Goal: Task Accomplishment & Management: Complete application form

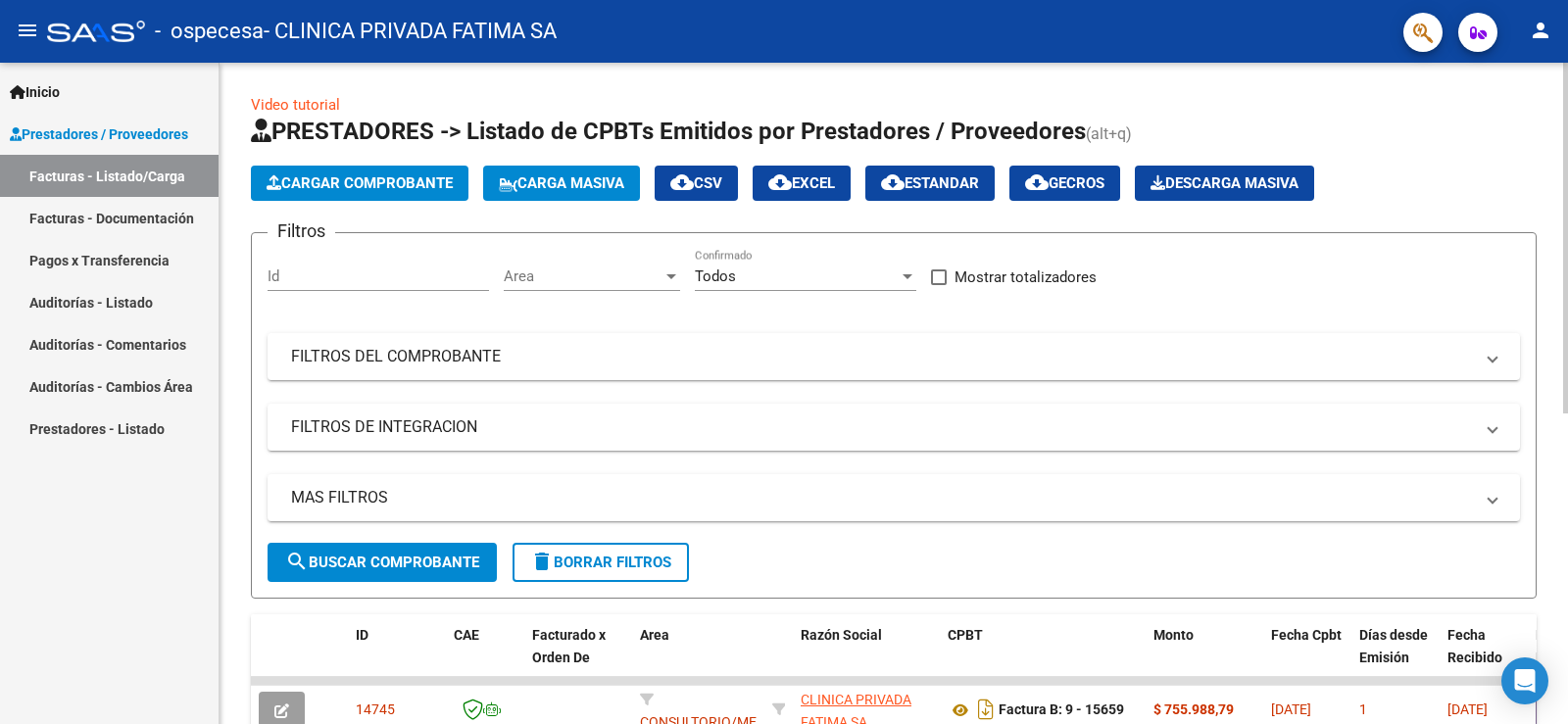
click at [405, 183] on span "Cargar Comprobante" at bounding box center [359, 184] width 187 height 18
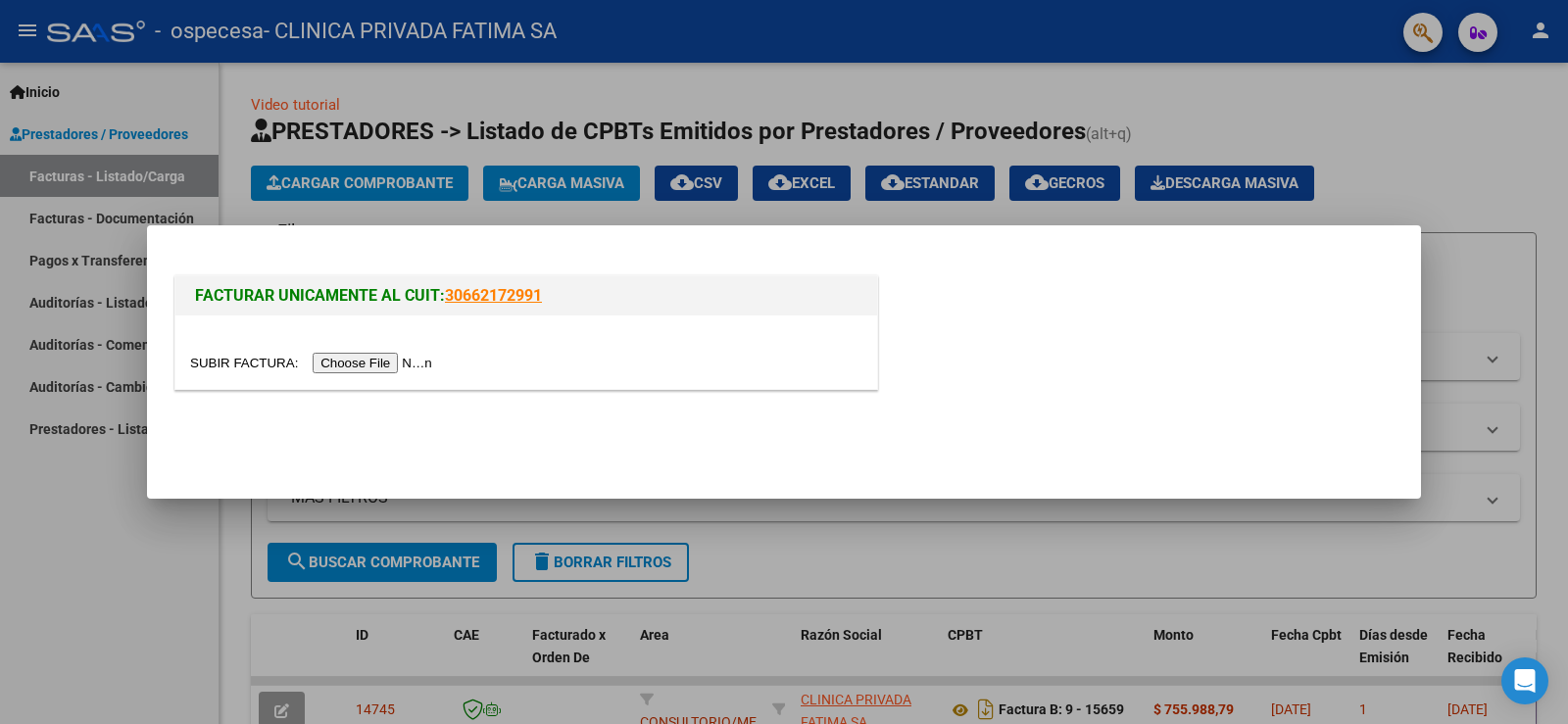
click at [1402, 163] on div at bounding box center [784, 362] width 1568 height 724
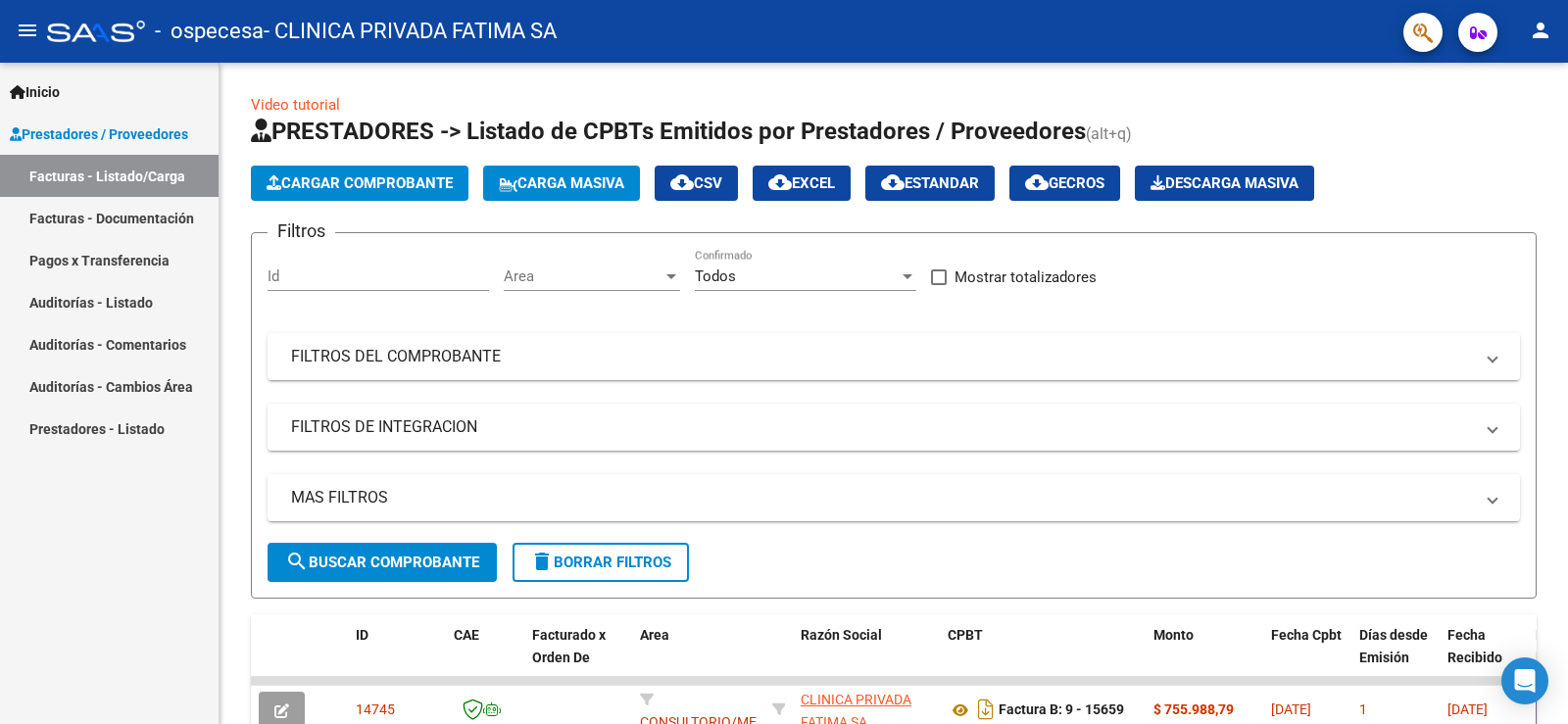
click at [170, 222] on link "Facturas - Documentación" at bounding box center [109, 217] width 218 height 42
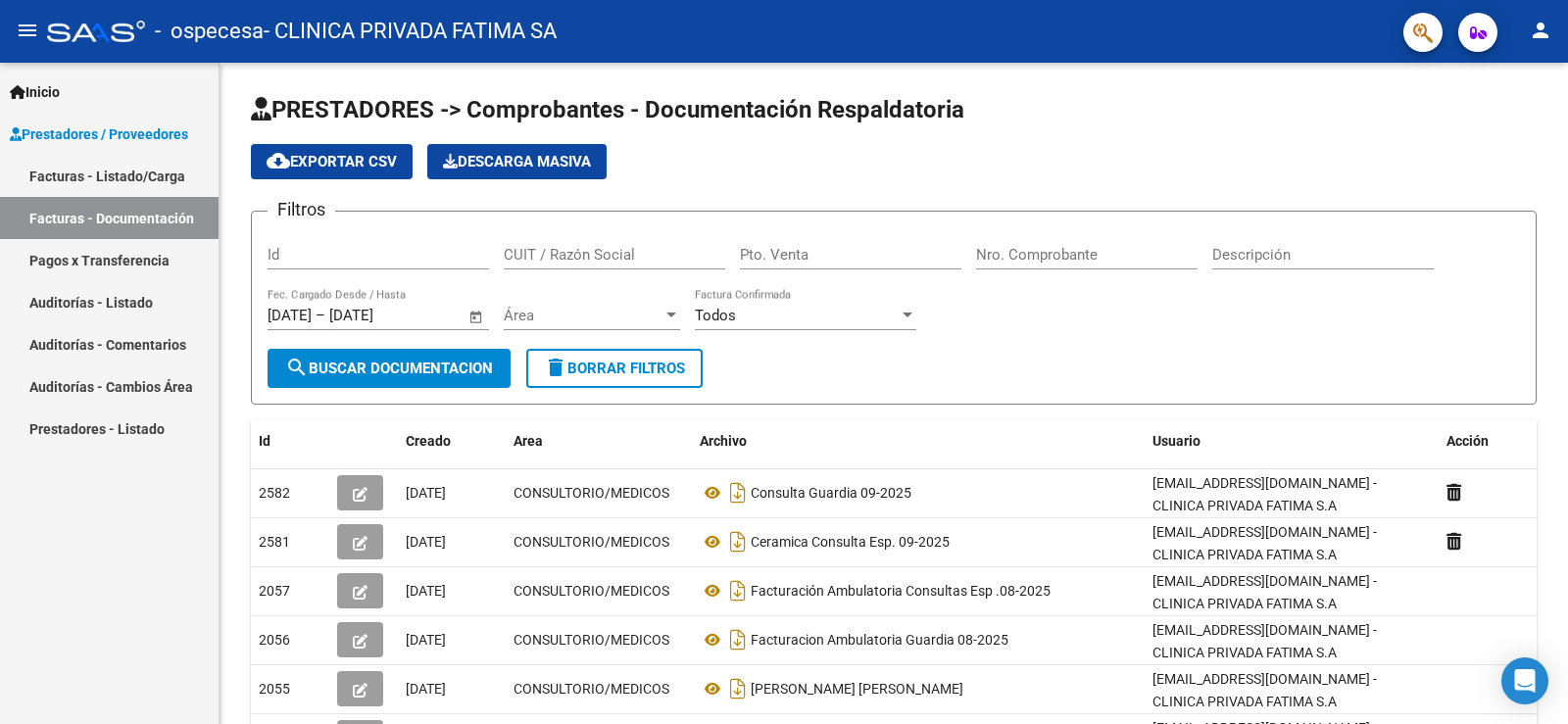
click at [91, 176] on link "Facturas - Listado/Carga" at bounding box center [109, 176] width 218 height 42
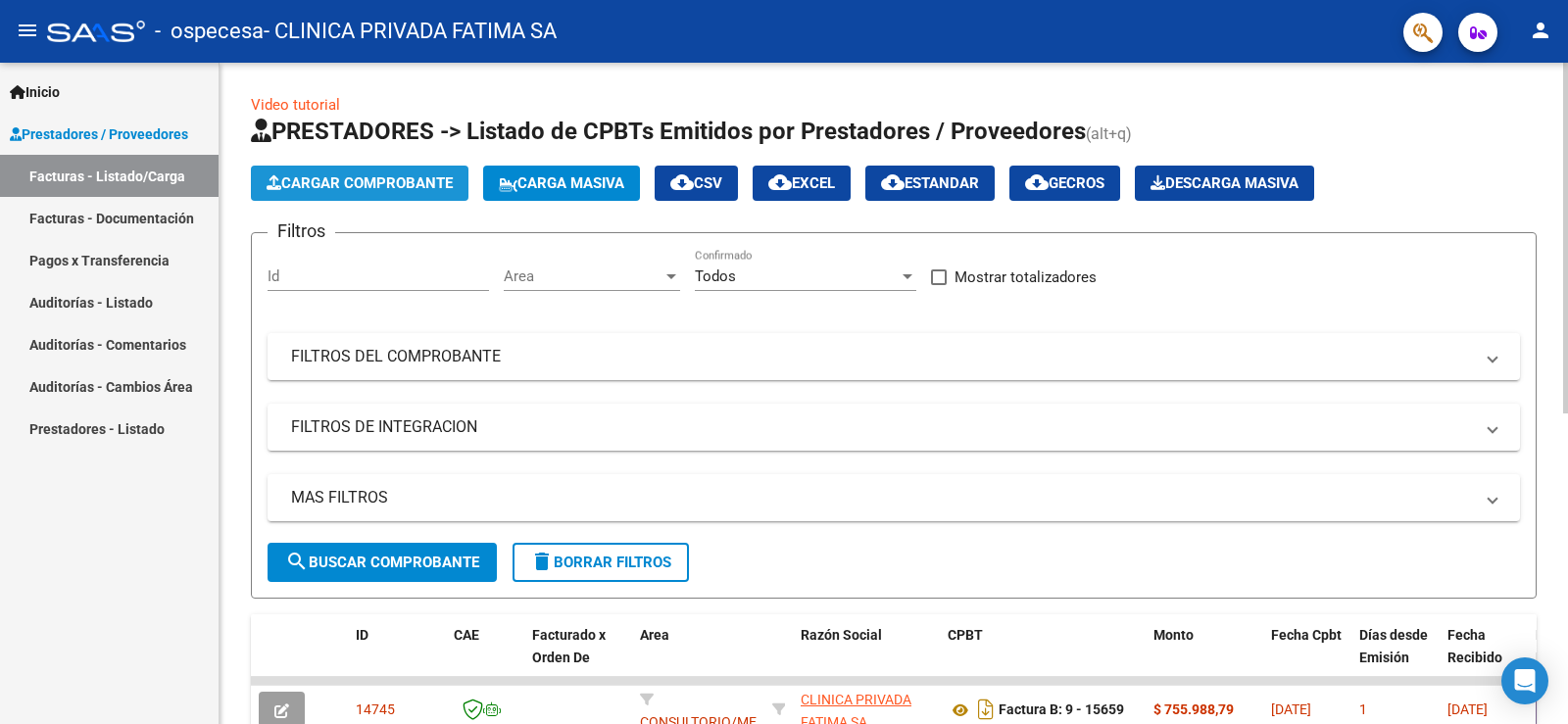
click at [434, 180] on span "Cargar Comprobante" at bounding box center [359, 184] width 187 height 18
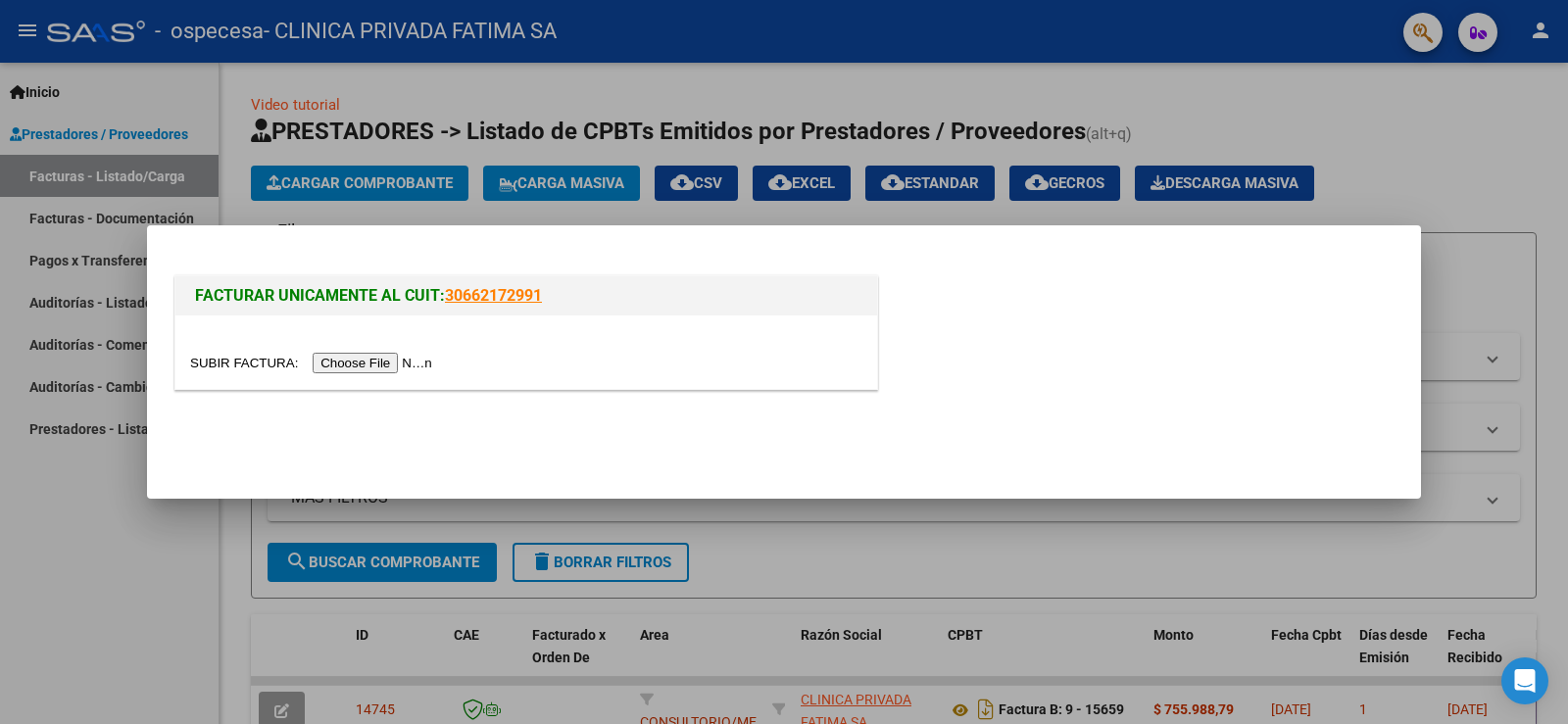
click at [392, 365] on input "file" at bounding box center [314, 362] width 248 height 21
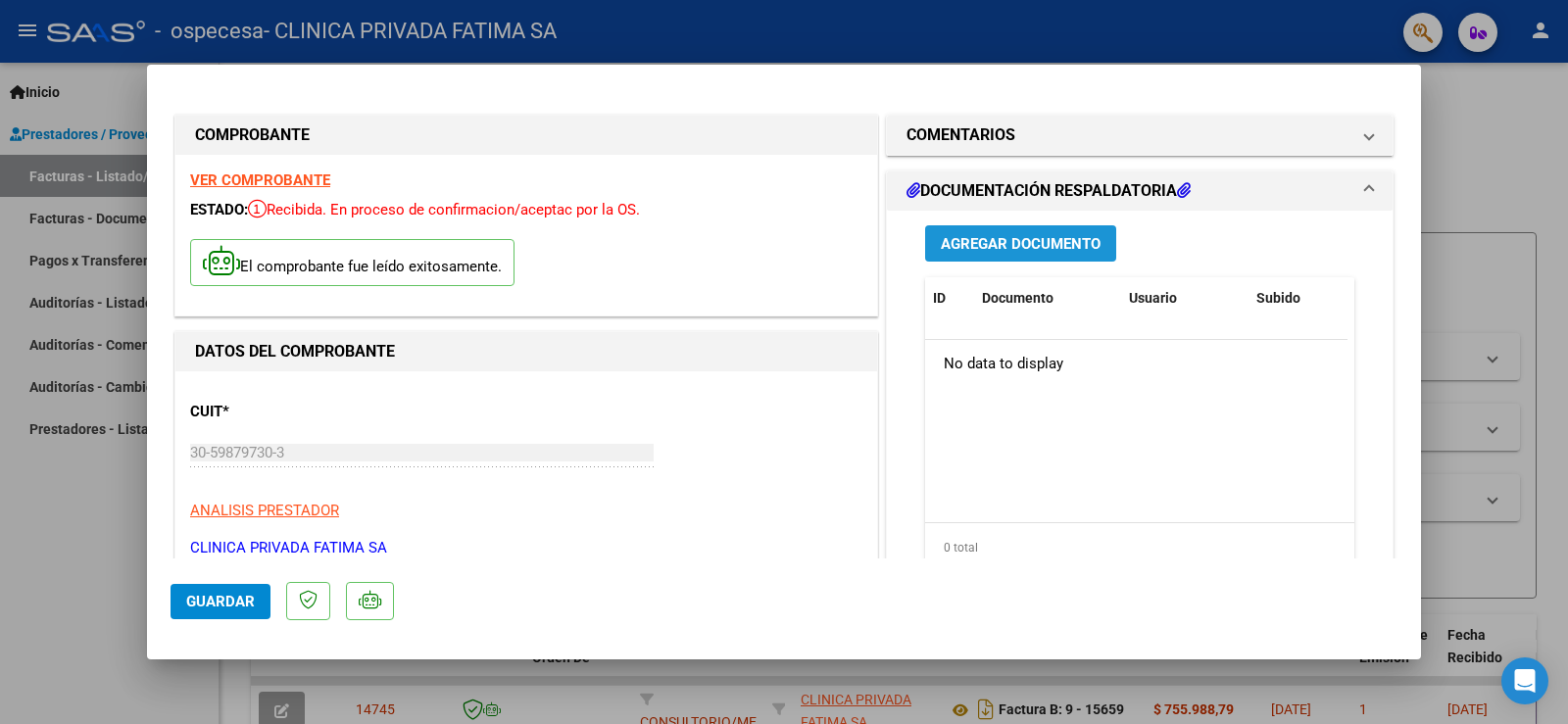
click at [1030, 249] on span "Agregar Documento" at bounding box center [1021, 244] width 160 height 18
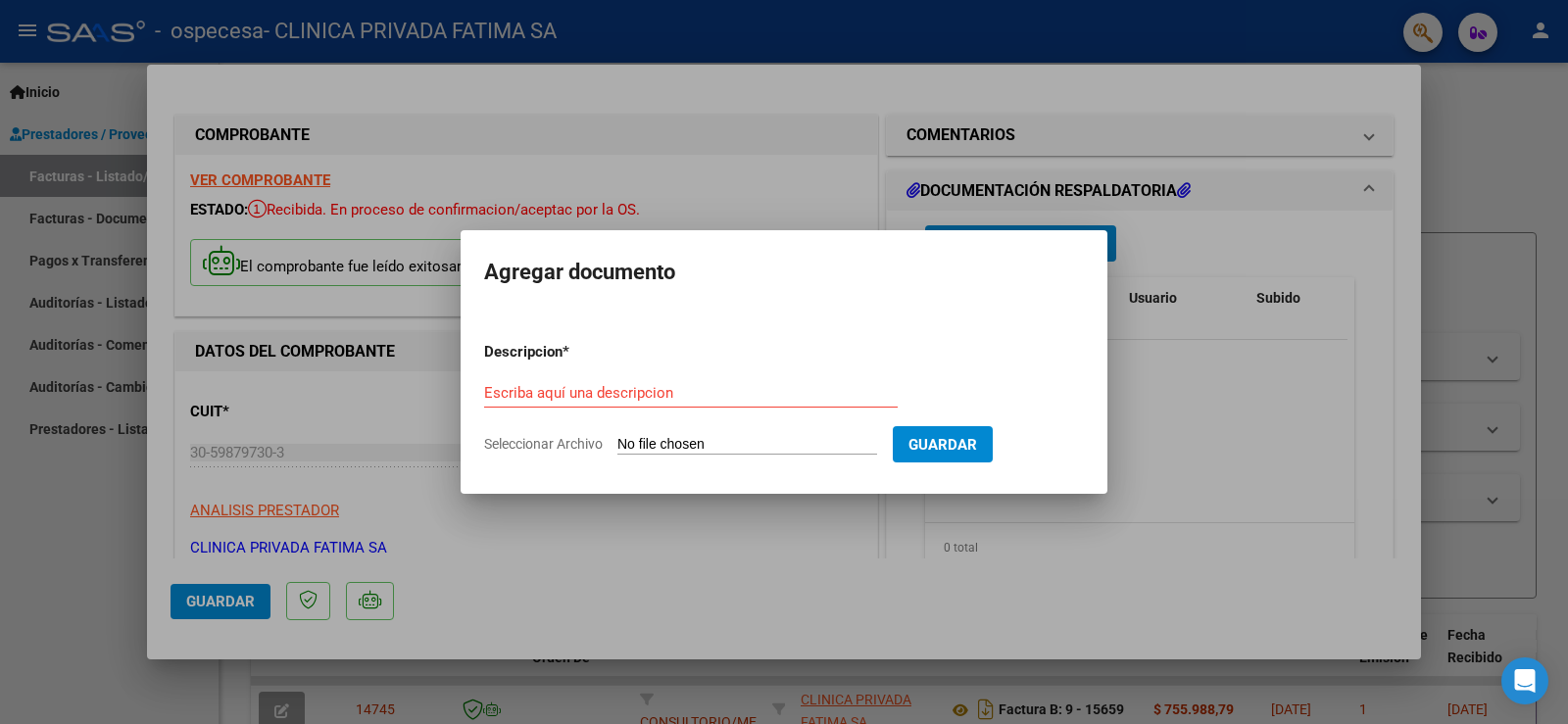
click at [693, 446] on input "Seleccionar Archivo" at bounding box center [746, 445] width 260 height 19
type input "C:\fakepath\DETALLE FC Nº15678.pdf"
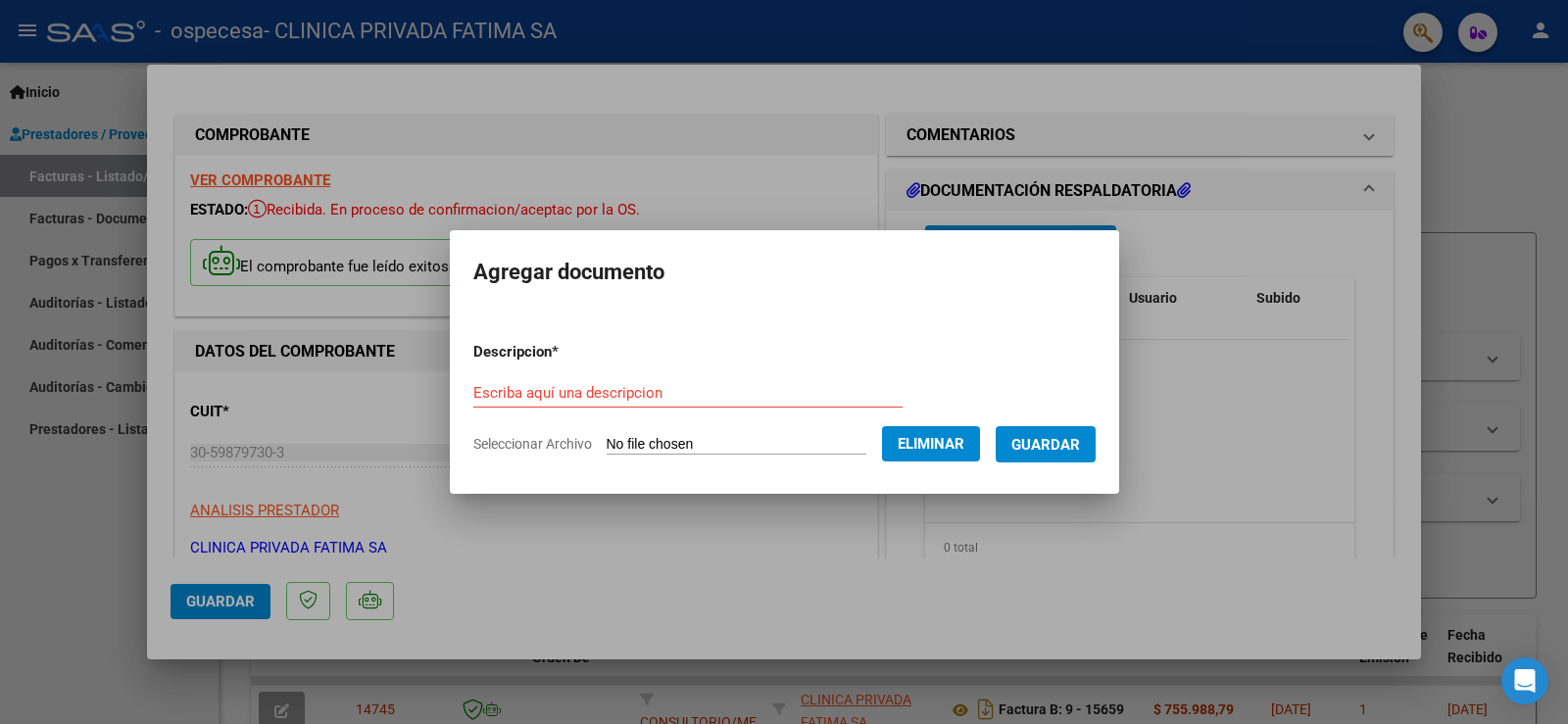
click at [552, 392] on input "Escriba aquí una descripcion" at bounding box center [687, 393] width 430 height 18
type input "DETALLE FC [PHONE_NUMBER]"
click at [1046, 441] on span "Guardar" at bounding box center [1045, 445] width 68 height 18
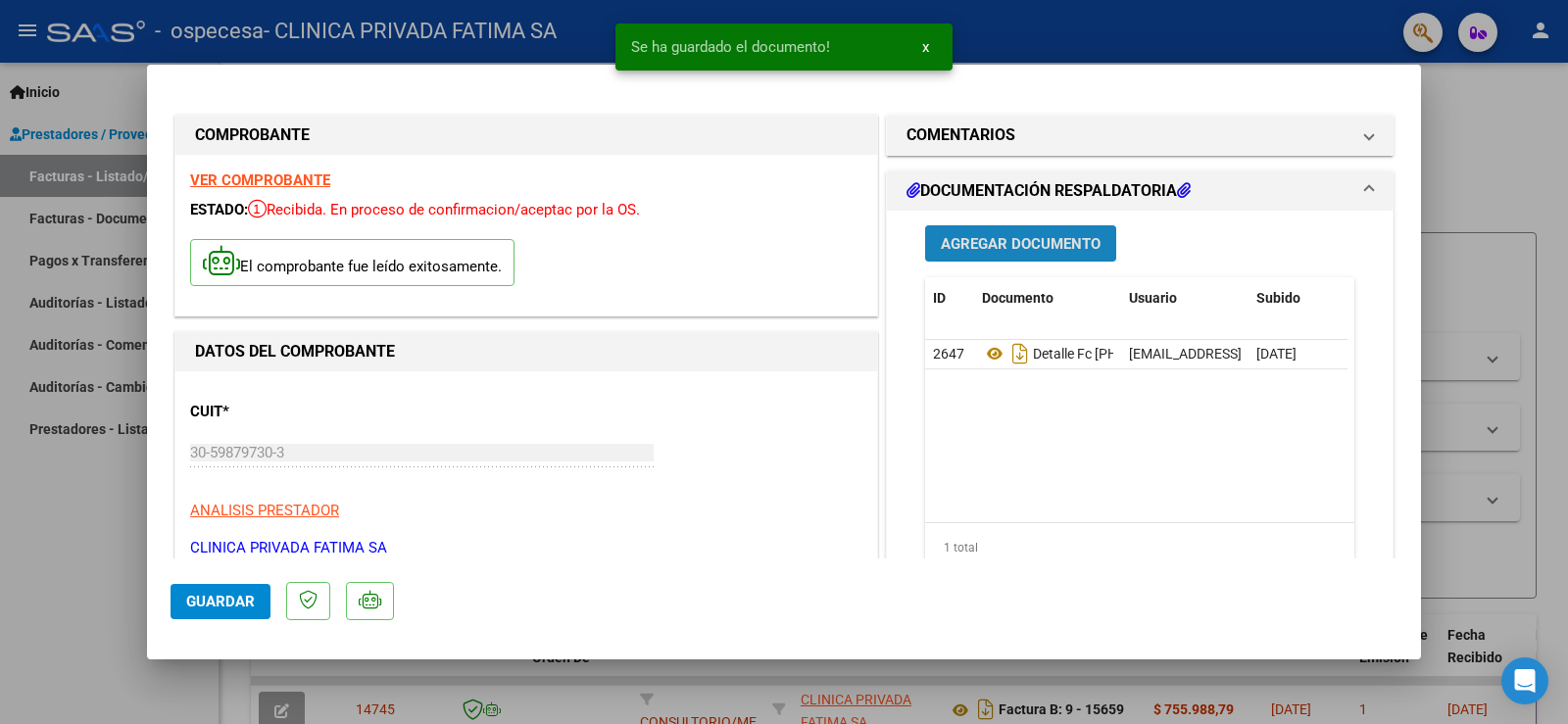
click at [1045, 249] on span "Agregar Documento" at bounding box center [1021, 244] width 160 height 18
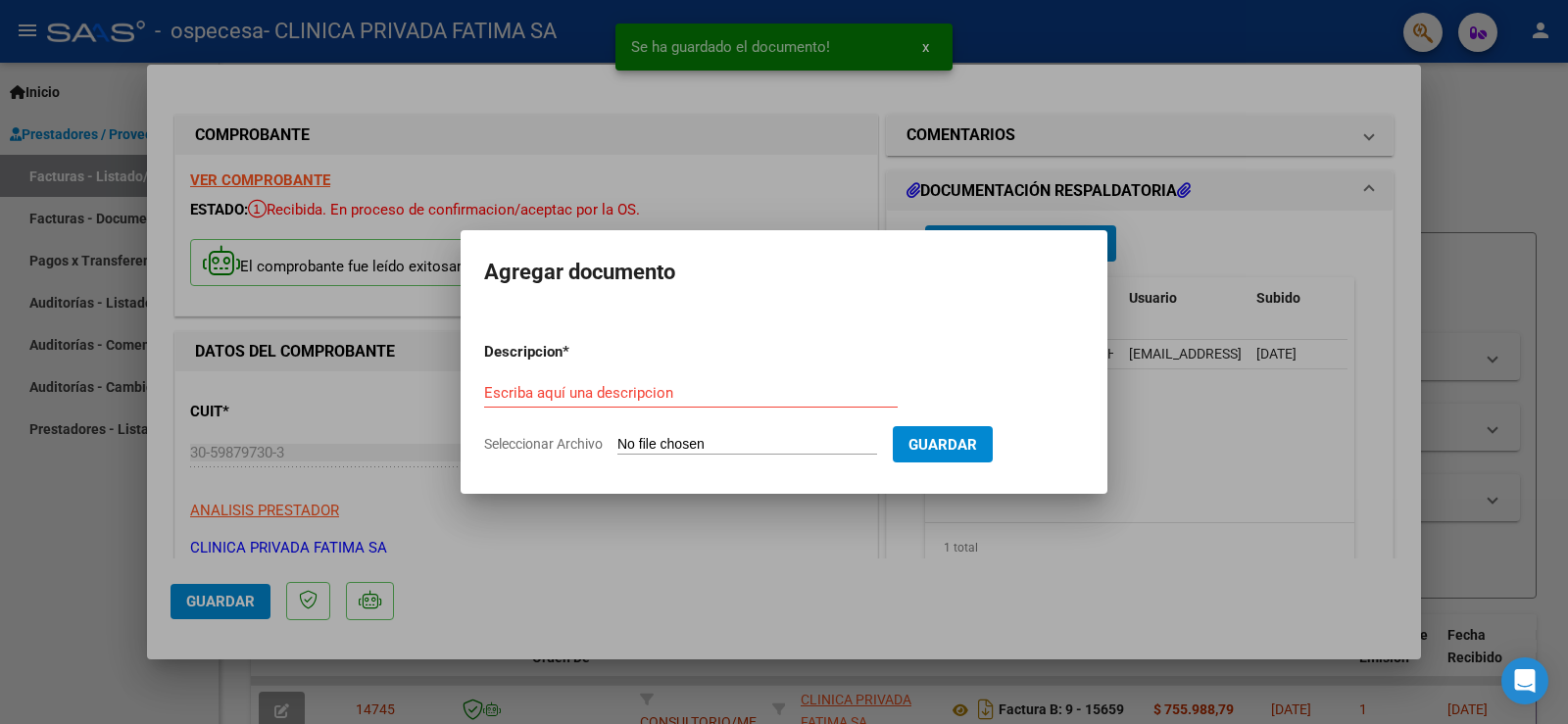
click at [589, 445] on span "Seleccionar Archivo" at bounding box center [543, 444] width 118 height 16
click at [617, 445] on input "Seleccionar Archivo" at bounding box center [746, 445] width 260 height 19
type input "C:\fakepath\188826 [PERSON_NAME] 42237650 ceramica001.pdf"
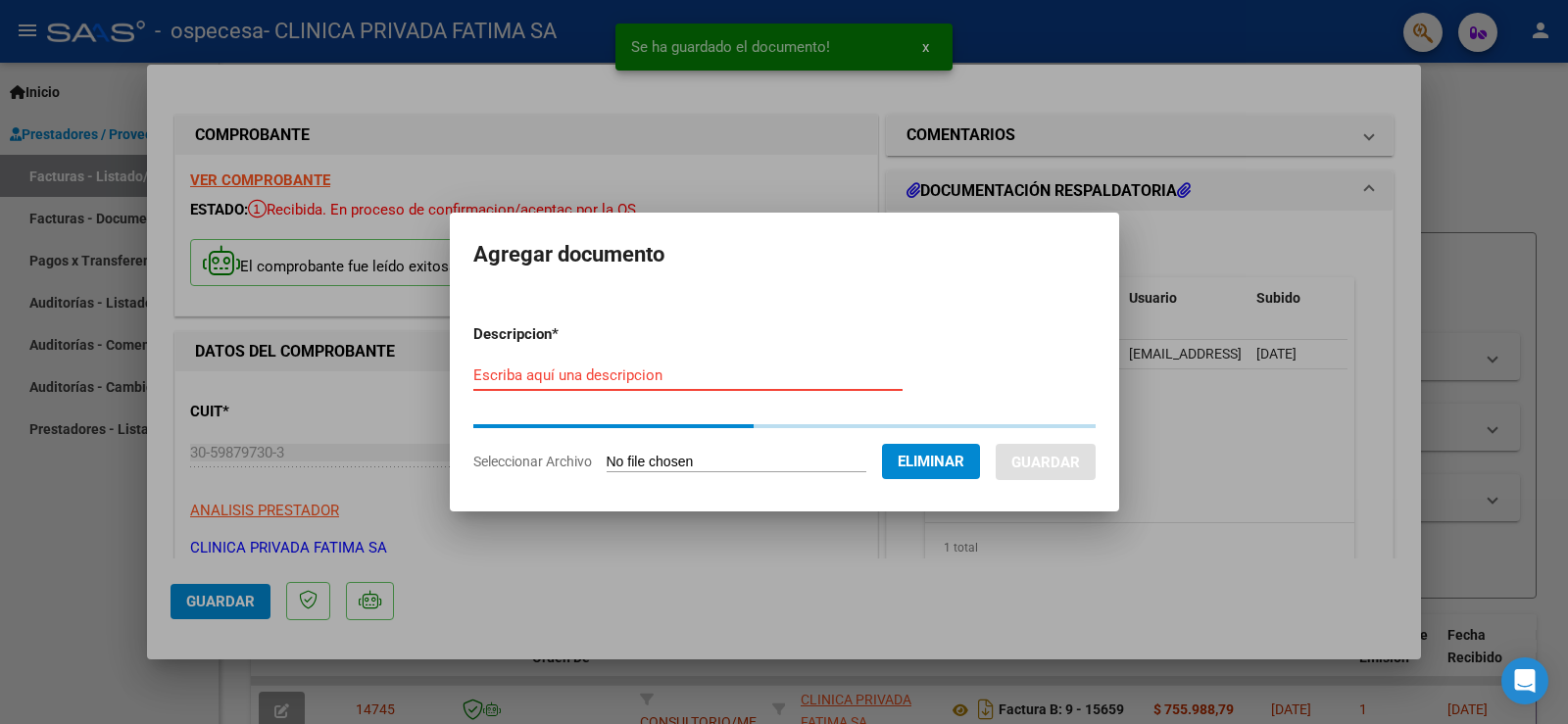
click at [557, 383] on input "Escriba aquí una descripcion" at bounding box center [687, 375] width 430 height 18
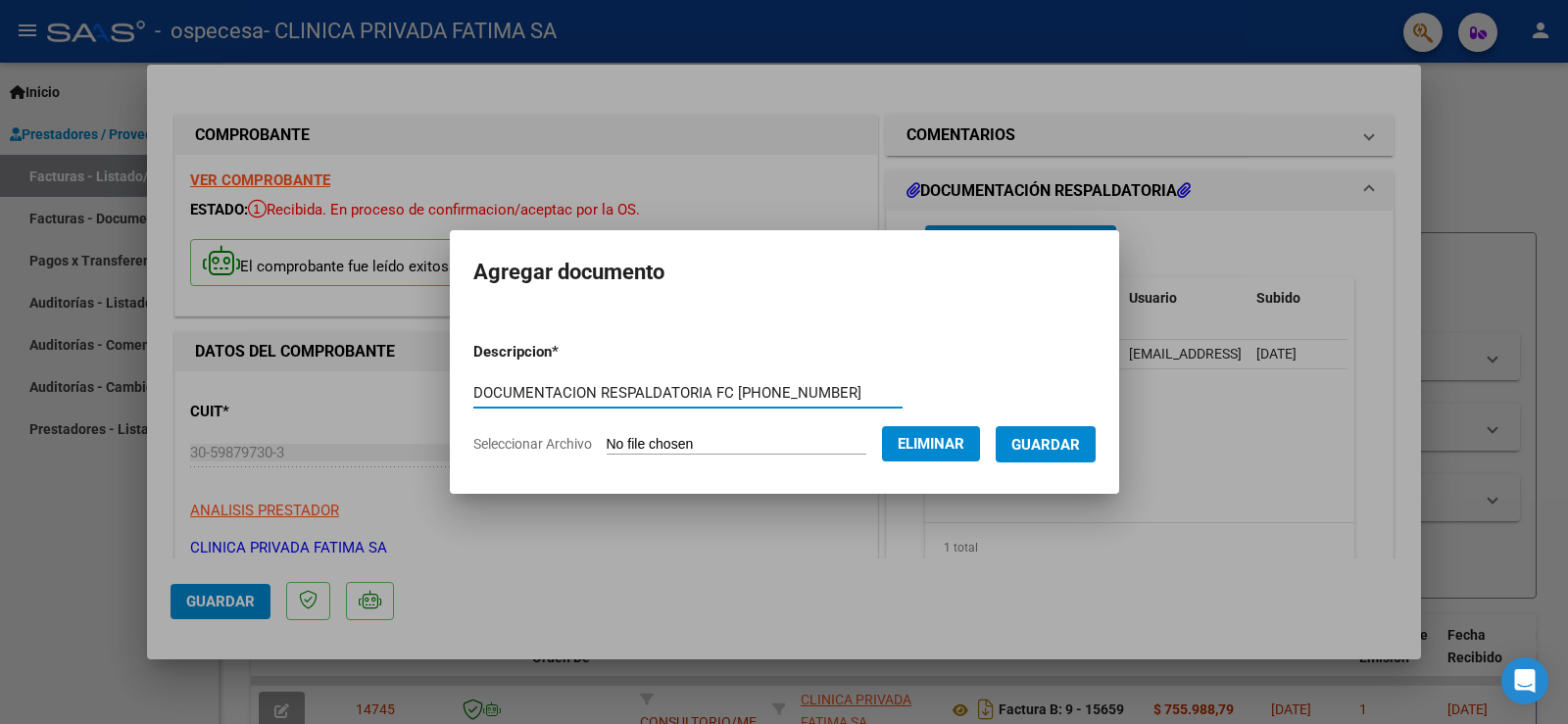
type input "DOCUMENTACION RESPALDATORIA FC [PHONE_NUMBER]"
click at [1081, 455] on button "Guardar" at bounding box center [1045, 444] width 100 height 37
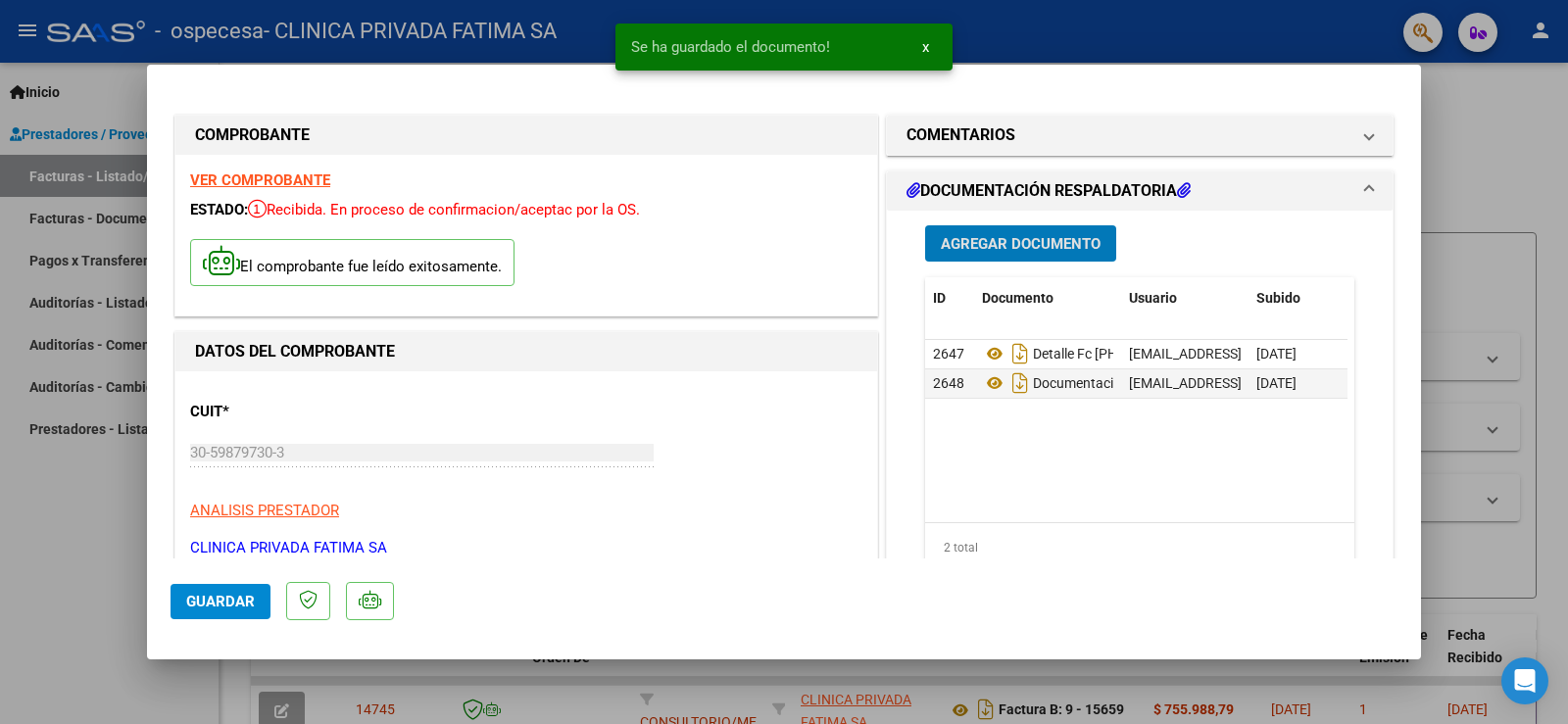
click at [1020, 253] on button "Agregar Documento" at bounding box center [1021, 243] width 192 height 37
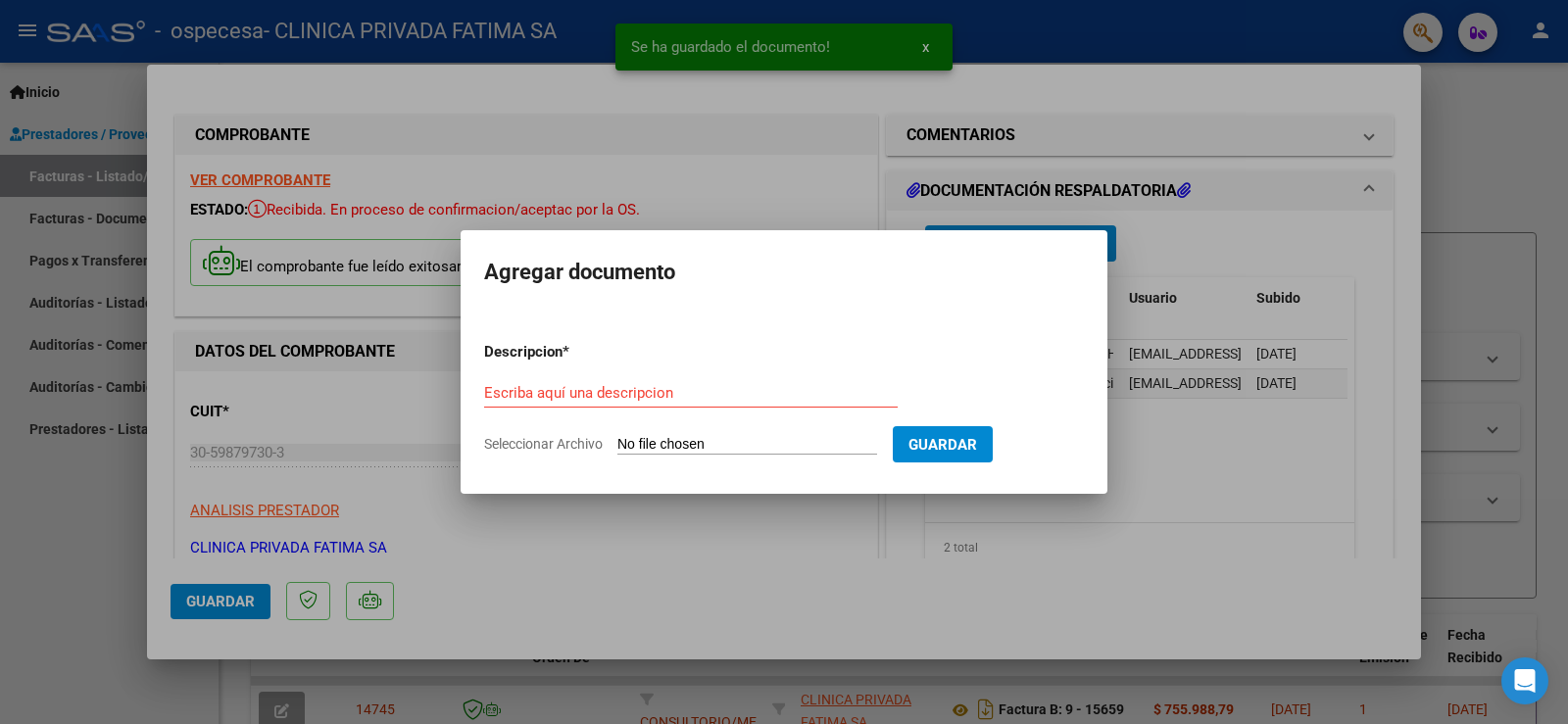
click at [600, 440] on span "Seleccionar Archivo" at bounding box center [543, 444] width 118 height 16
click at [617, 440] on input "Seleccionar Archivo" at bounding box center [746, 445] width 260 height 19
type input "C:\fakepath\fc n° 15678 ceramica.pdf"
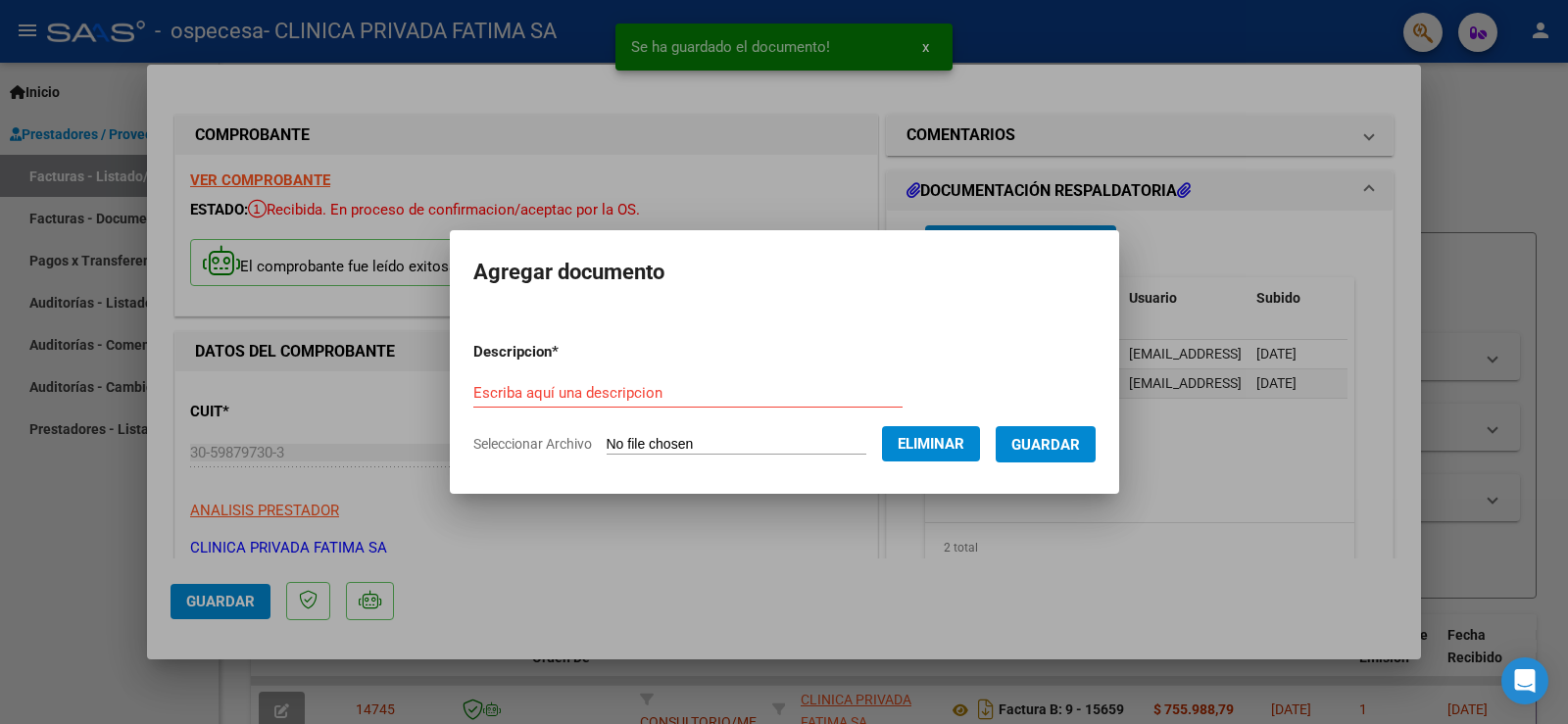
click at [573, 370] on form "Descripcion * Escriba aquí una descripcion Seleccionar Archivo Eliminar Guardar" at bounding box center [784, 397] width 622 height 143
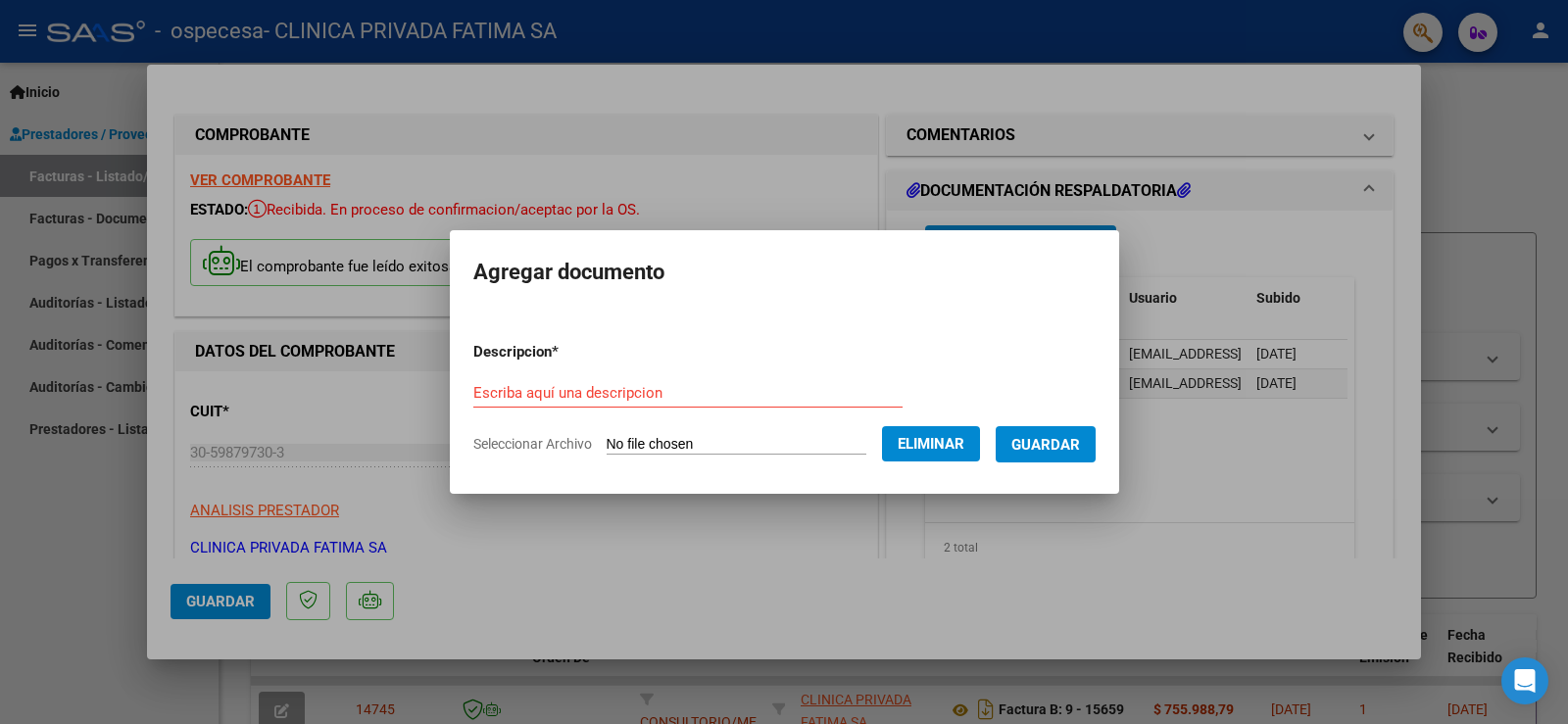
click at [557, 397] on input "Escriba aquí una descripcion" at bounding box center [687, 393] width 430 height 18
type input "PDF FC [PHONE_NUMBER]"
click at [1096, 437] on button "Guardar" at bounding box center [1045, 444] width 100 height 37
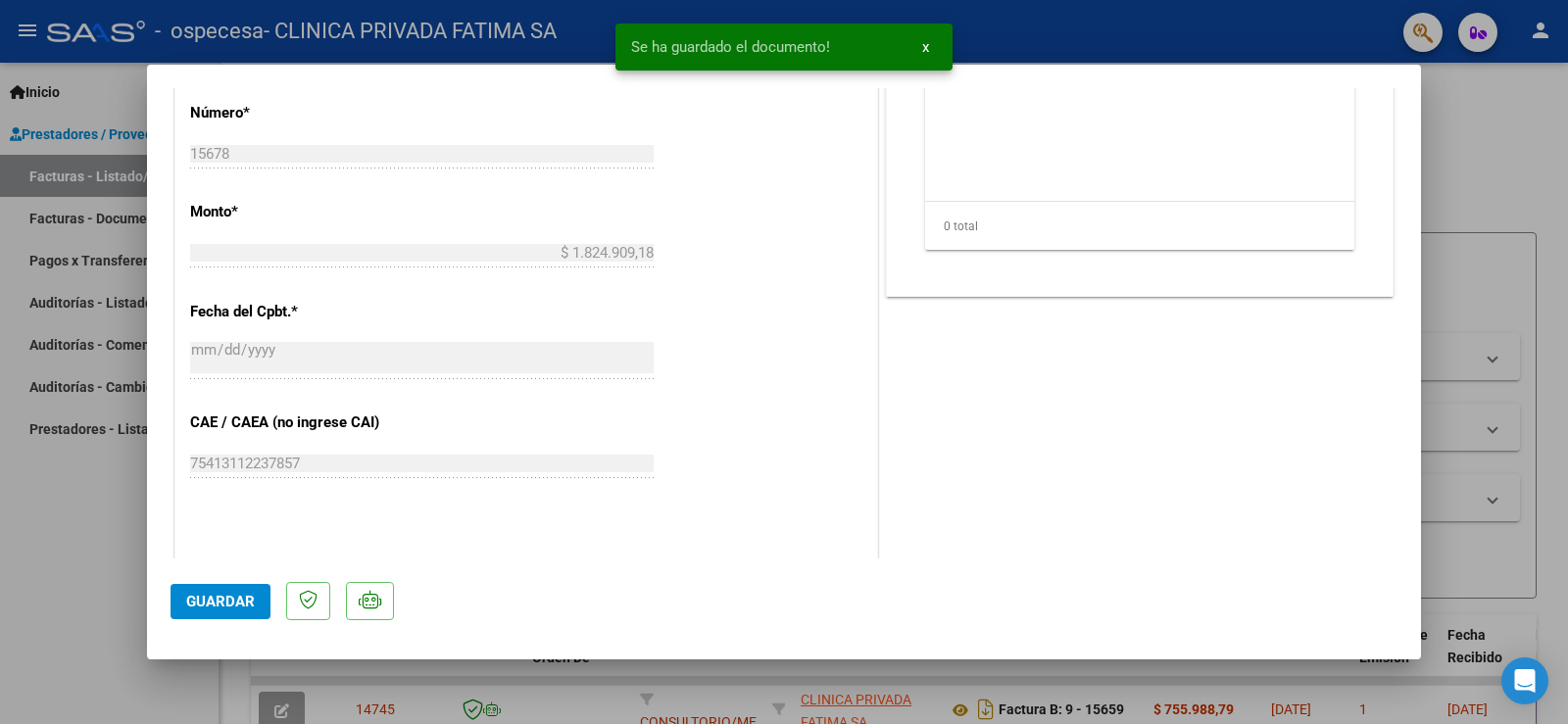
scroll to position [1096, 0]
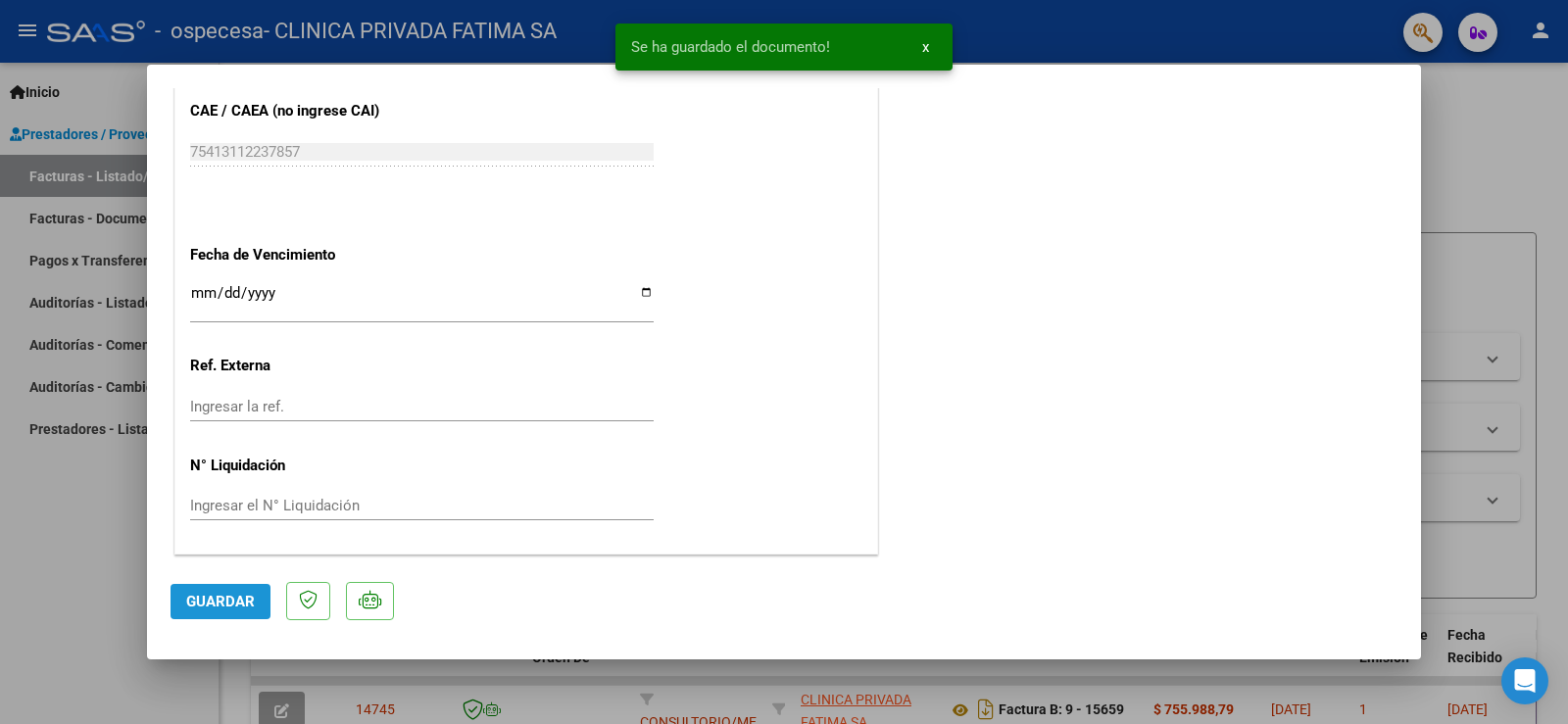
click at [246, 611] on button "Guardar" at bounding box center [220, 603] width 100 height 36
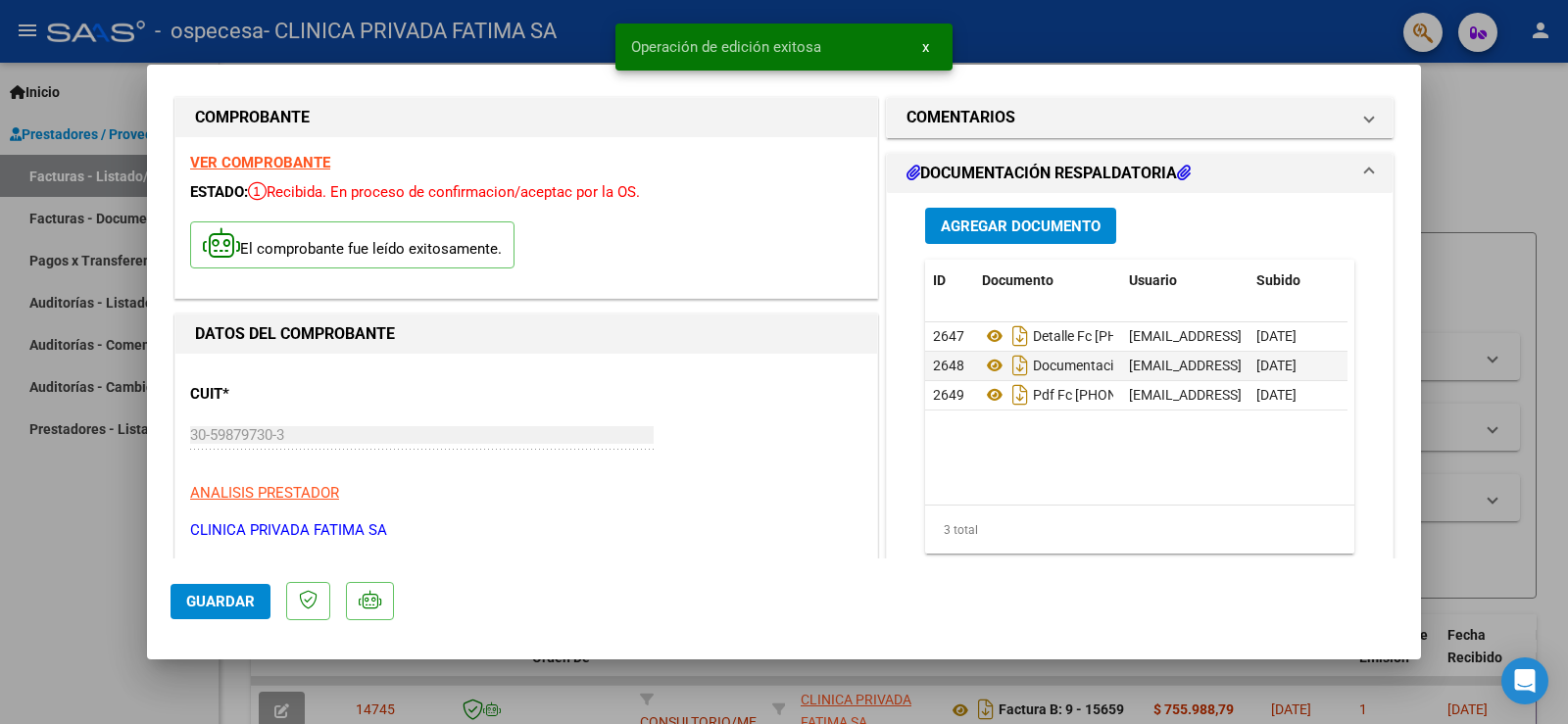
scroll to position [0, 0]
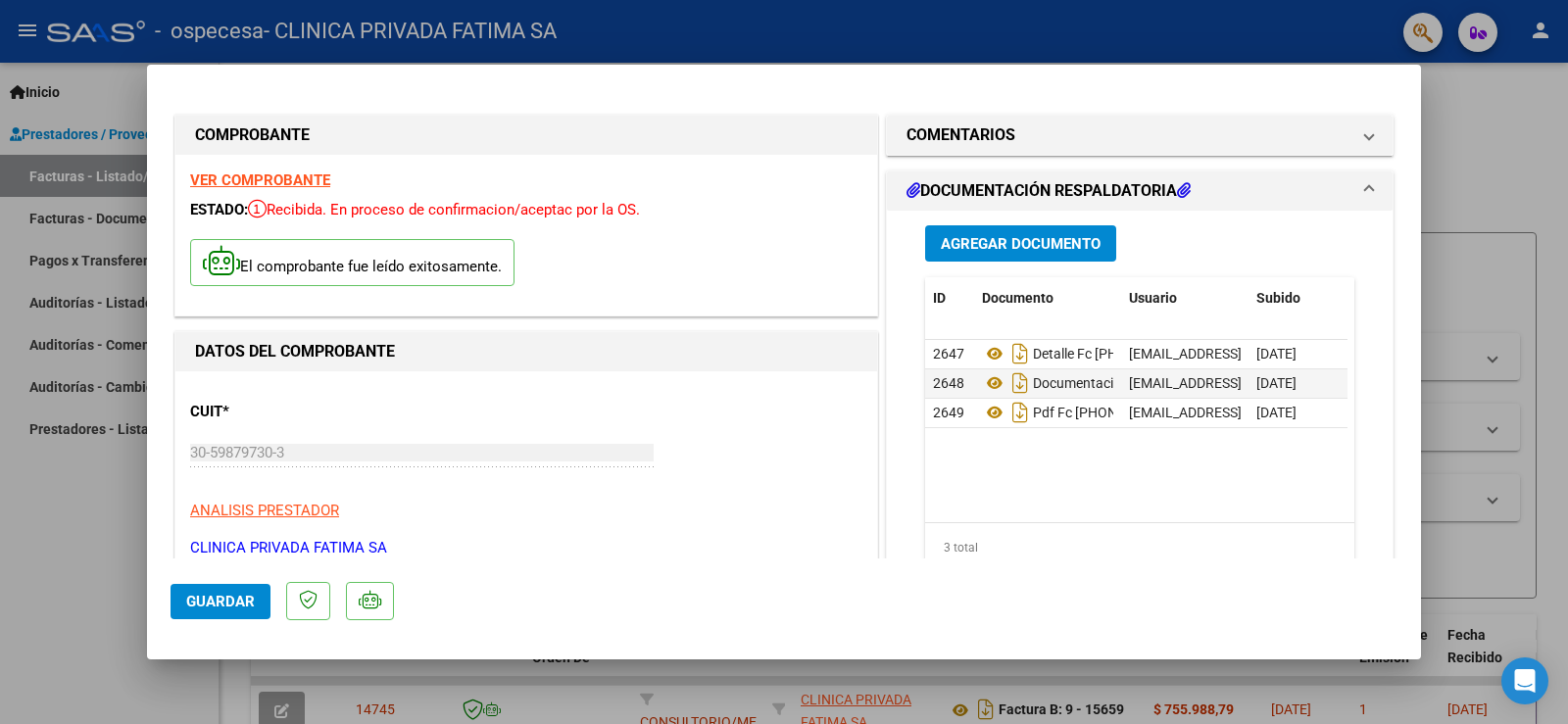
click at [1491, 158] on div at bounding box center [784, 362] width 1568 height 724
type input "$ 0,00"
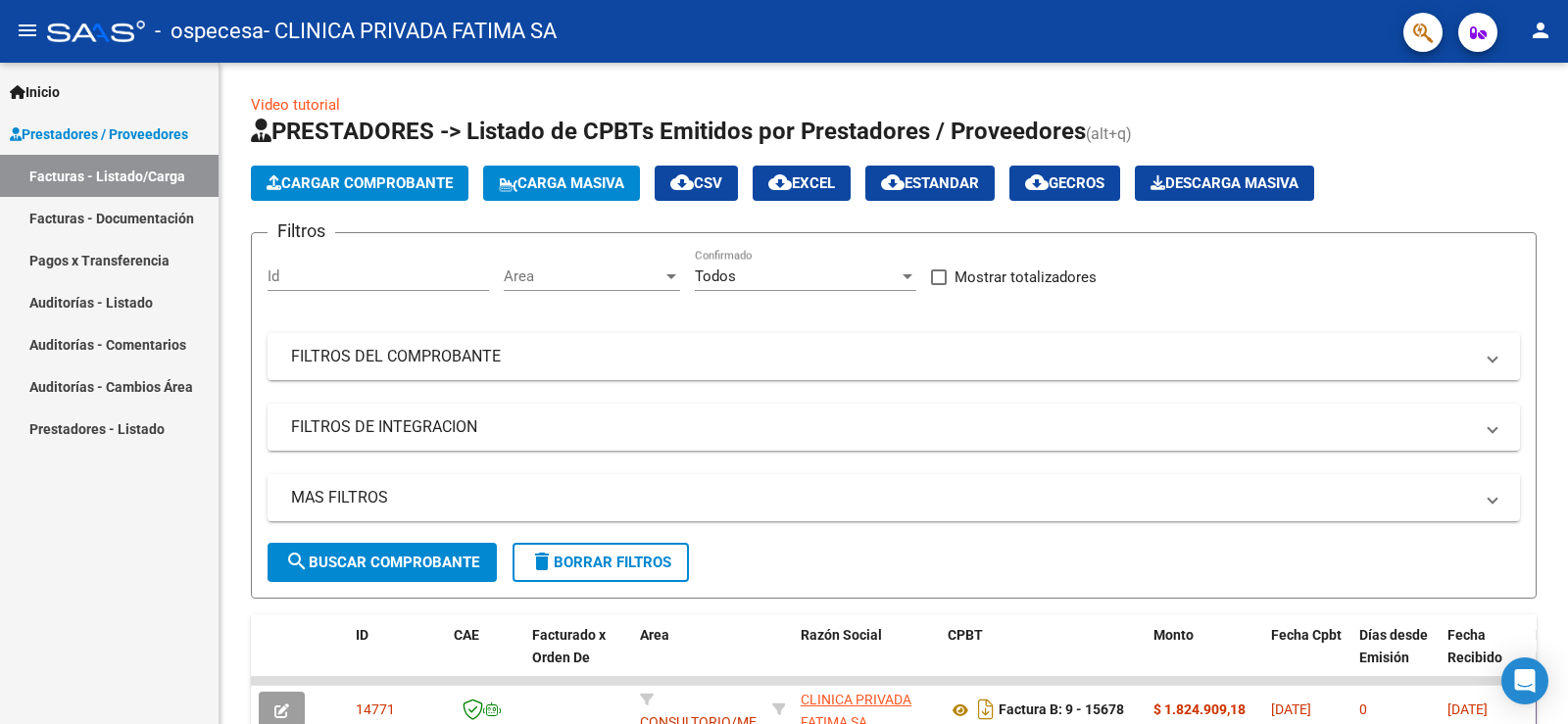
click at [149, 225] on link "Facturas - Documentación" at bounding box center [109, 217] width 218 height 42
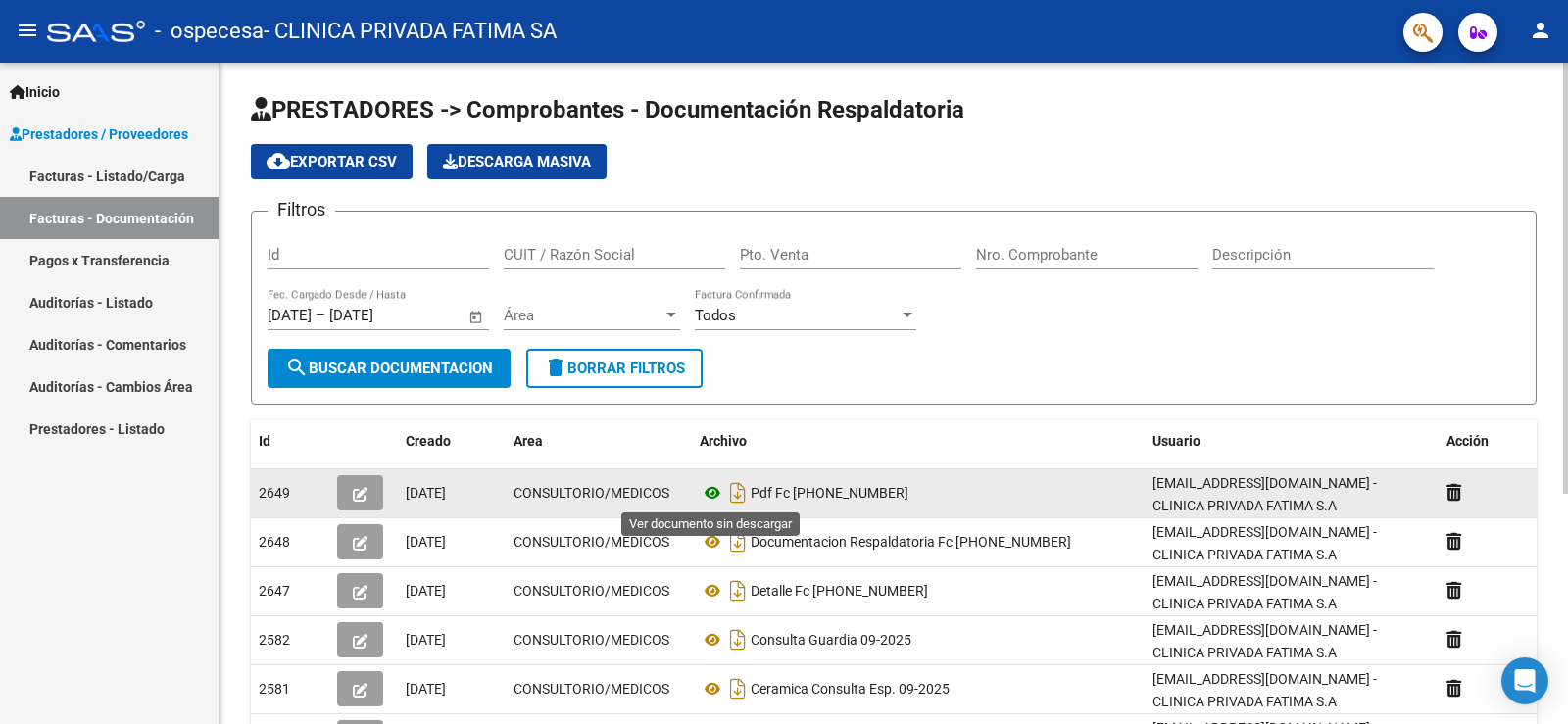
click at [716, 491] on icon at bounding box center [713, 493] width 26 height 24
click at [353, 501] on icon "button" at bounding box center [359, 494] width 15 height 15
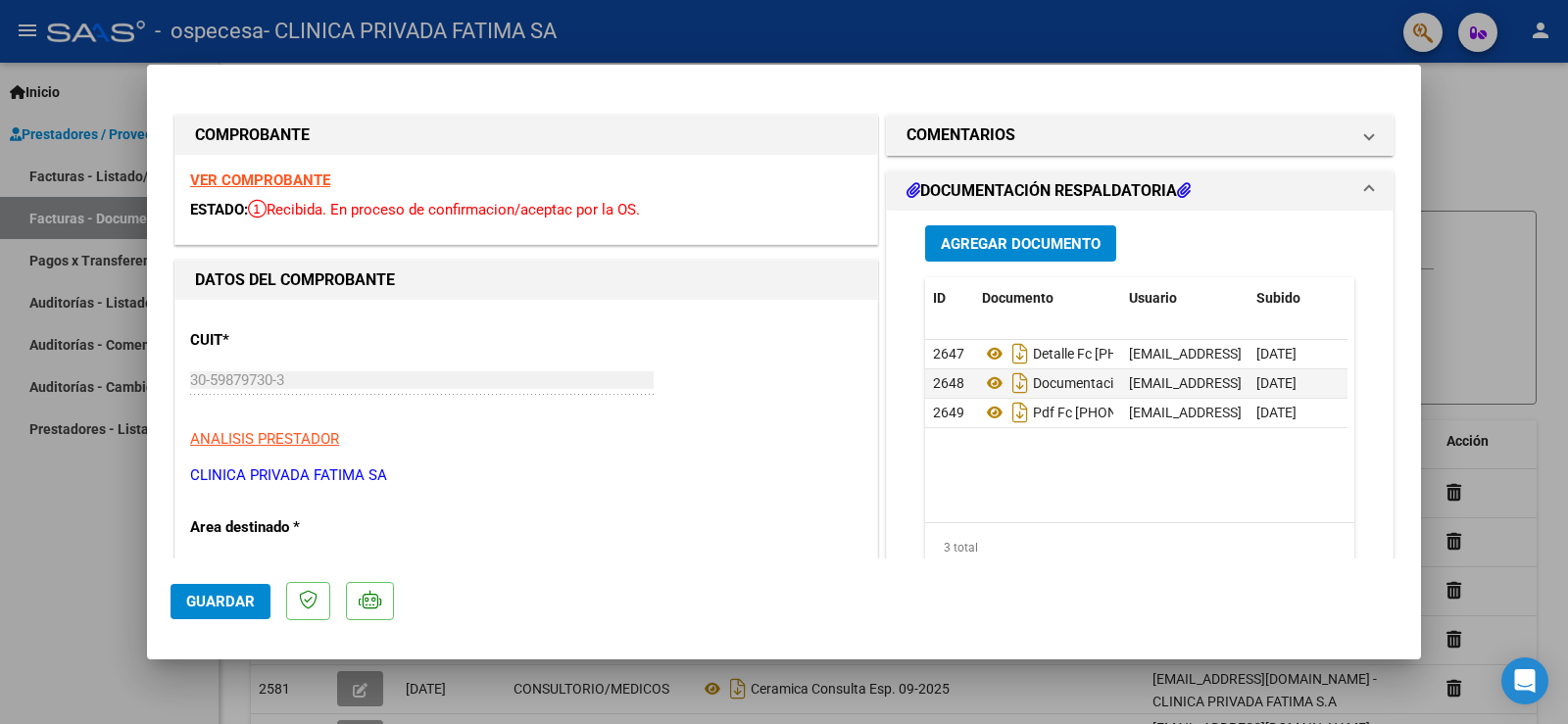
click at [1527, 142] on div at bounding box center [784, 362] width 1568 height 724
type input "$ 0,00"
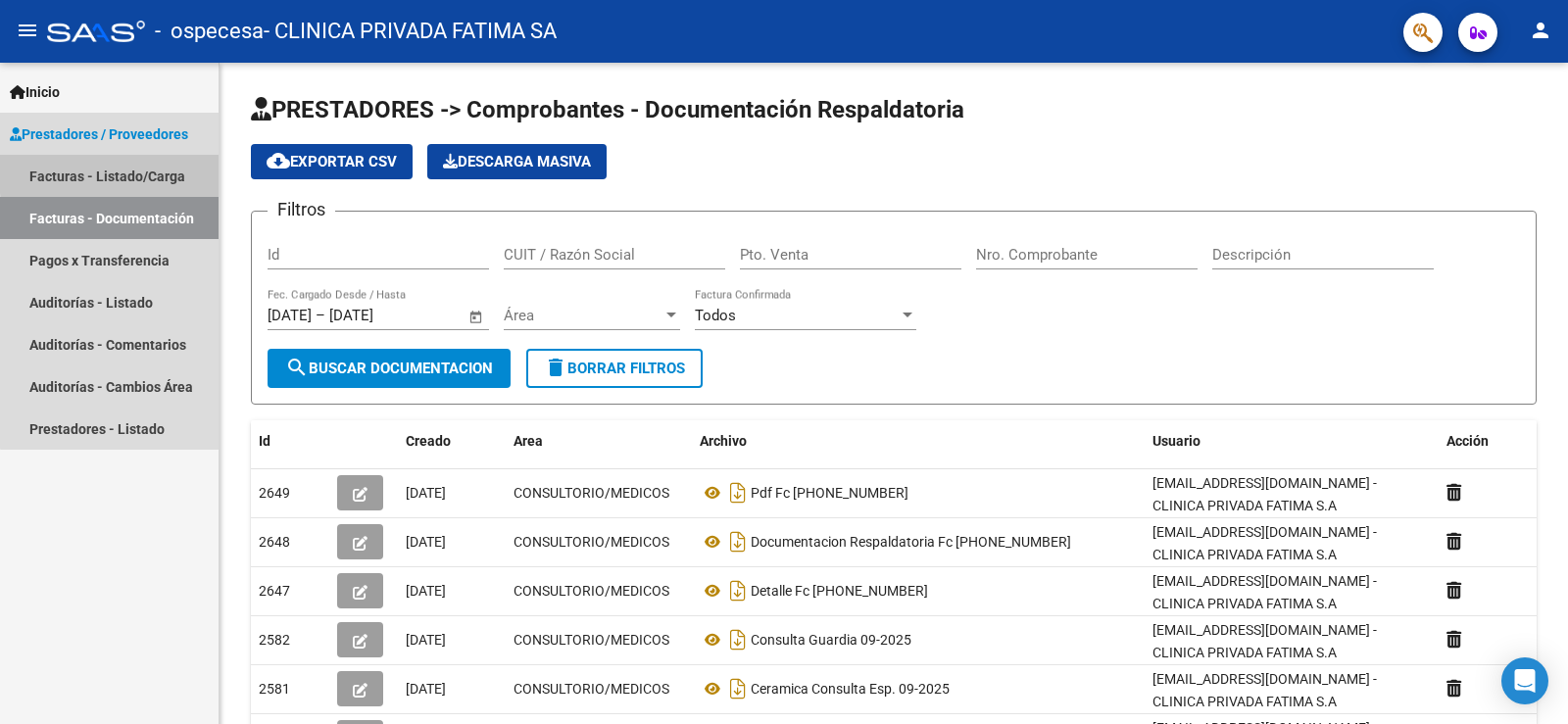
click at [134, 172] on link "Facturas - Listado/Carga" at bounding box center [109, 176] width 218 height 42
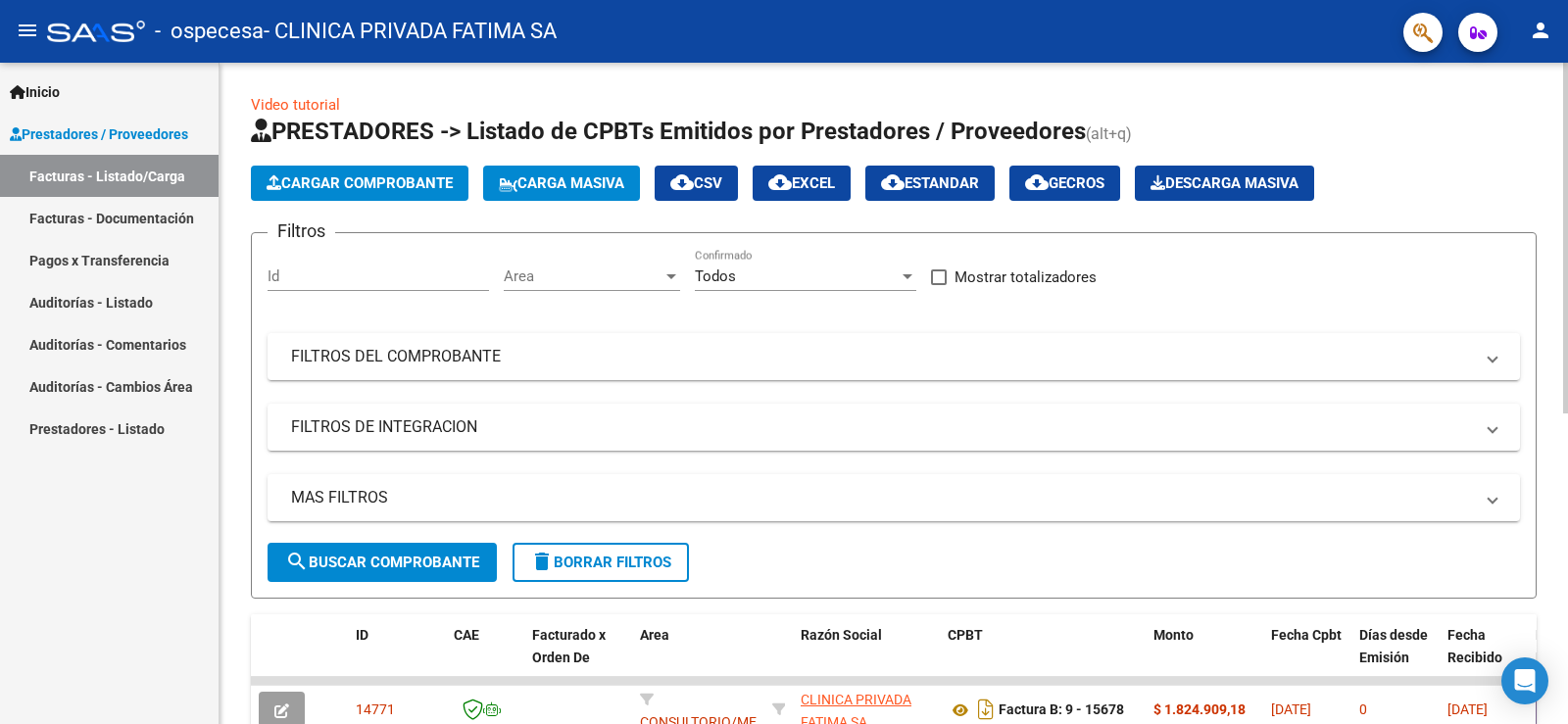
click at [371, 171] on button "Cargar Comprobante" at bounding box center [359, 184] width 217 height 36
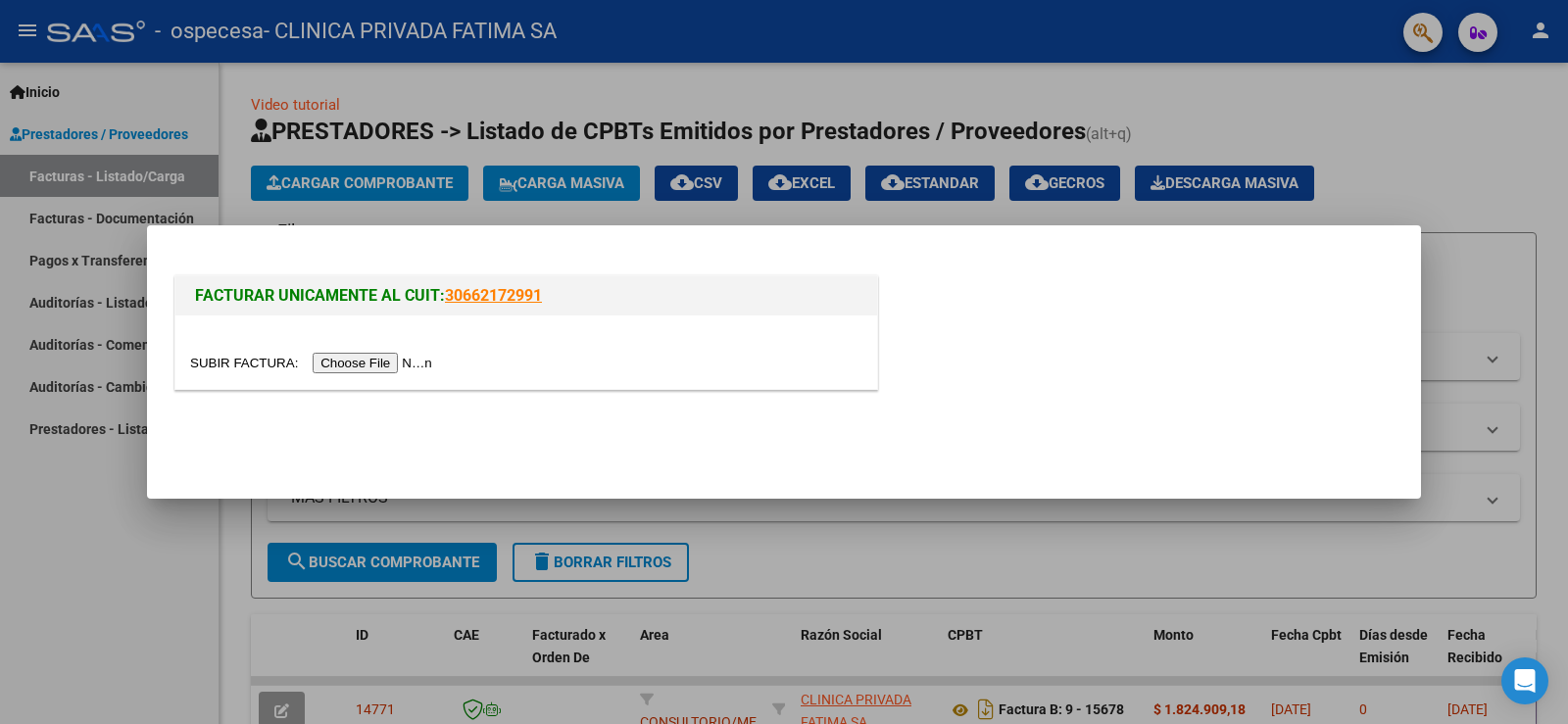
click at [148, 183] on div at bounding box center [784, 362] width 1568 height 724
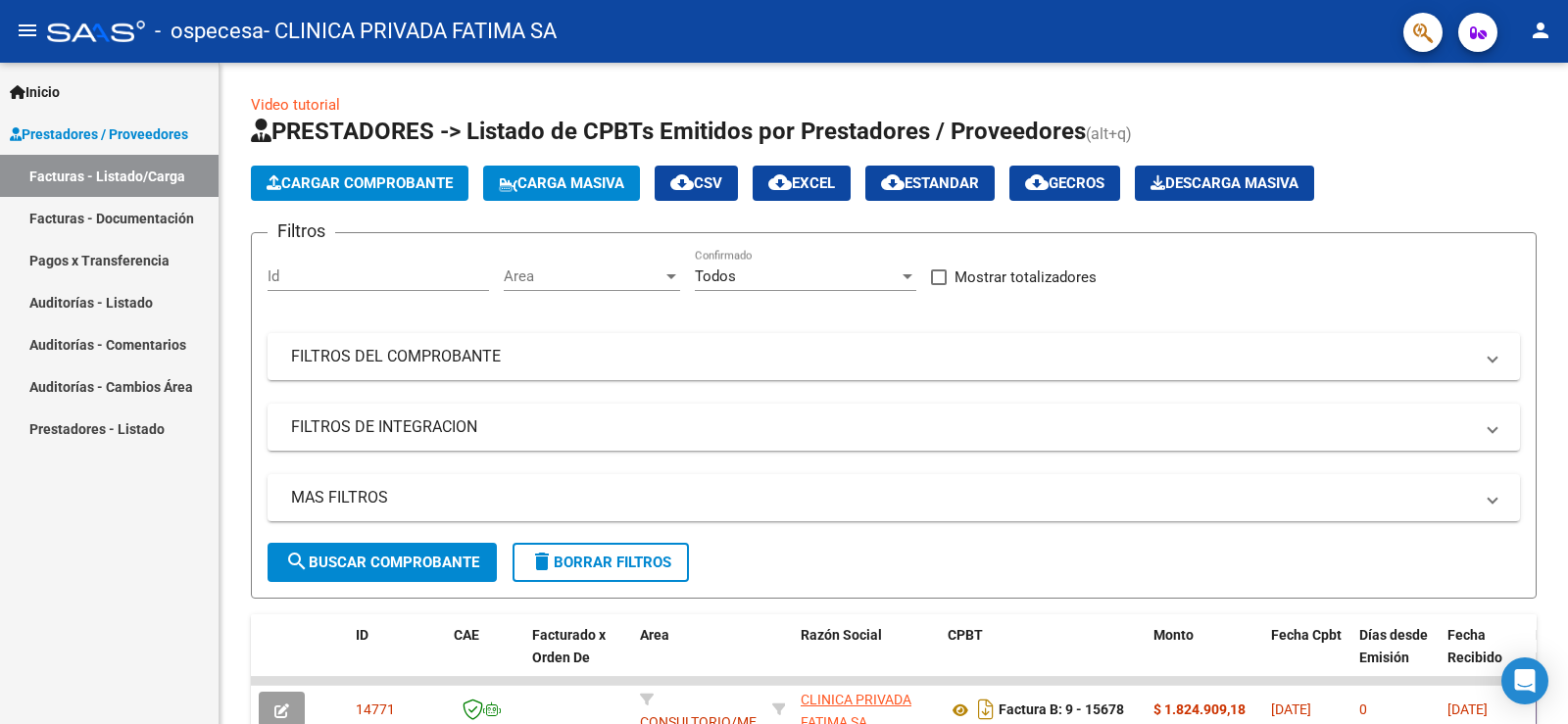
click at [122, 220] on link "Facturas - Documentación" at bounding box center [109, 217] width 218 height 42
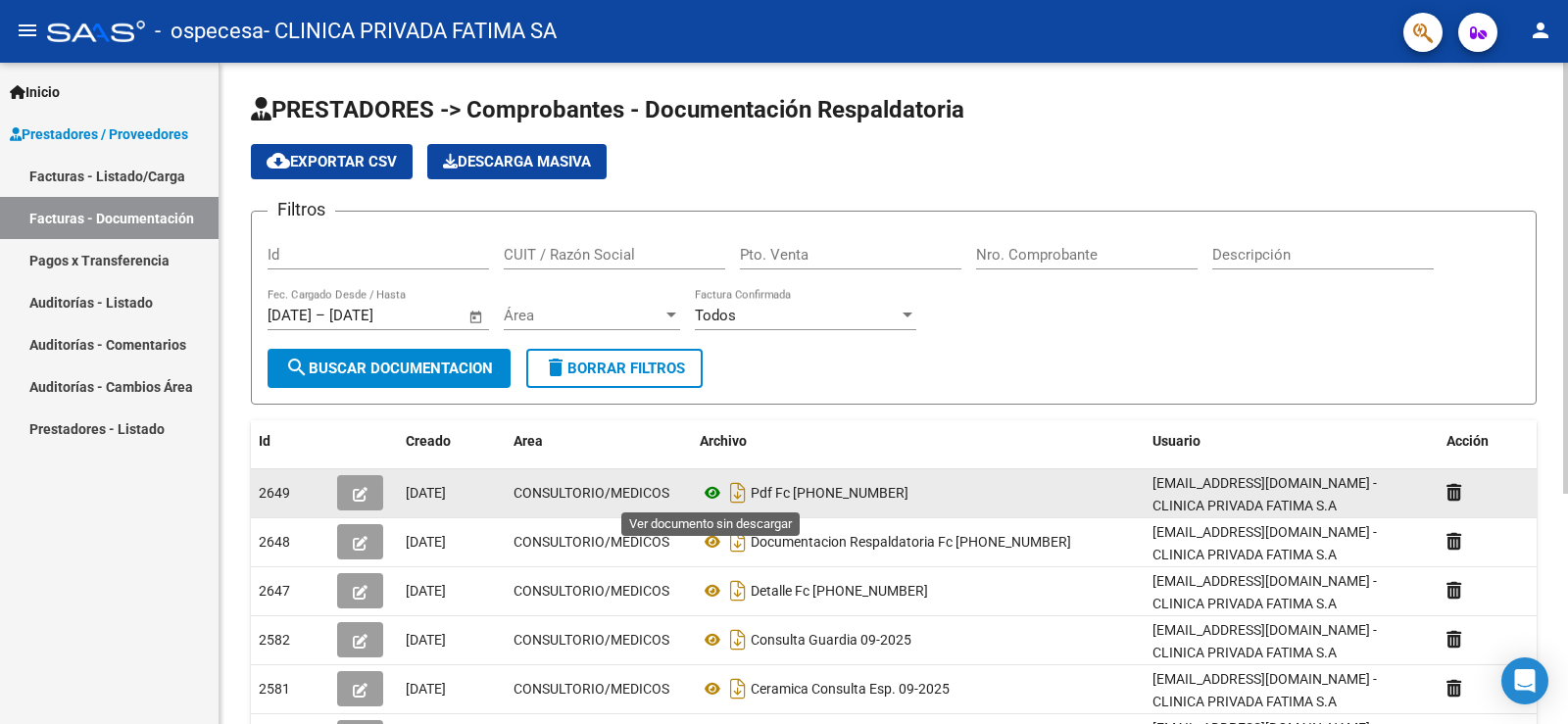
click at [715, 495] on icon at bounding box center [713, 493] width 26 height 24
click at [364, 490] on icon "button" at bounding box center [359, 494] width 15 height 15
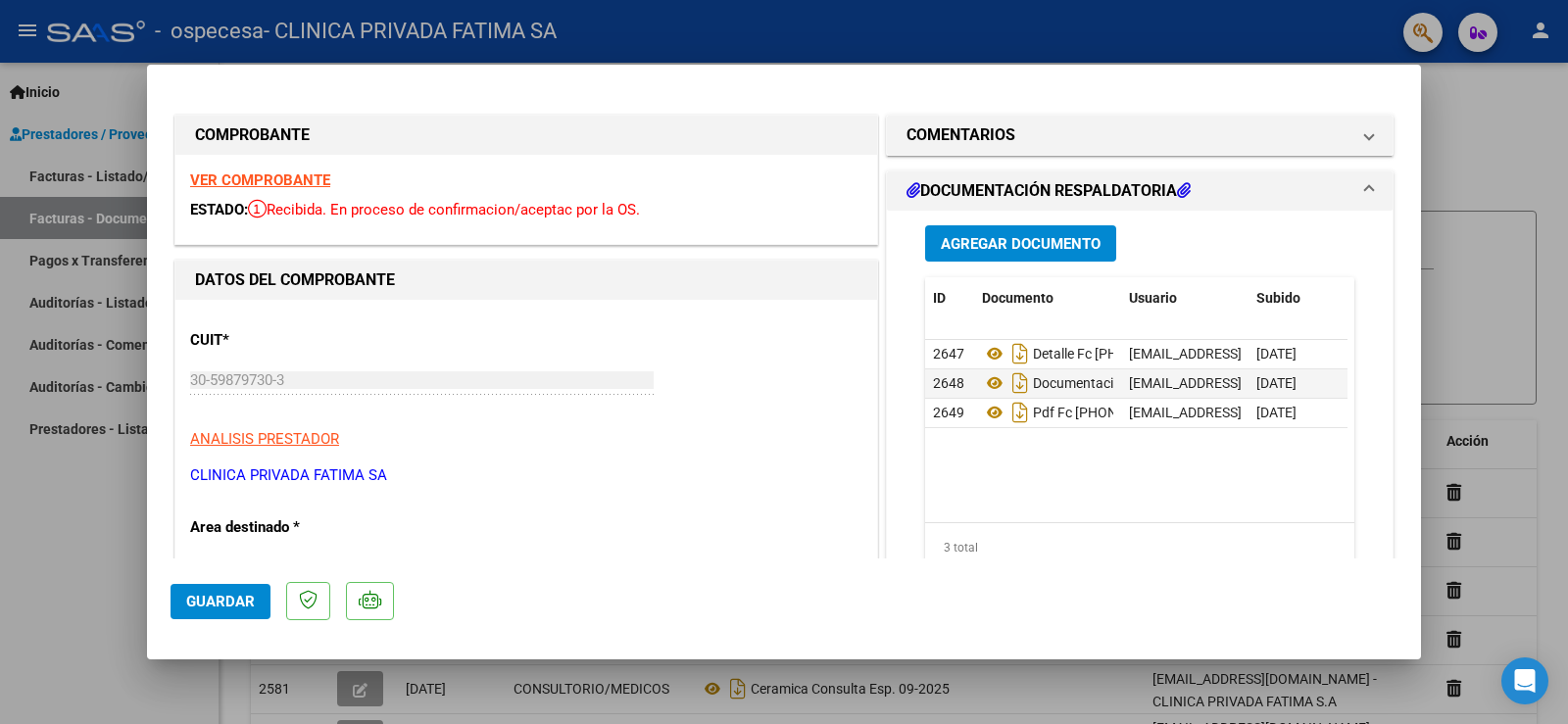
click at [1471, 96] on div at bounding box center [784, 362] width 1568 height 724
type input "$ 0,00"
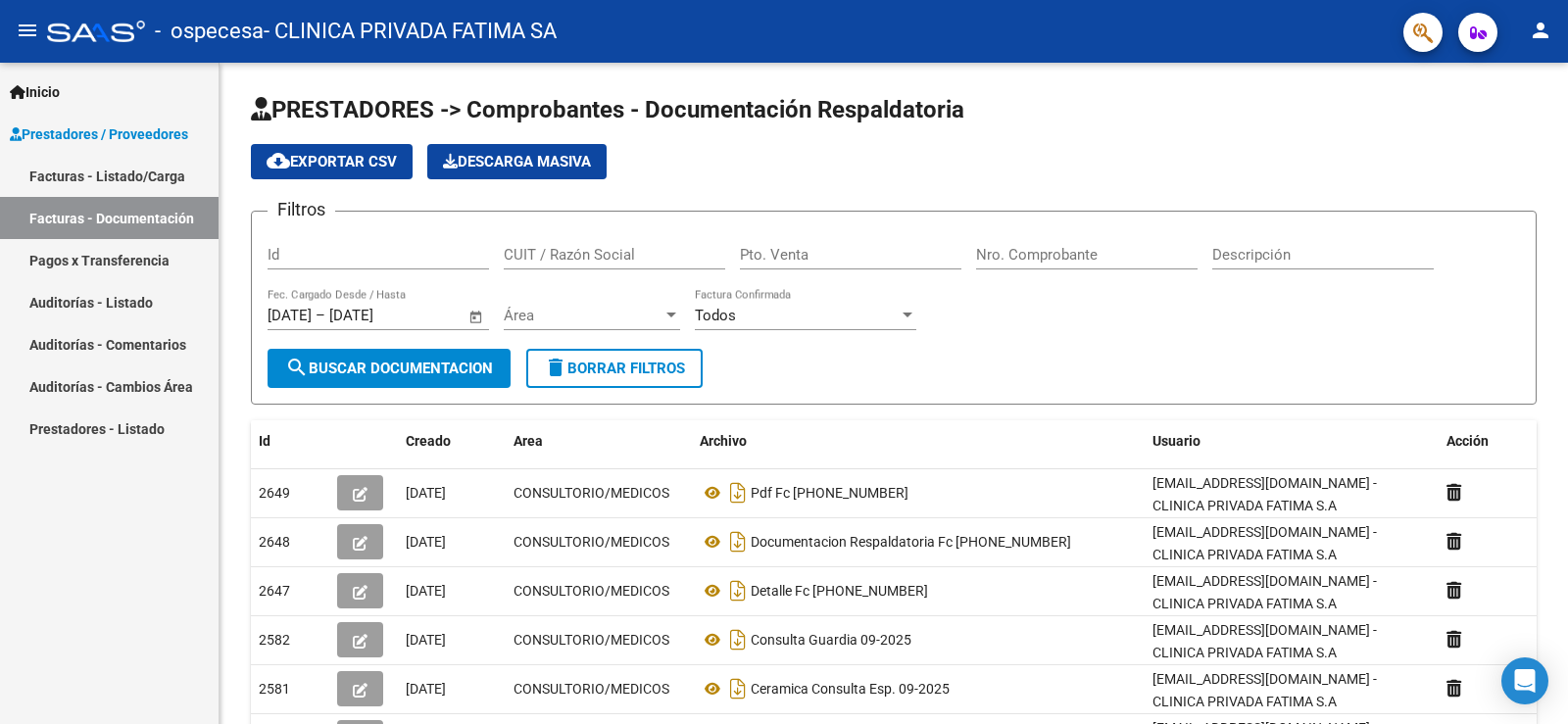
click at [147, 184] on link "Facturas - Listado/Carga" at bounding box center [109, 176] width 218 height 42
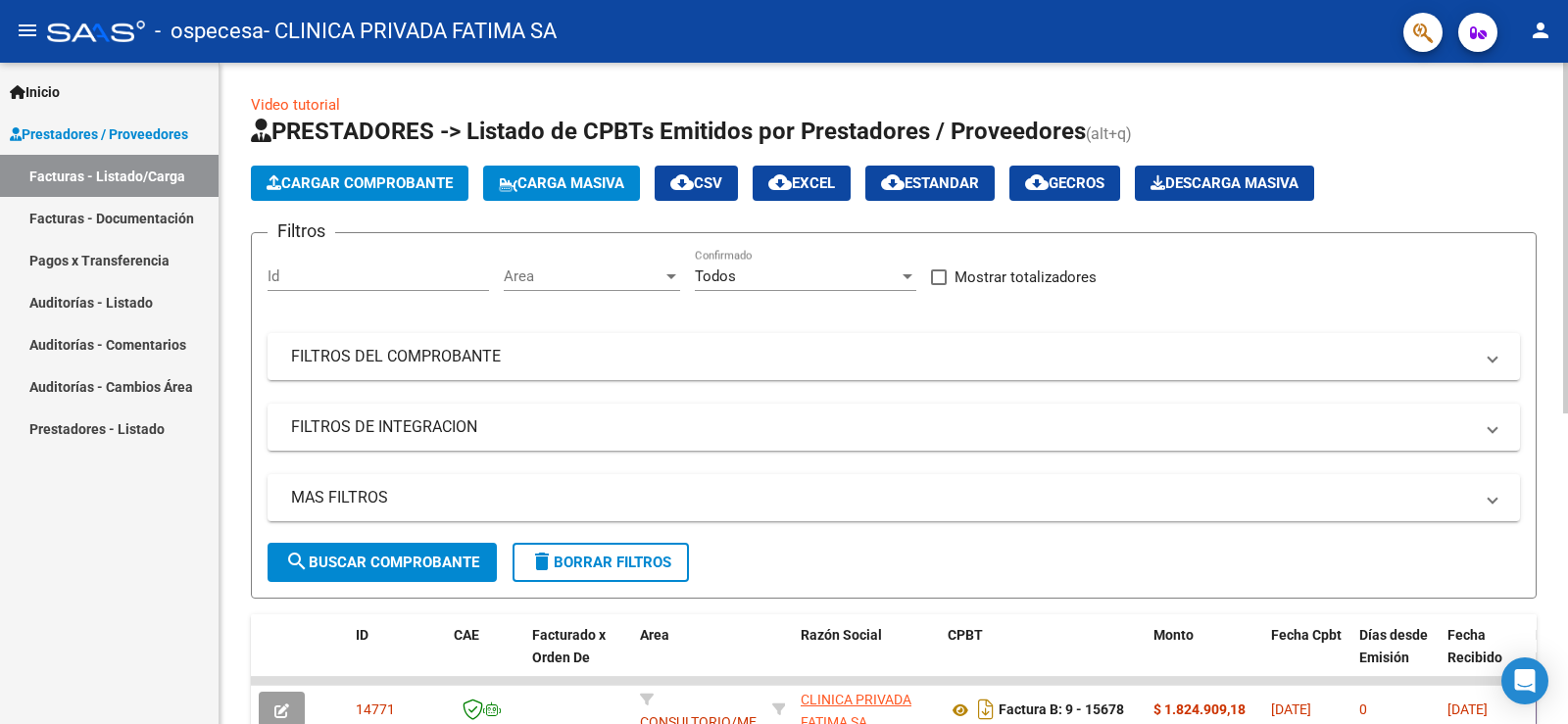
click at [341, 183] on span "Cargar Comprobante" at bounding box center [359, 184] width 187 height 18
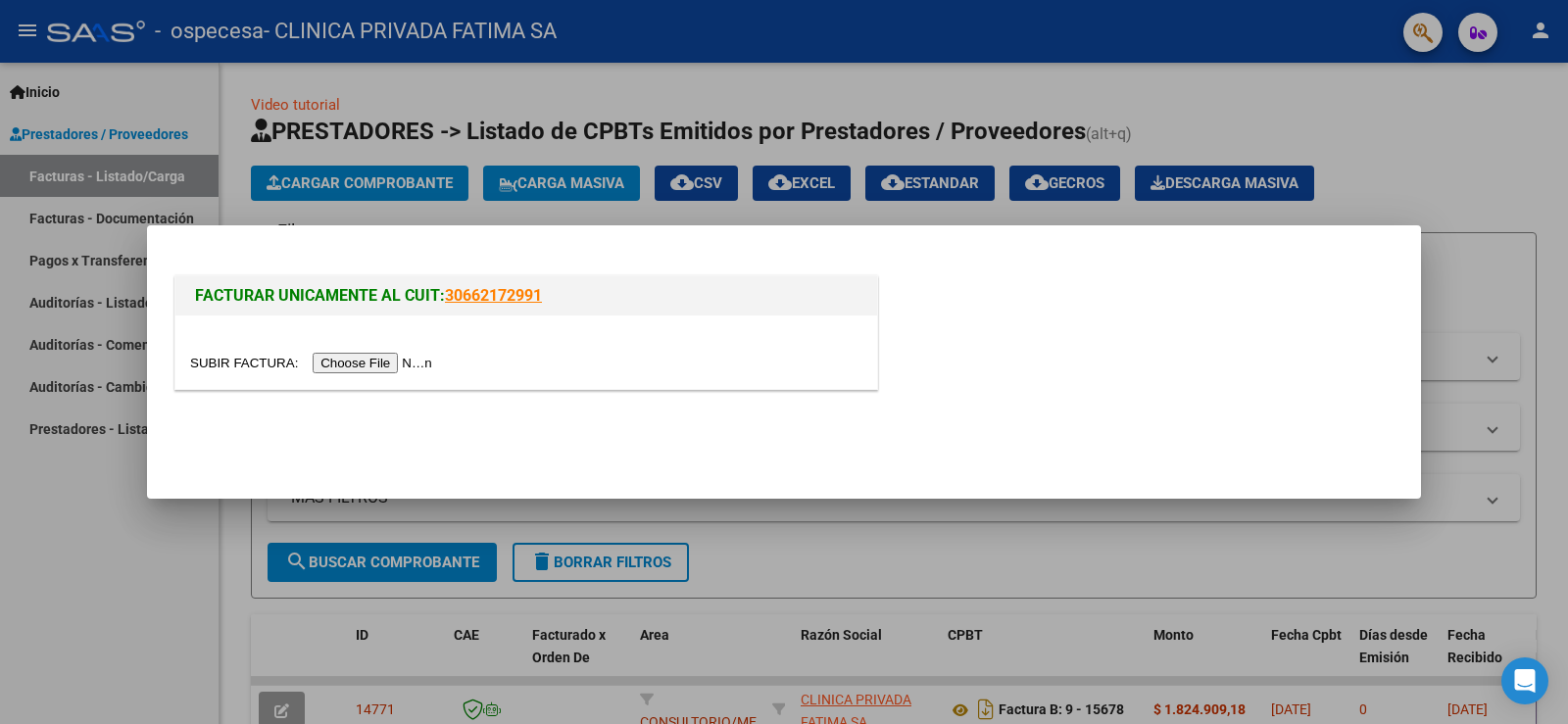
click at [402, 358] on input "file" at bounding box center [314, 362] width 248 height 21
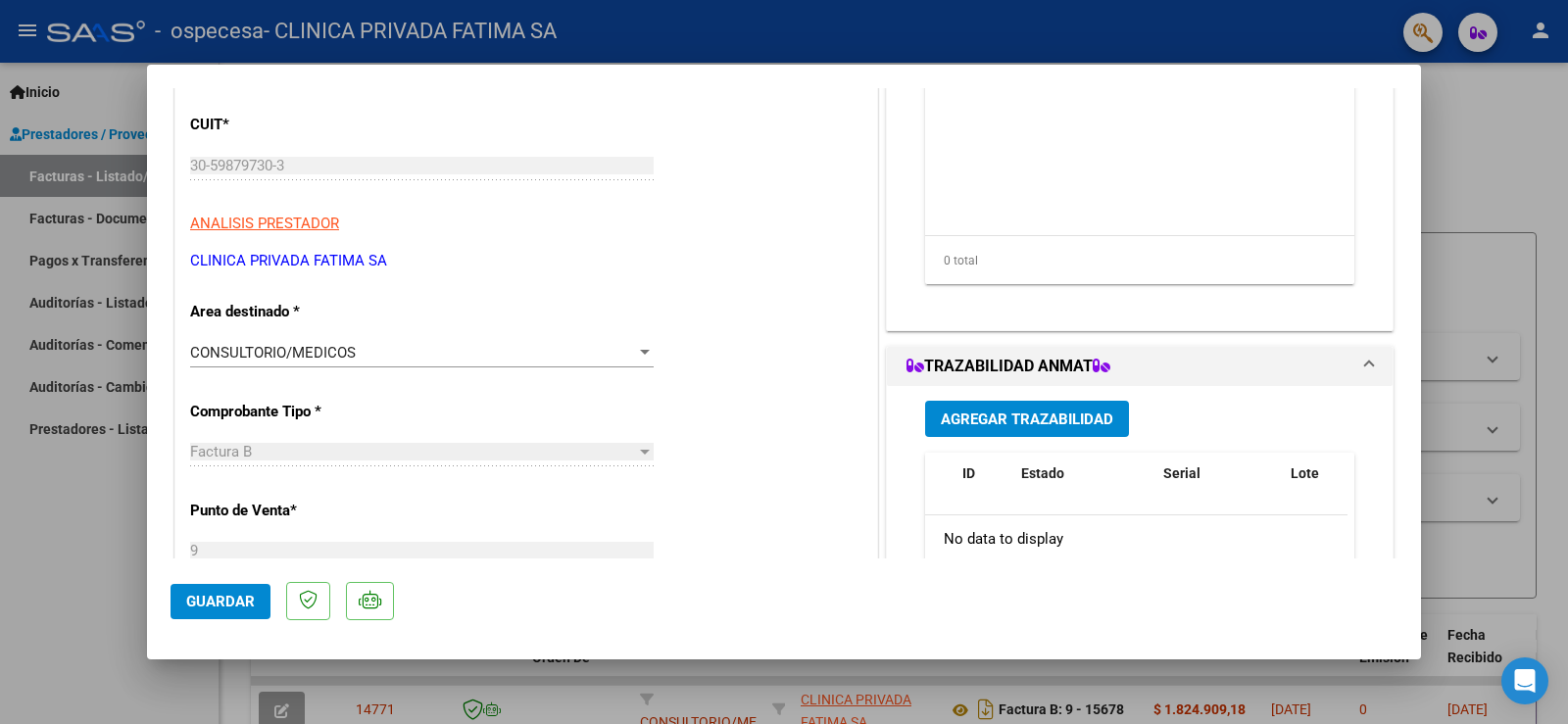
scroll to position [392, 0]
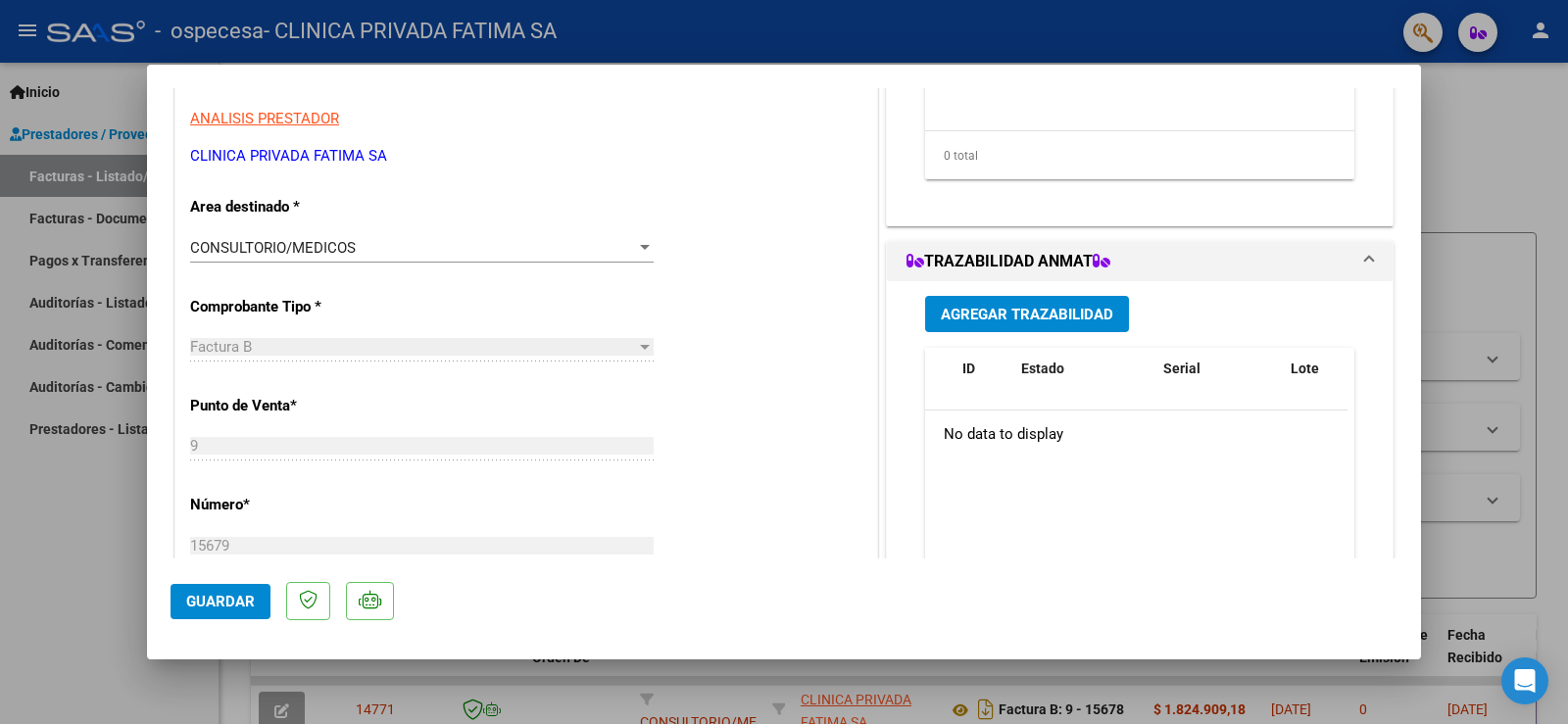
click at [636, 244] on div at bounding box center [645, 248] width 18 height 16
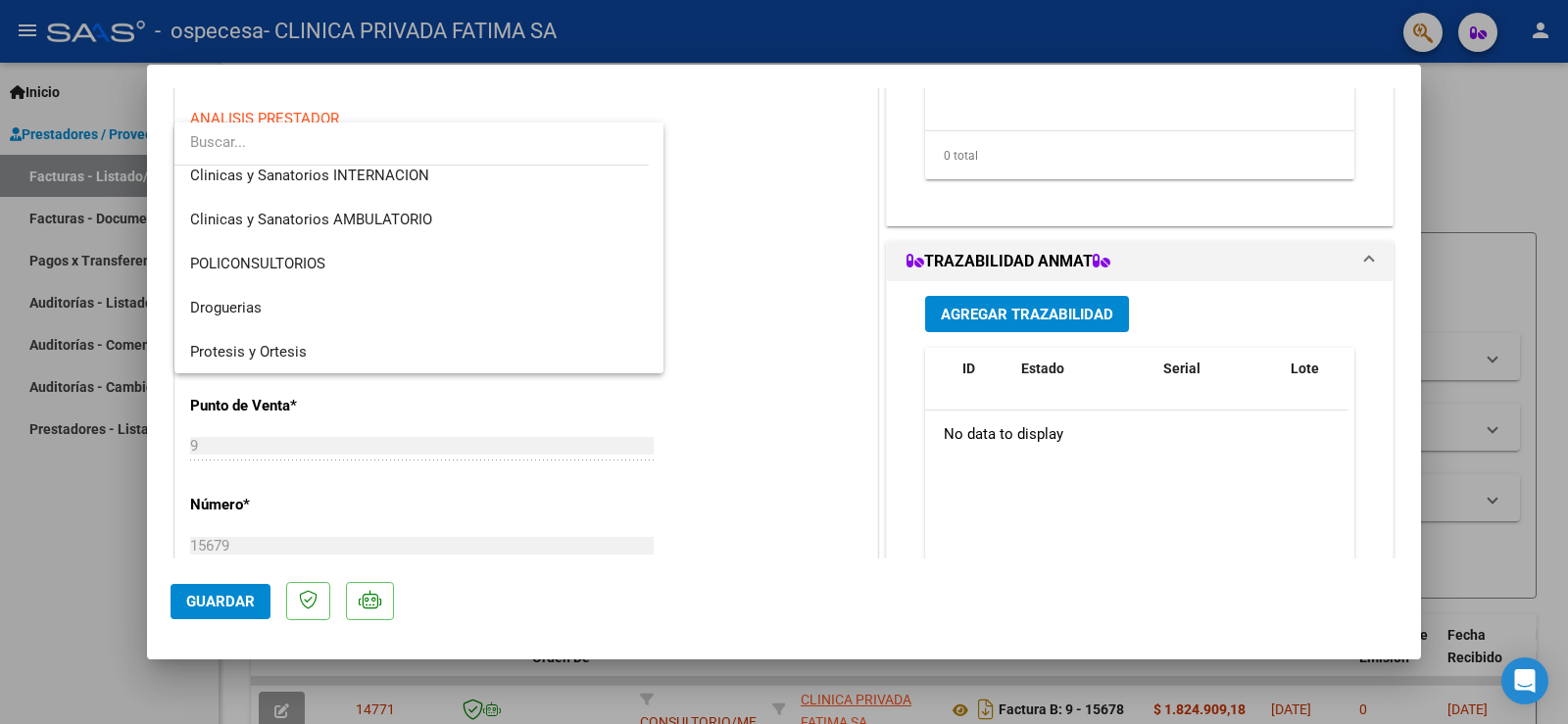
scroll to position [411, 0]
click at [759, 213] on div at bounding box center [784, 362] width 1568 height 724
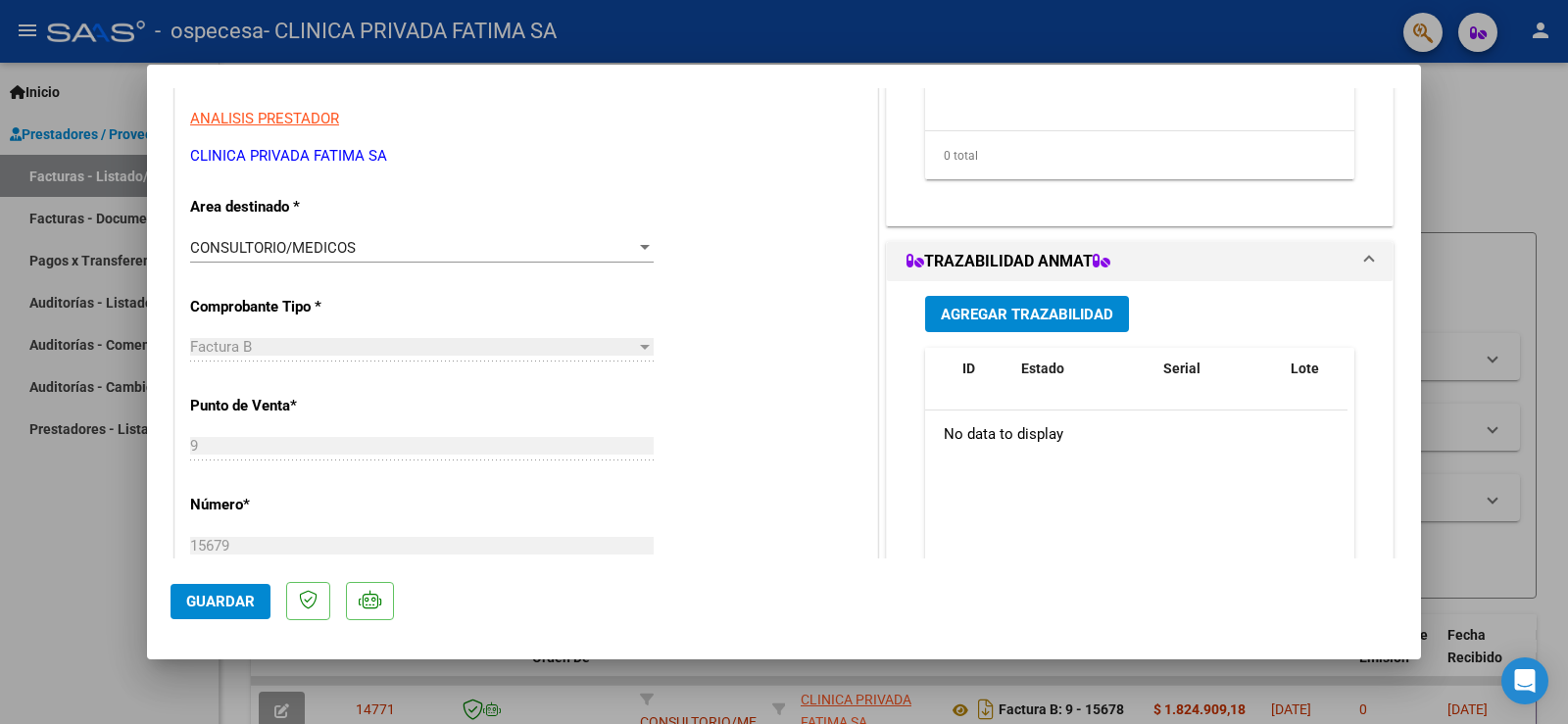
click at [500, 230] on div "CUIT * 30-59879730-3 Ingresar CUIT ANALISIS PRESTADOR CLINICA PRIVADA FATIMA [P…" at bounding box center [526, 618] width 702 height 1278
click at [497, 239] on div "CONSULTORIO/MEDICOS" at bounding box center [414, 248] width 446 height 18
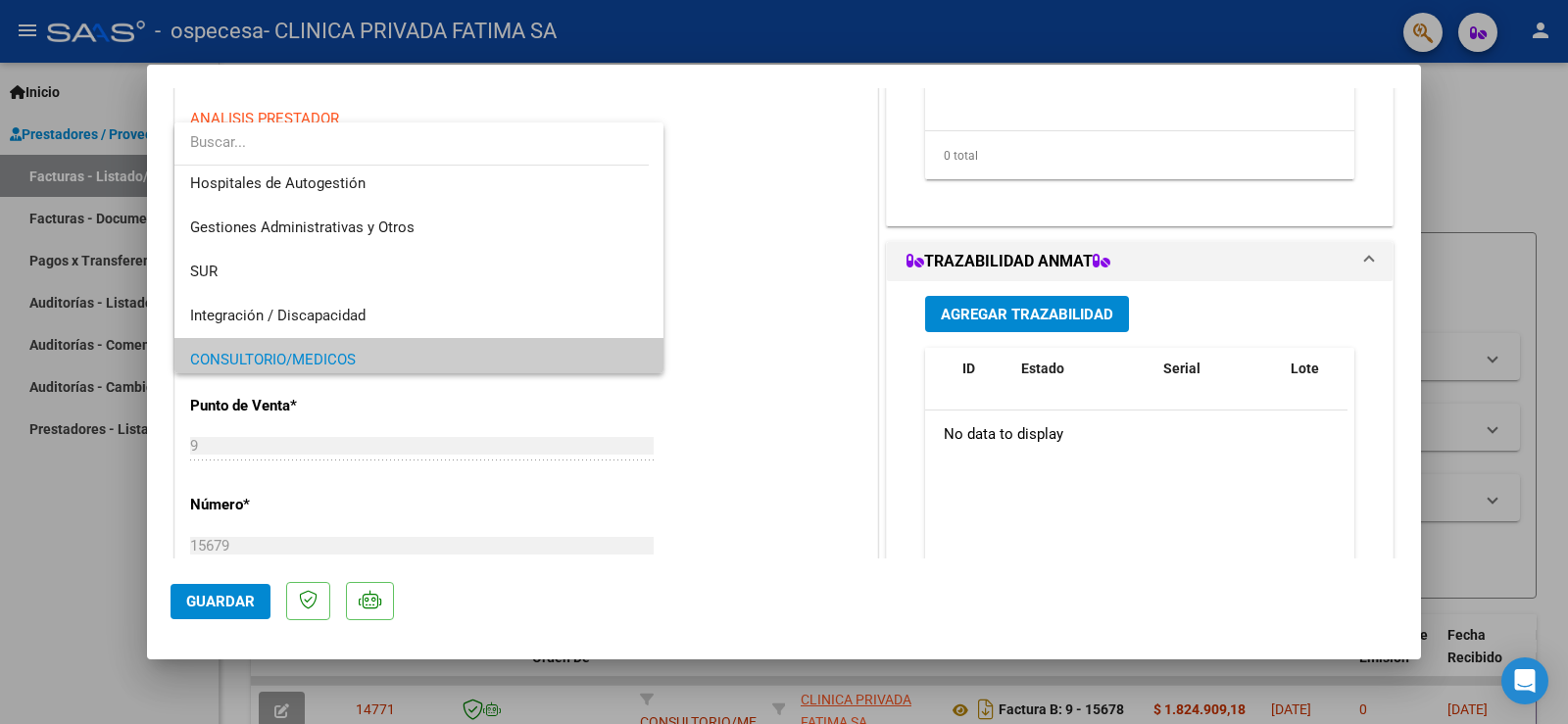
scroll to position [0, 0]
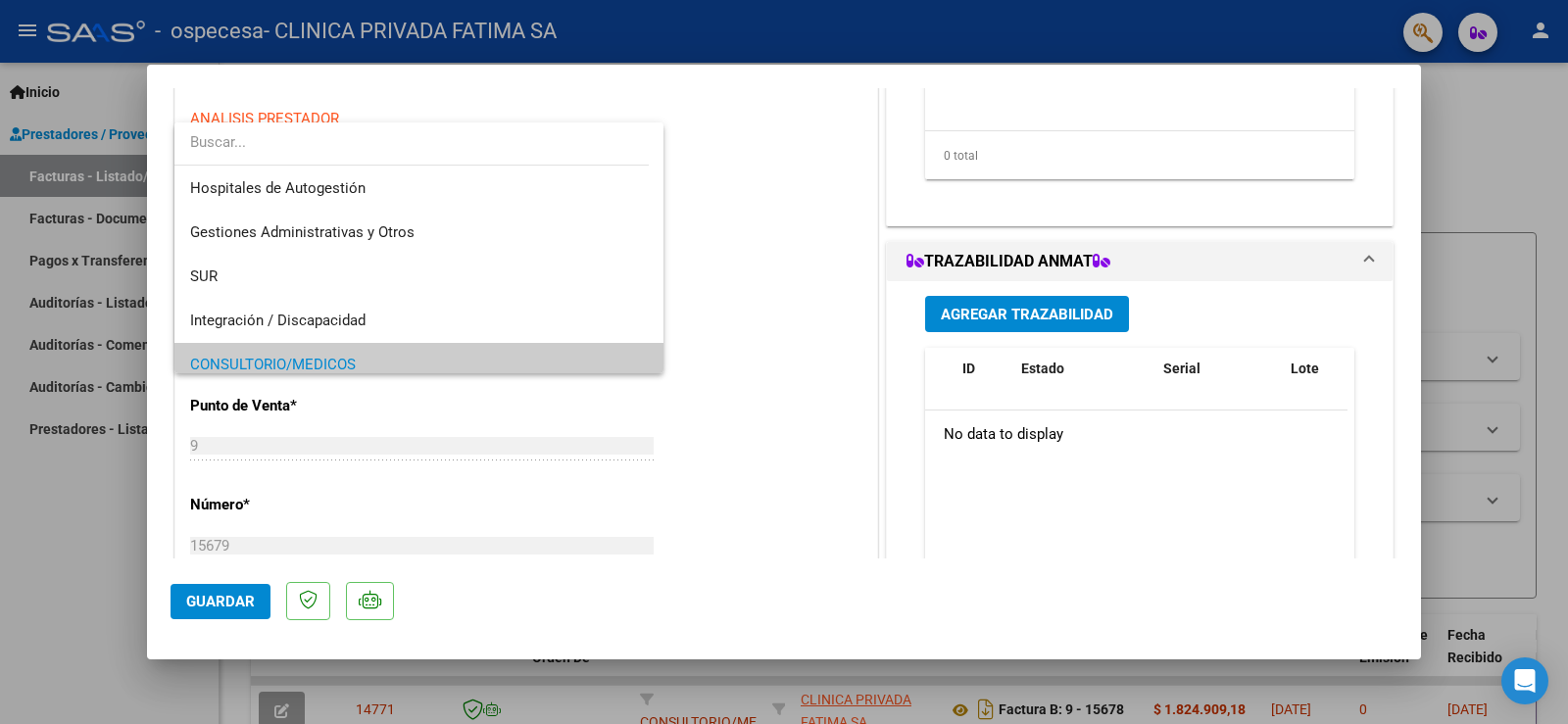
click at [766, 182] on div at bounding box center [784, 362] width 1568 height 724
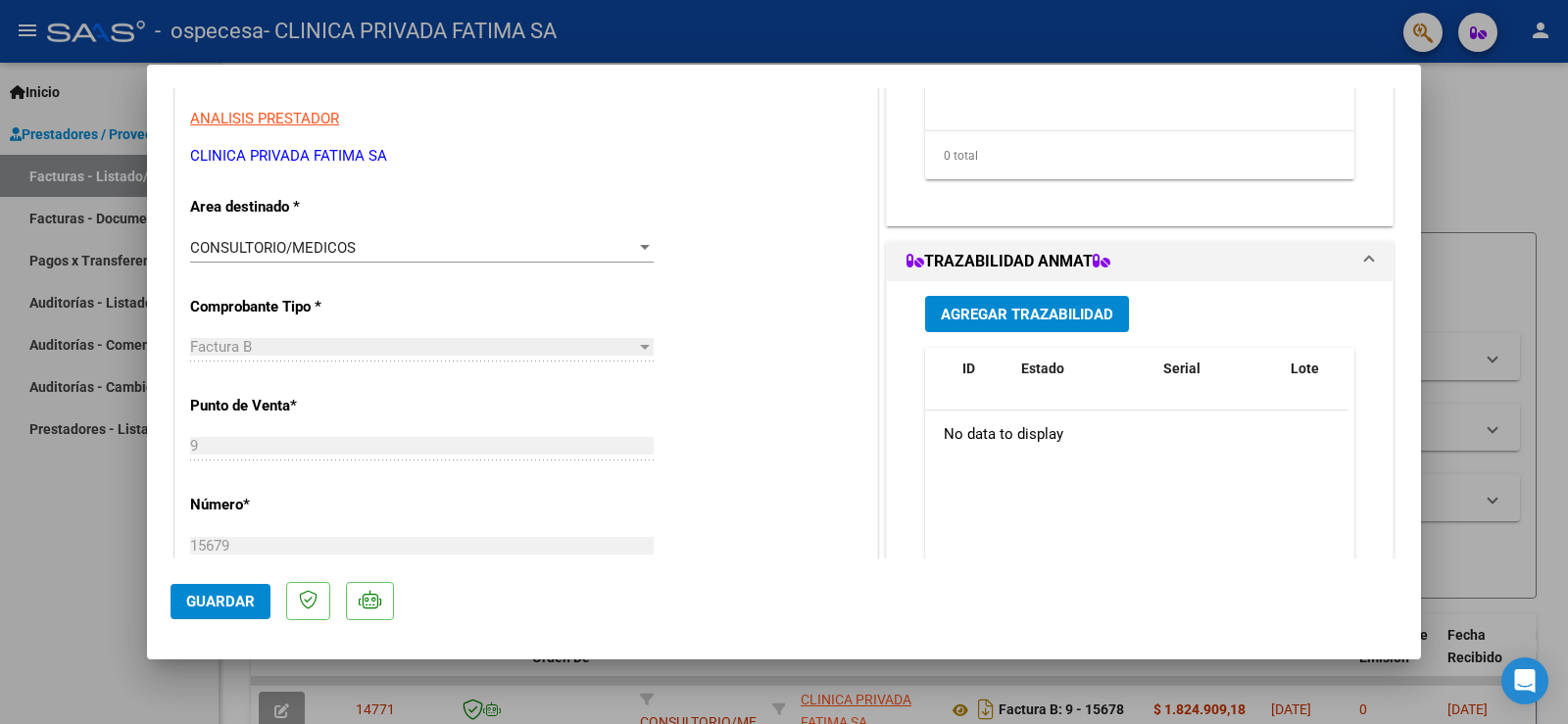
click at [425, 244] on div "CONSULTORIO/MEDICOS" at bounding box center [414, 248] width 446 height 18
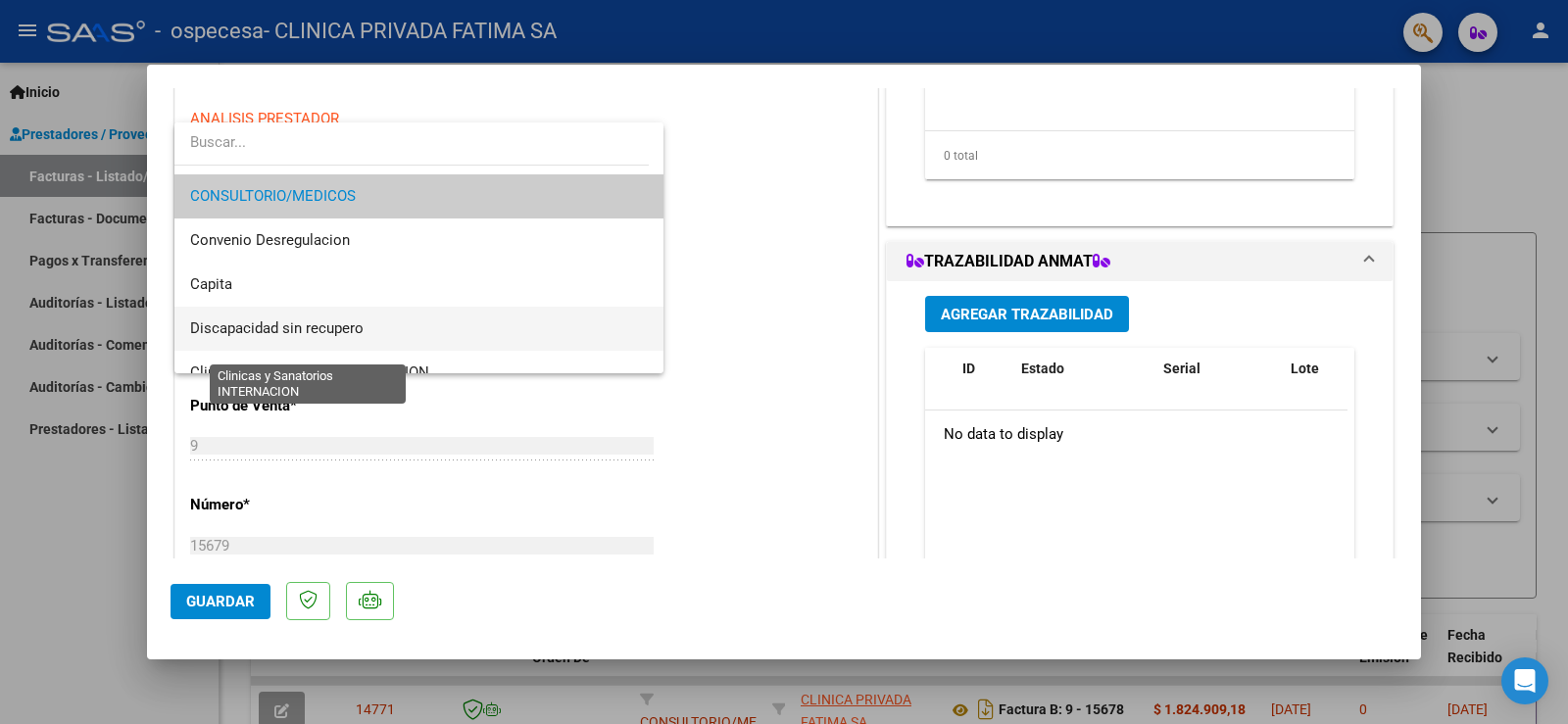
scroll to position [196, 0]
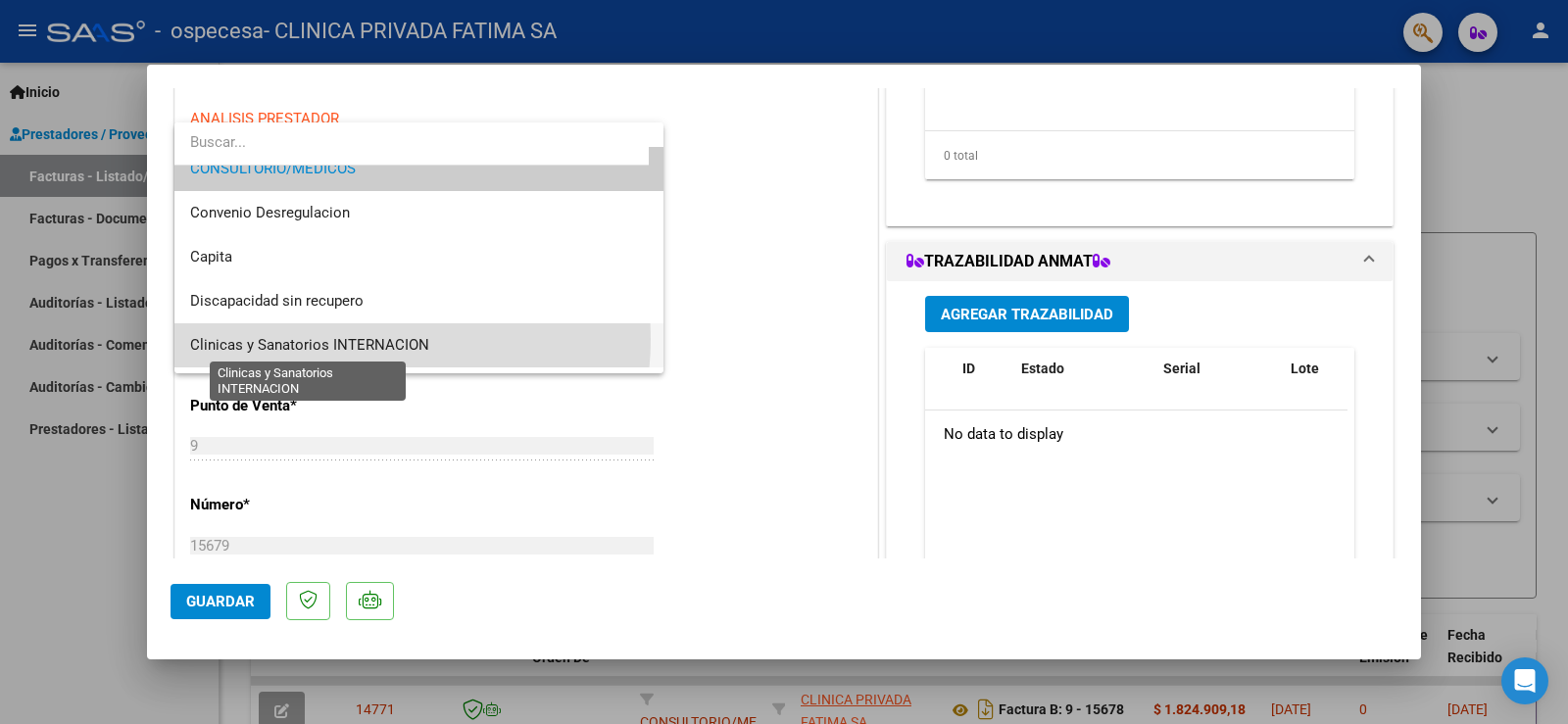
click at [360, 339] on span "Clinicas y Sanatorios INTERNACION" at bounding box center [310, 345] width 239 height 18
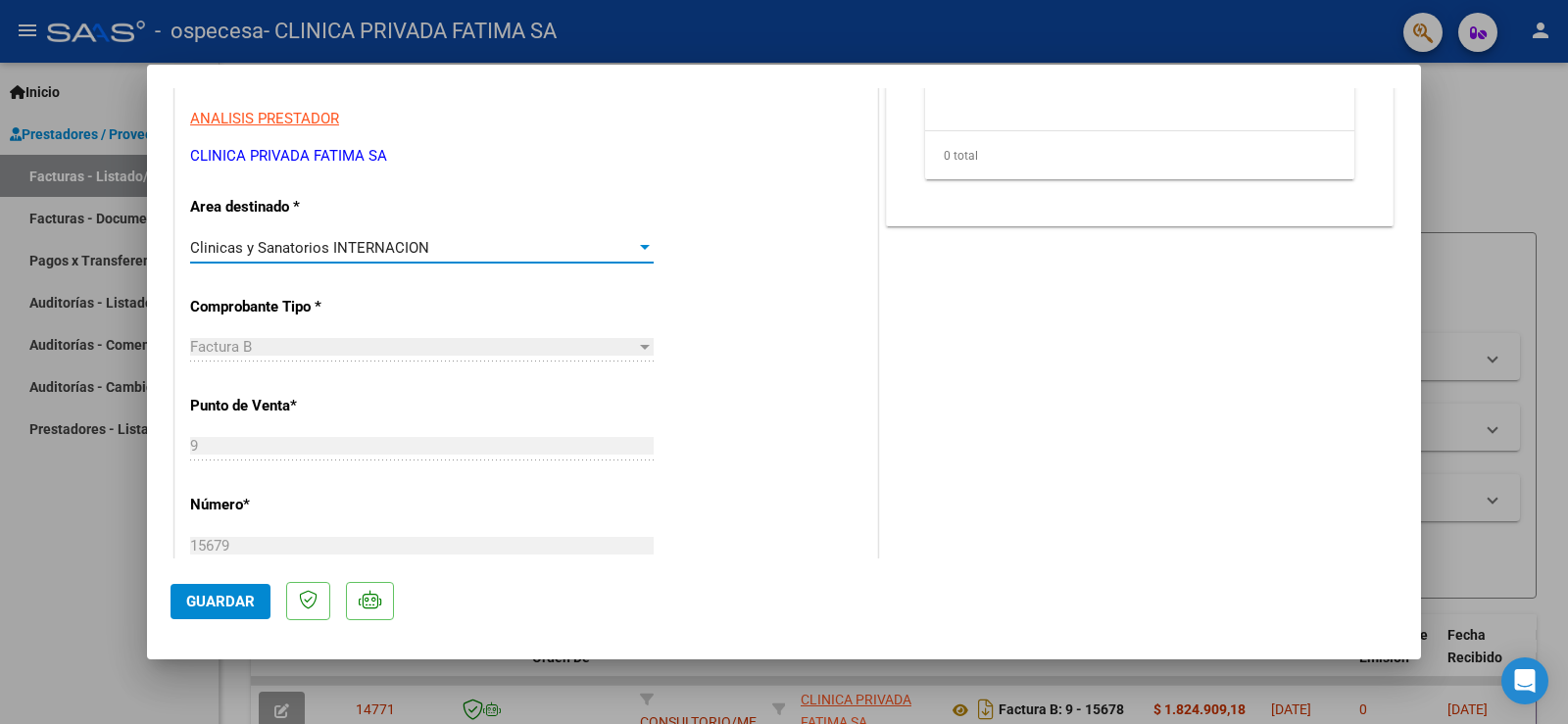
click at [592, 247] on div "Clinicas y Sanatorios INTERNACION" at bounding box center [414, 248] width 446 height 18
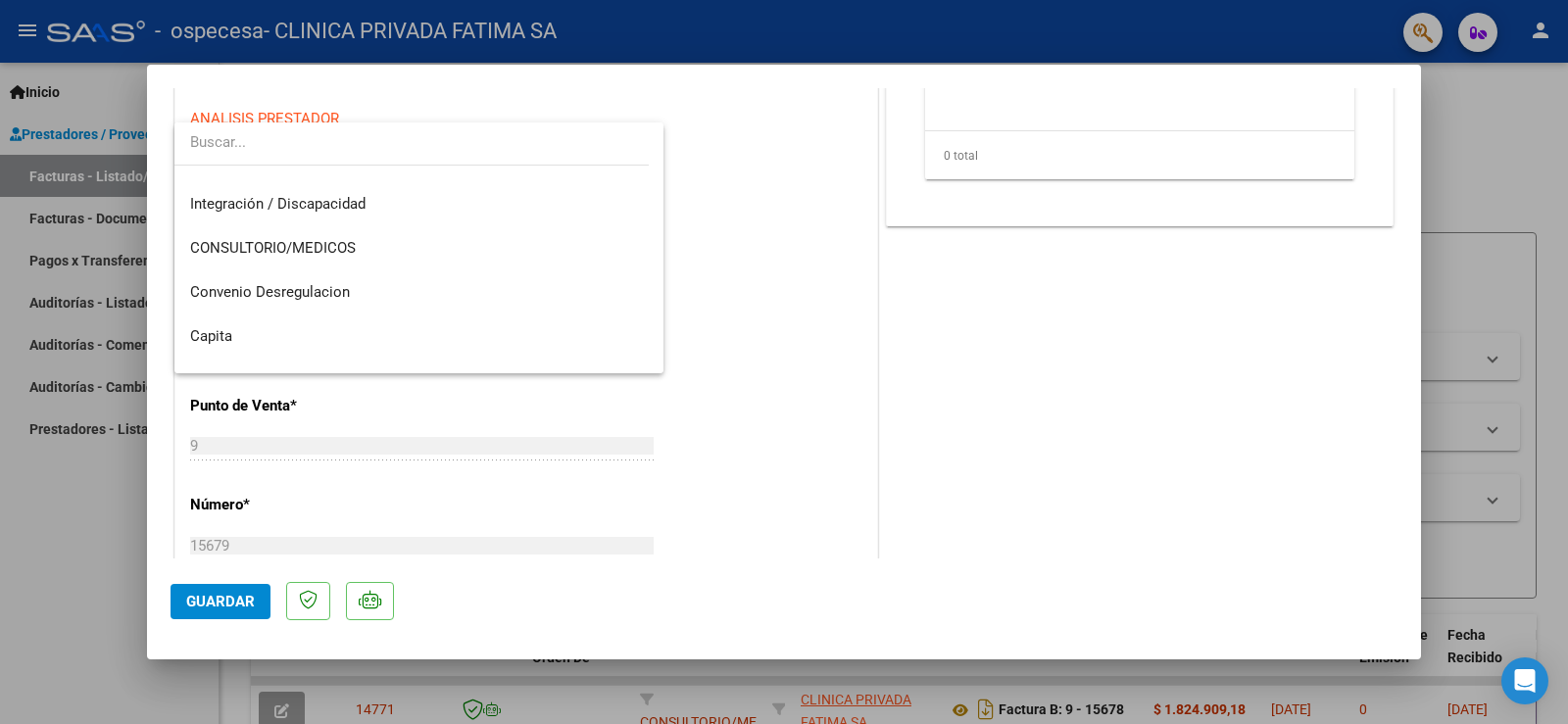
scroll to position [313, 0]
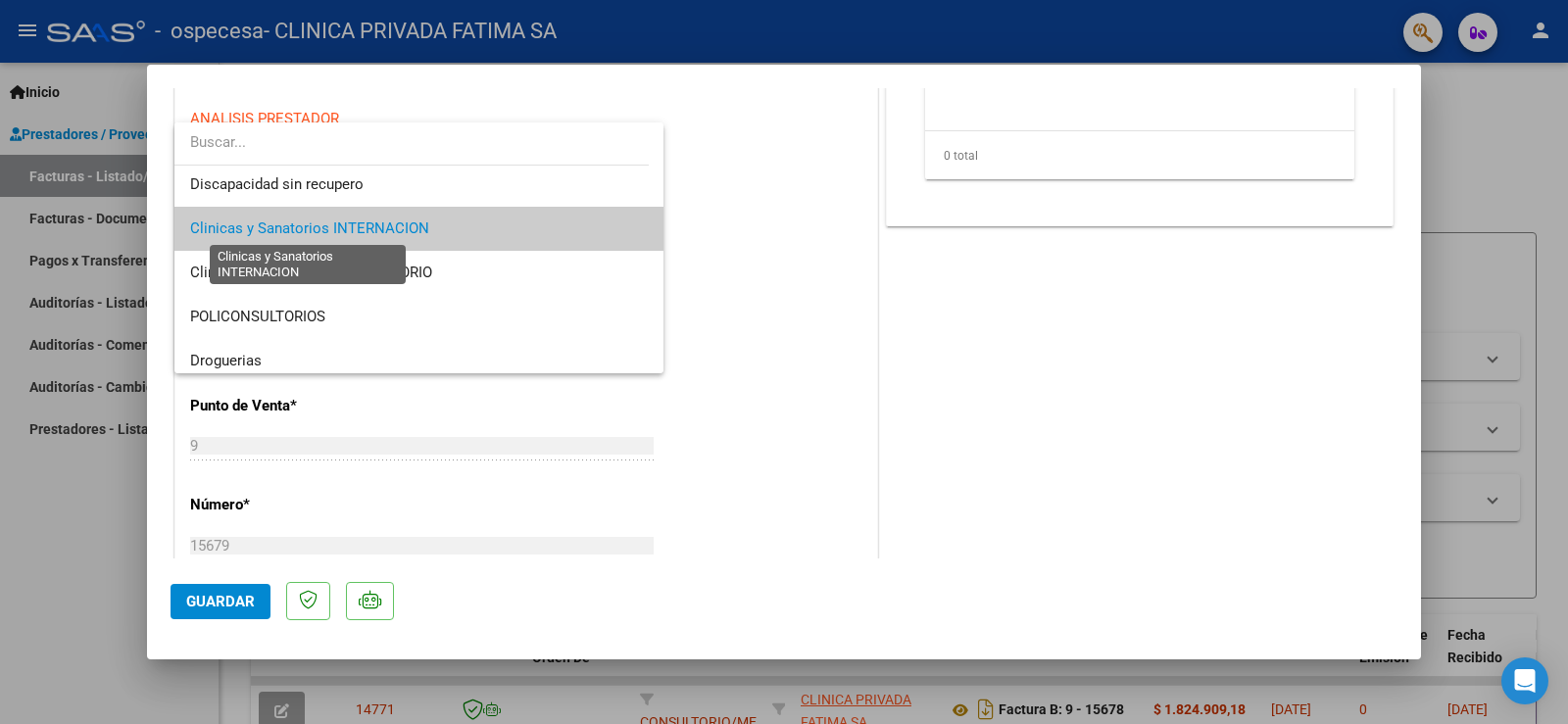
click at [360, 233] on span "Clinicas y Sanatorios INTERNACION" at bounding box center [310, 228] width 239 height 18
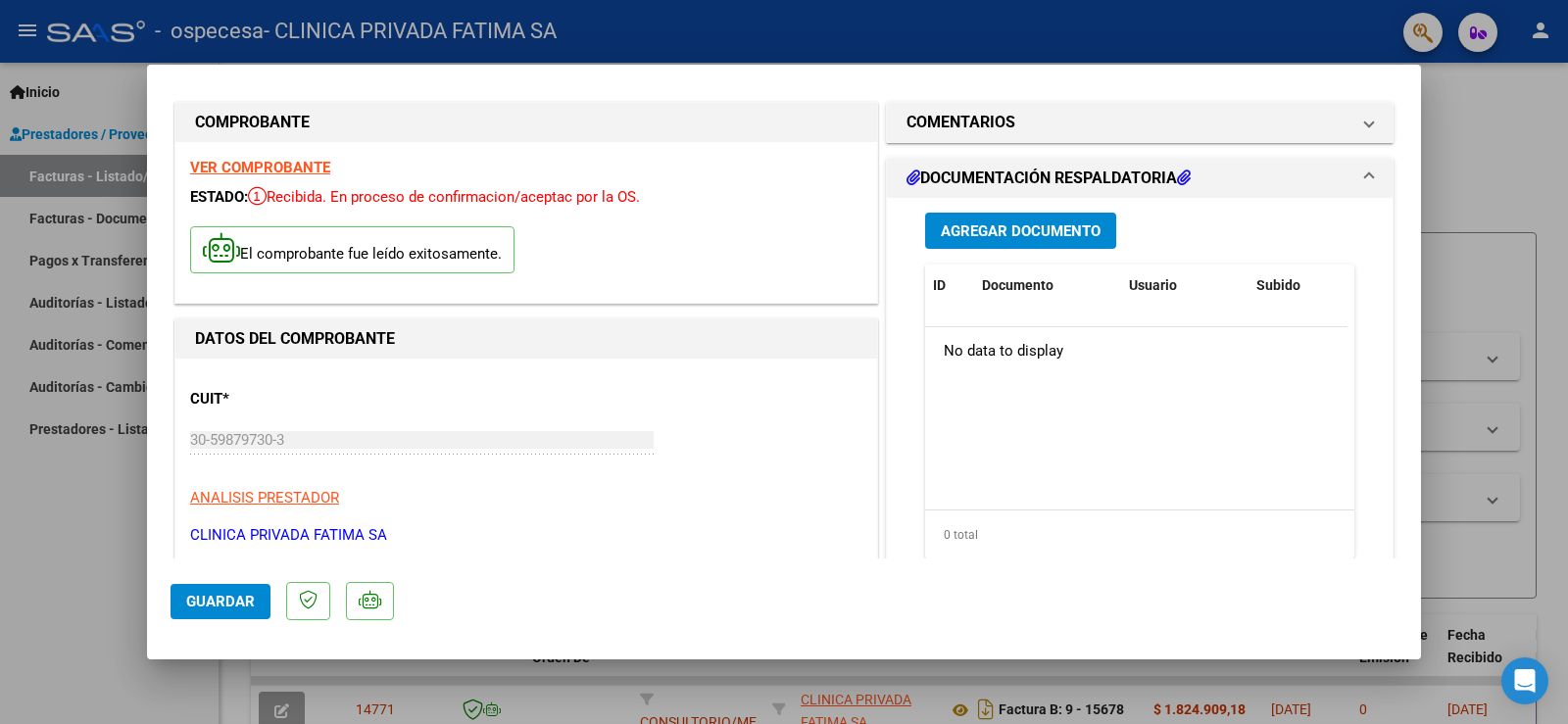
scroll to position [0, 0]
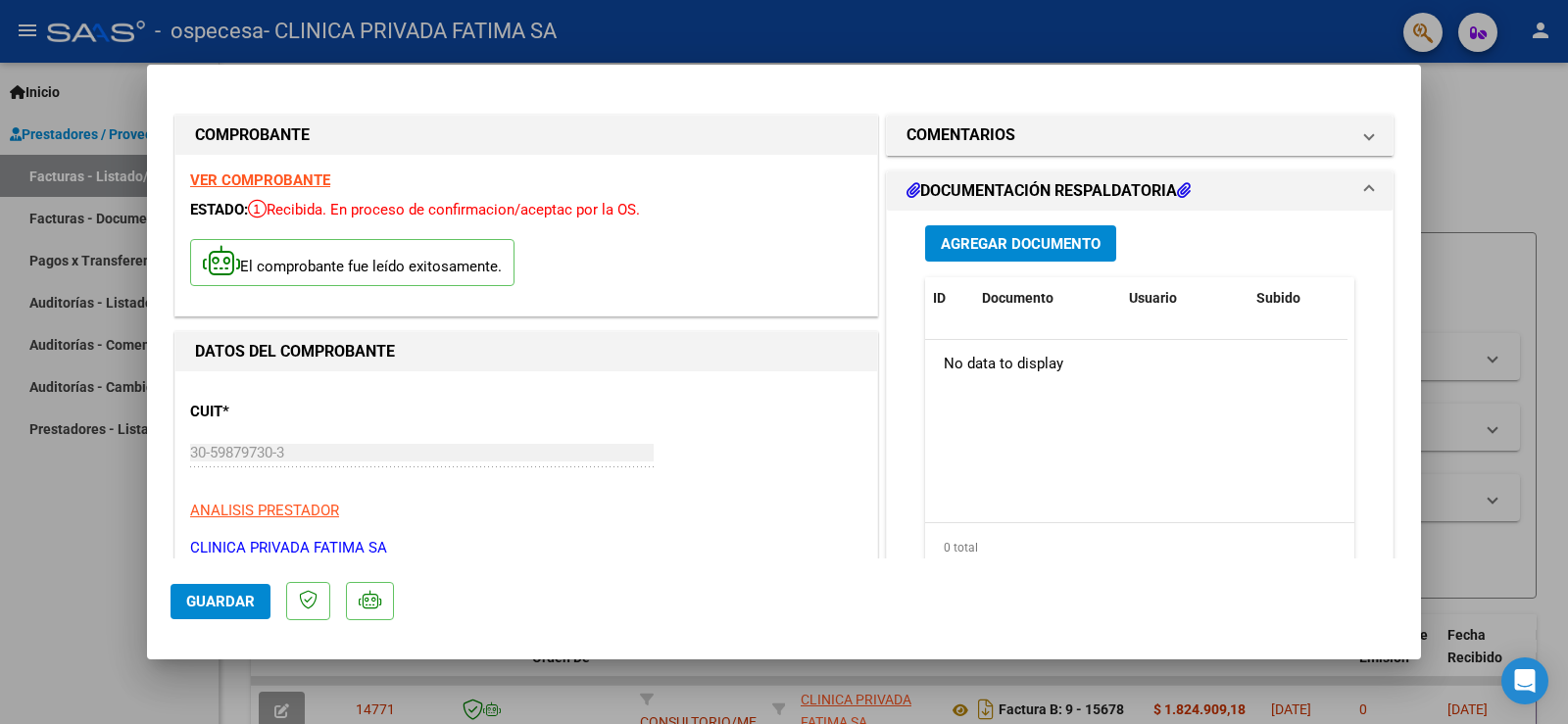
click at [1018, 241] on span "Agregar Documento" at bounding box center [1021, 244] width 160 height 18
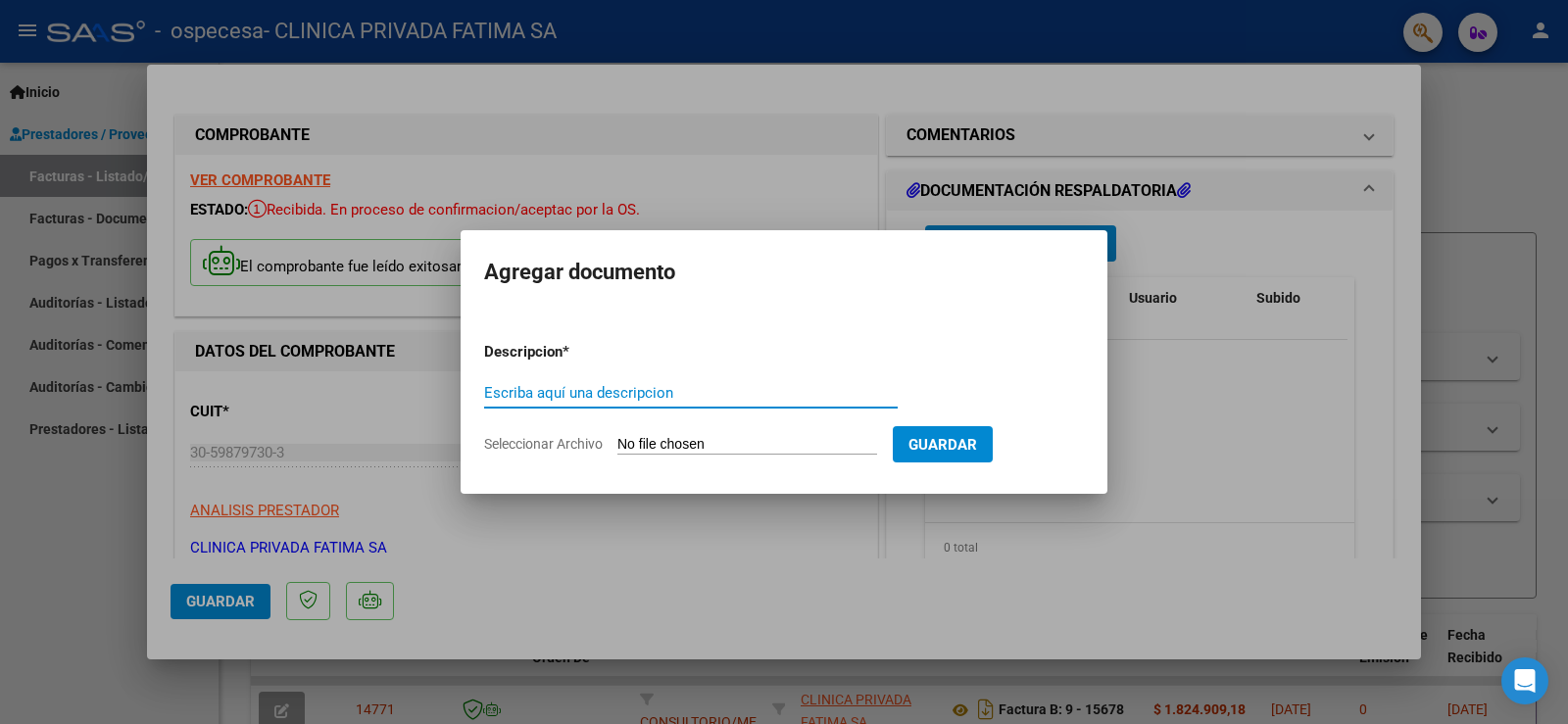
click at [601, 442] on span "Seleccionar Archivo" at bounding box center [543, 444] width 118 height 16
click at [617, 442] on input "Seleccionar Archivo" at bounding box center [746, 445] width 260 height 19
type input "C:\fakepath\fc n° 15679 ceramica.pdf"
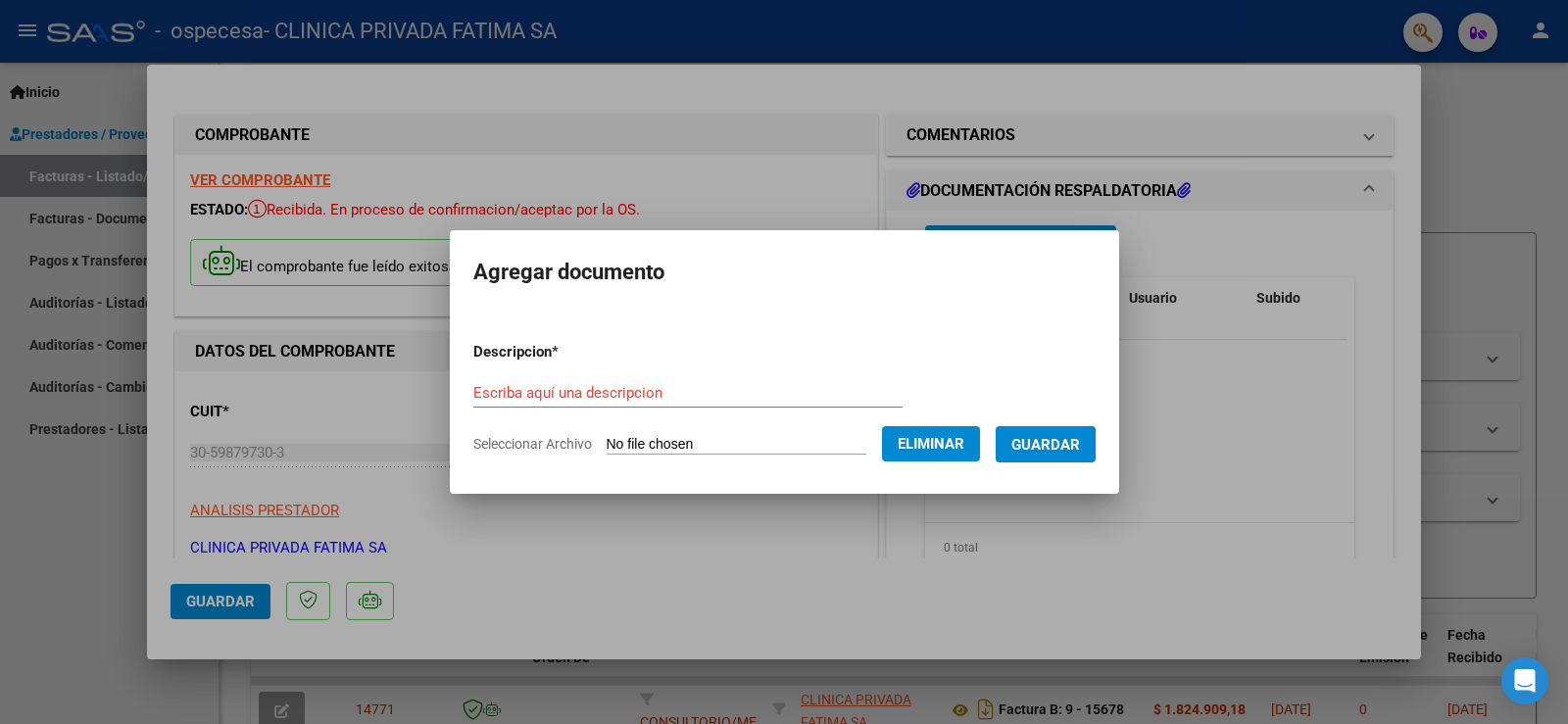
click at [557, 378] on div "Escriba aquí una descripcion" at bounding box center [687, 393] width 430 height 30
click at [551, 392] on input "Escriba aquí una descripcion" at bounding box center [687, 393] width 430 height 18
type input "PDF FC [PHONE_NUMBER]"
click at [1061, 429] on button "Guardar" at bounding box center [1045, 444] width 100 height 37
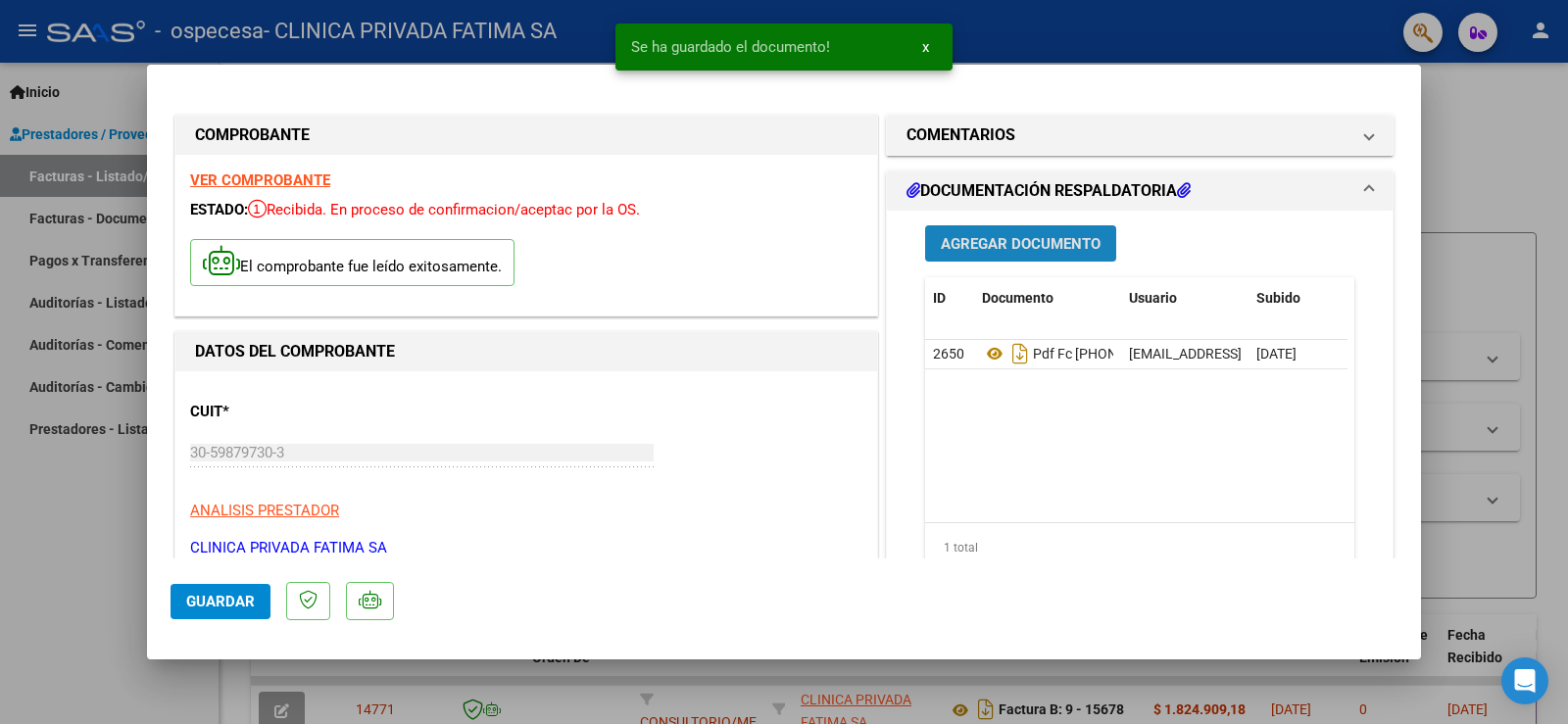
click at [1019, 258] on button "Agregar Documento" at bounding box center [1021, 243] width 192 height 37
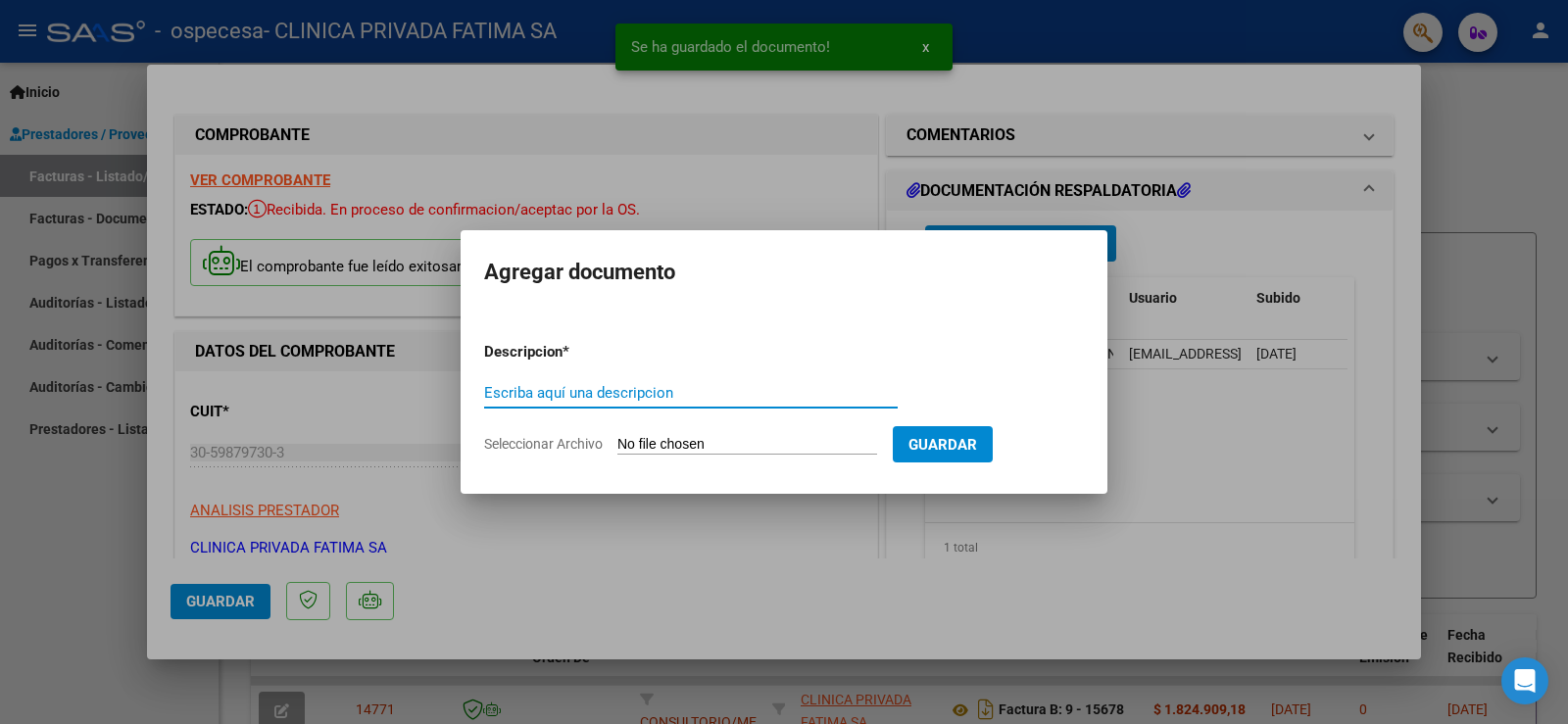
click at [625, 437] on input "Seleccionar Archivo" at bounding box center [746, 445] width 260 height 19
type input "C:\fakepath\DETALLE FC Nº15679.pdf"
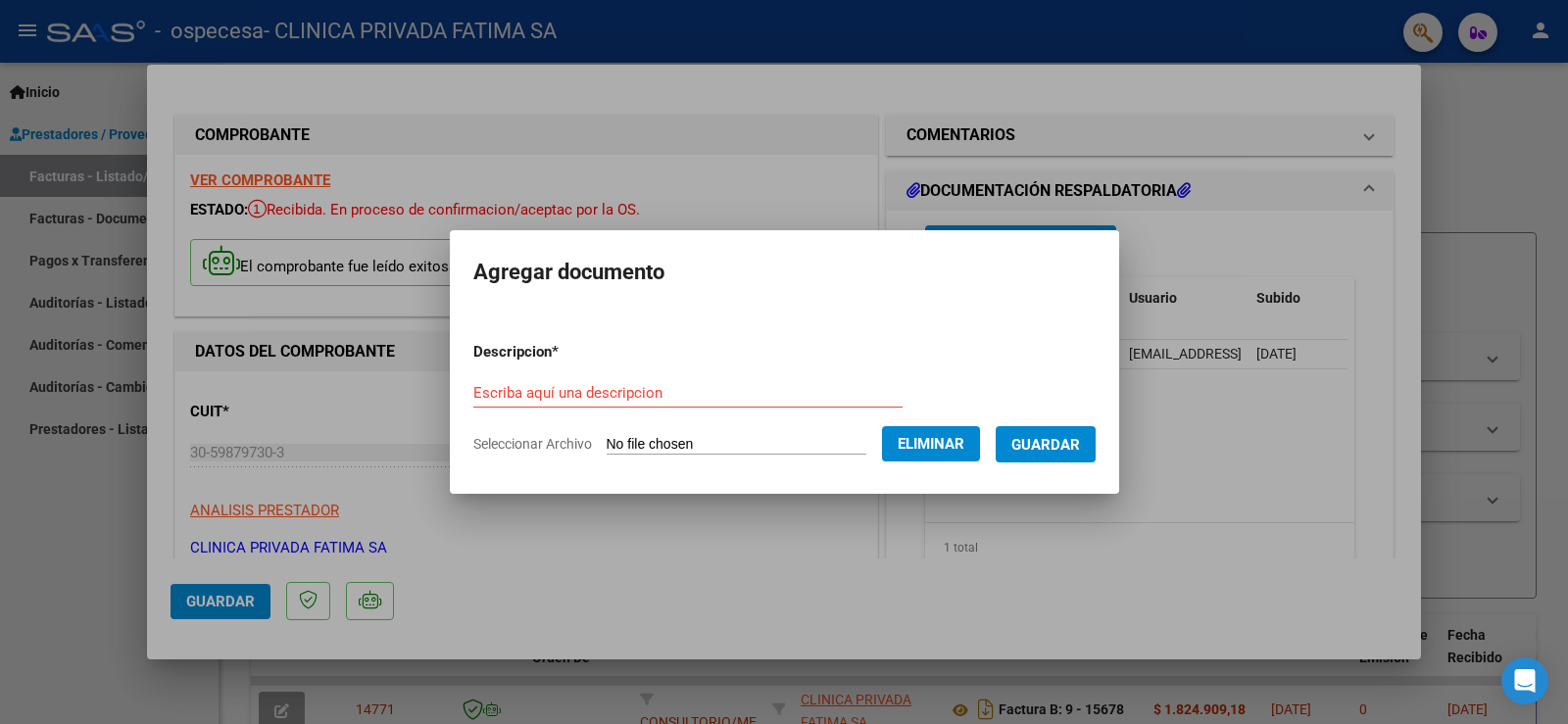
click at [642, 379] on div "Escriba aquí una descripcion" at bounding box center [687, 393] width 430 height 30
type input "DETALLE FC [PHONE_NUMBER]"
click at [923, 442] on span "Eliminar" at bounding box center [930, 444] width 66 height 18
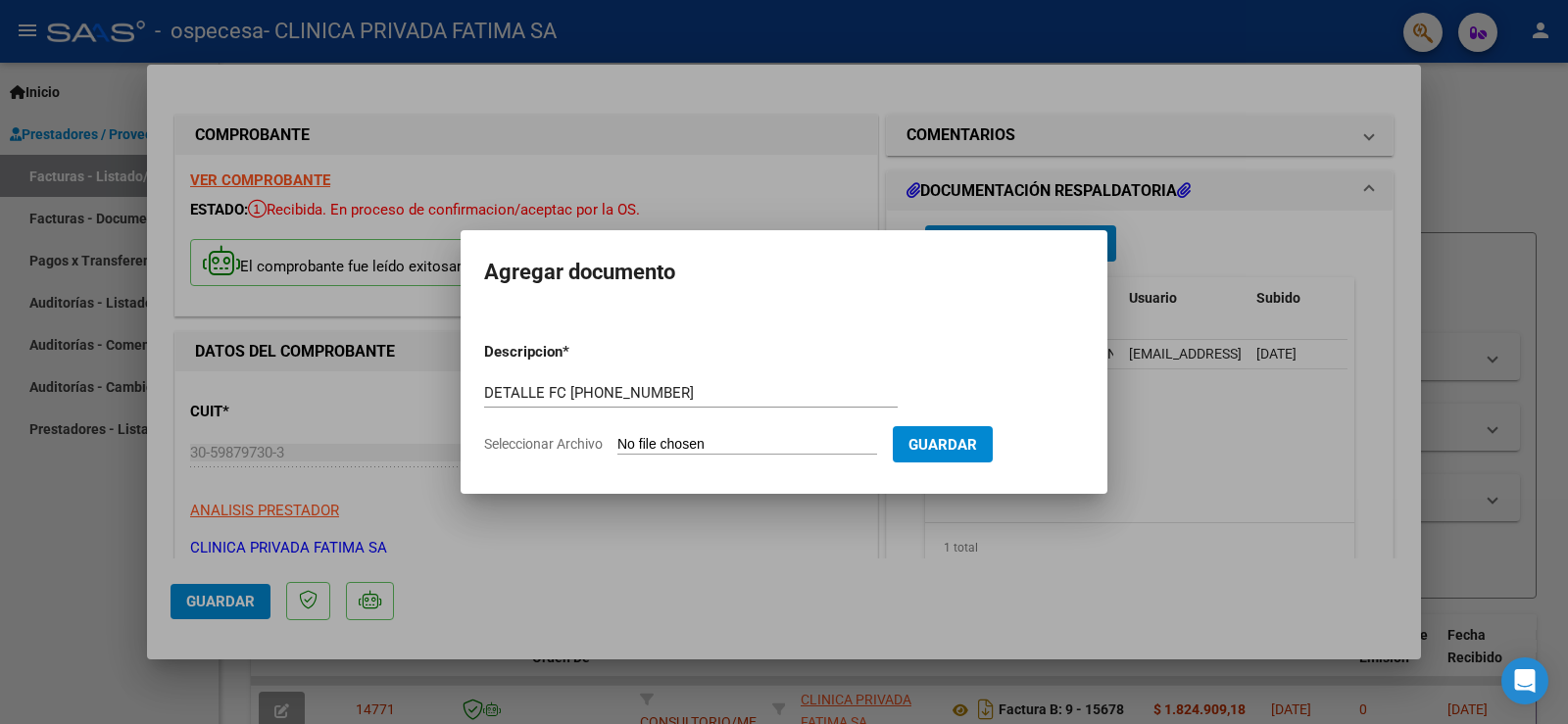
click at [664, 449] on input "Seleccionar Archivo" at bounding box center [746, 445] width 260 height 19
type input "C:\fakepath\DETALLE FC Nº15679.pdf"
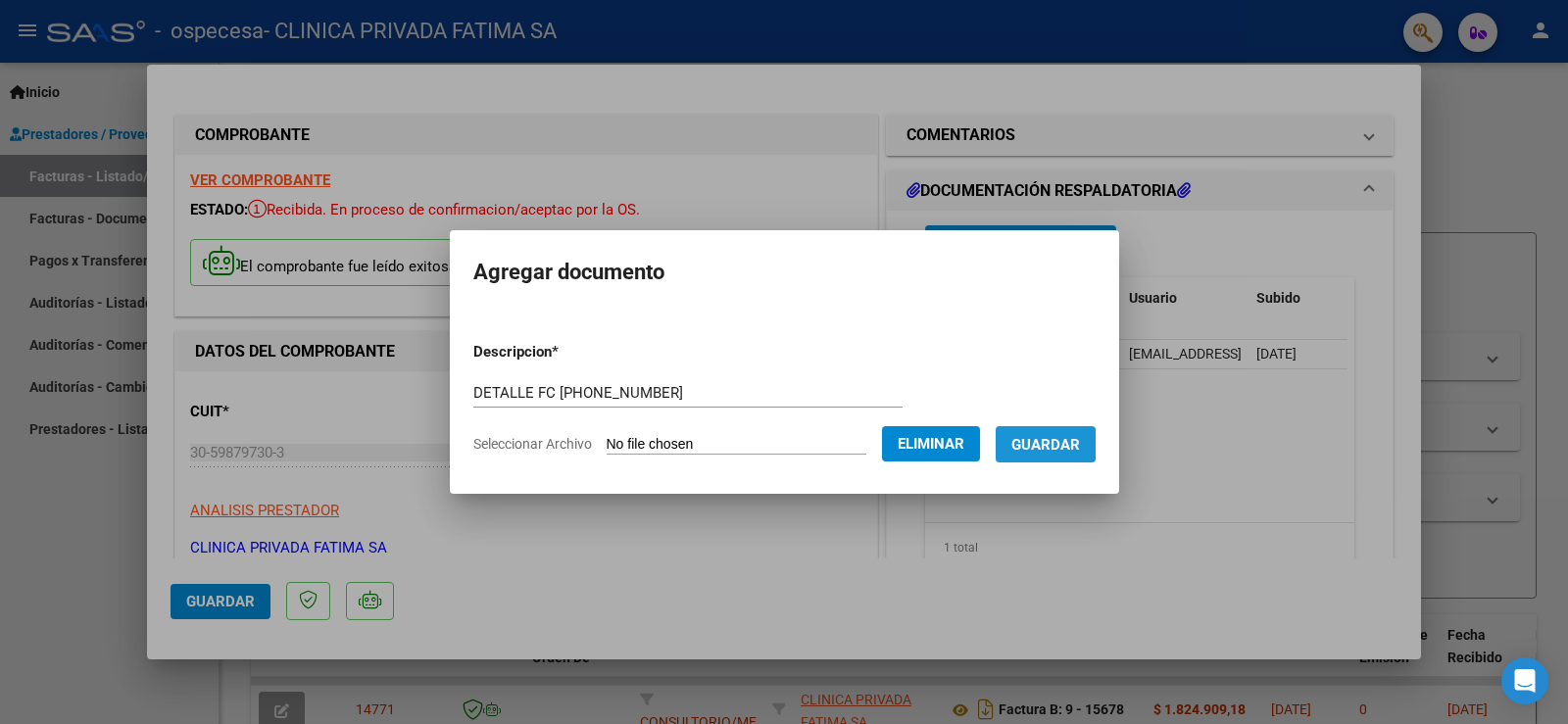
click at [1054, 444] on span "Guardar" at bounding box center [1045, 445] width 68 height 18
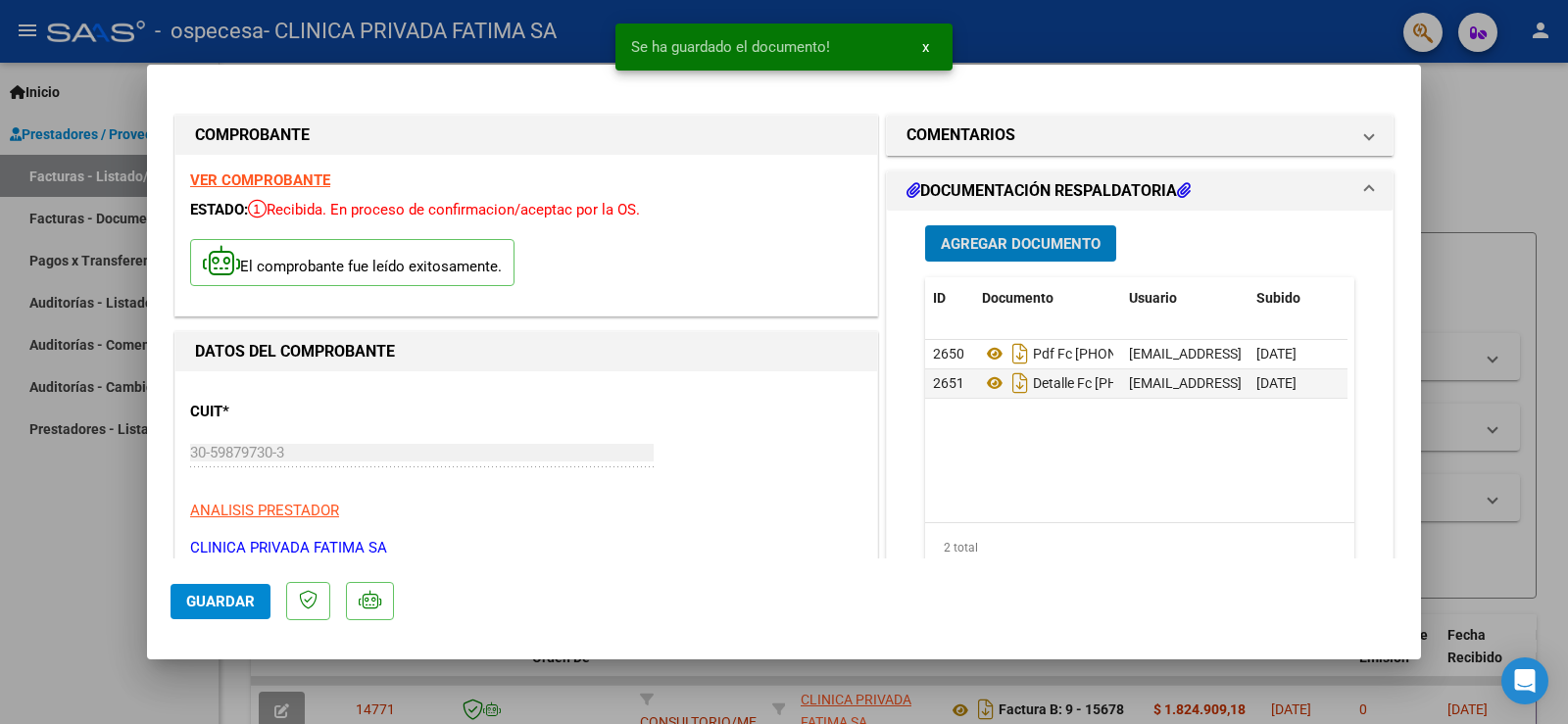
click at [1048, 236] on span "Agregar Documento" at bounding box center [1021, 244] width 160 height 18
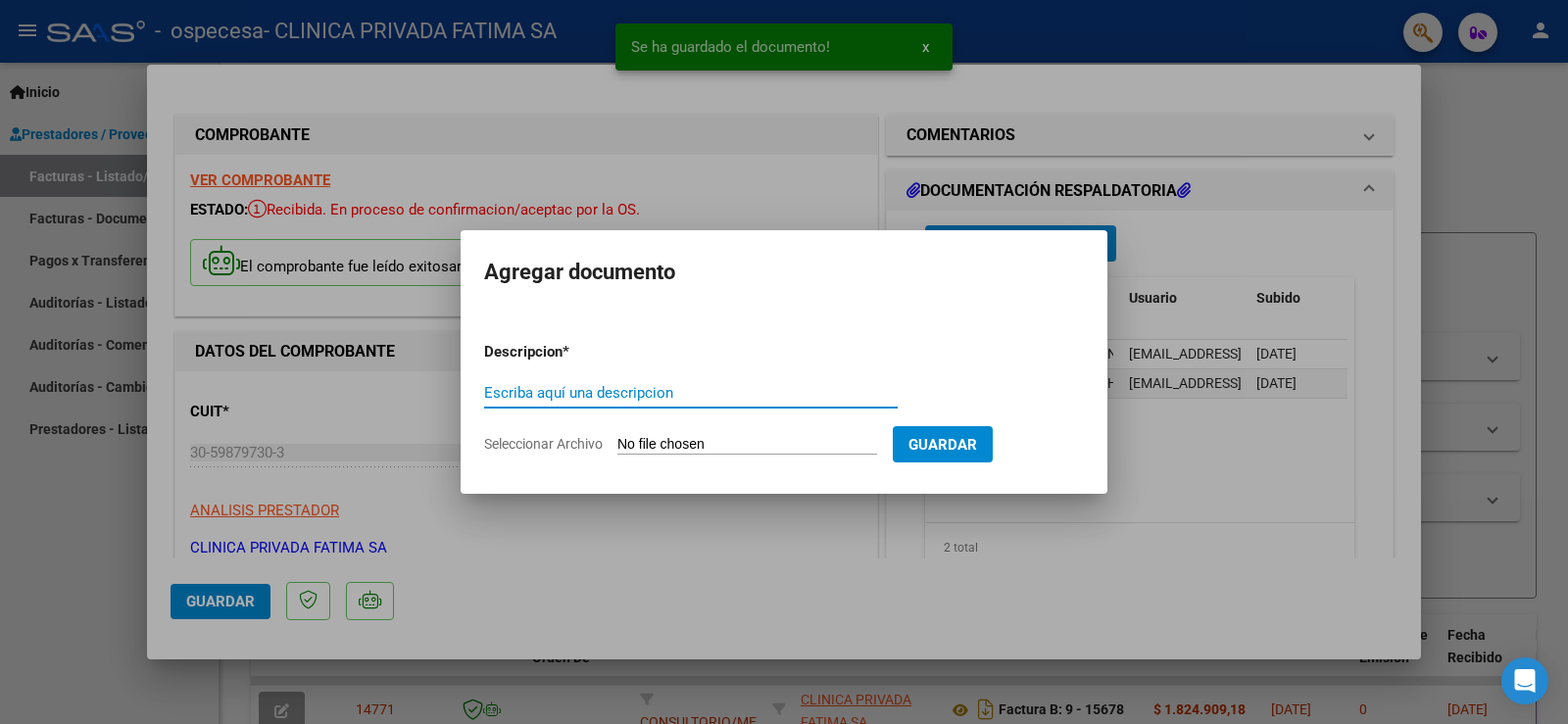
click at [608, 428] on form "Descripcion * Escriba aquí una descripcion Seleccionar Archivo Guardar" at bounding box center [783, 397] width 599 height 143
click at [605, 455] on form "Descripcion * Escriba aquí una descripcion Seleccionar Archivo Guardar" at bounding box center [783, 397] width 599 height 143
click at [595, 453] on form "Descripcion * Escriba aquí una descripcion Seleccionar Archivo Guardar" at bounding box center [783, 397] width 599 height 143
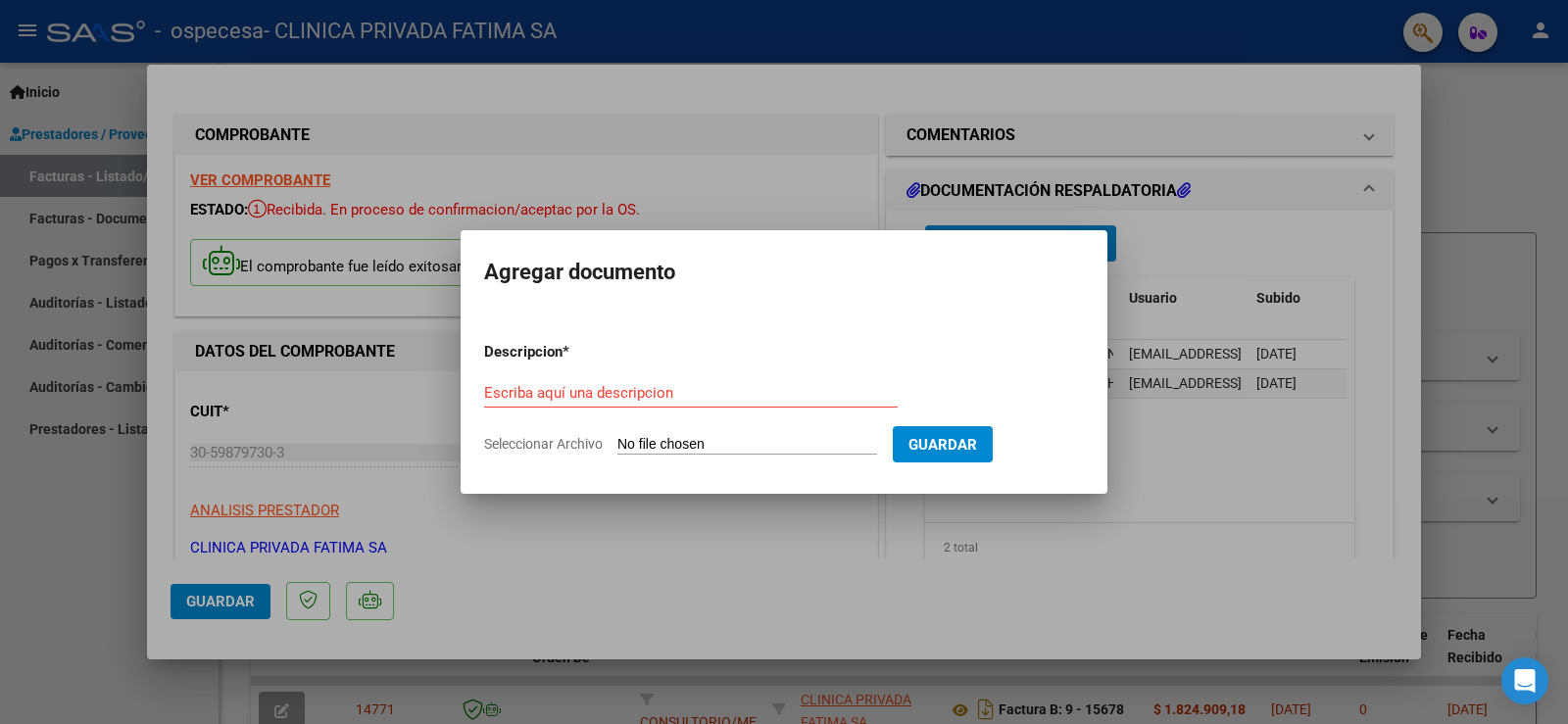
click at [648, 442] on input "Seleccionar Archivo" at bounding box center [746, 445] width 260 height 19
type input "C:\fakepath\188378 [PERSON_NAME] 38939782 ceramica001.pdf"
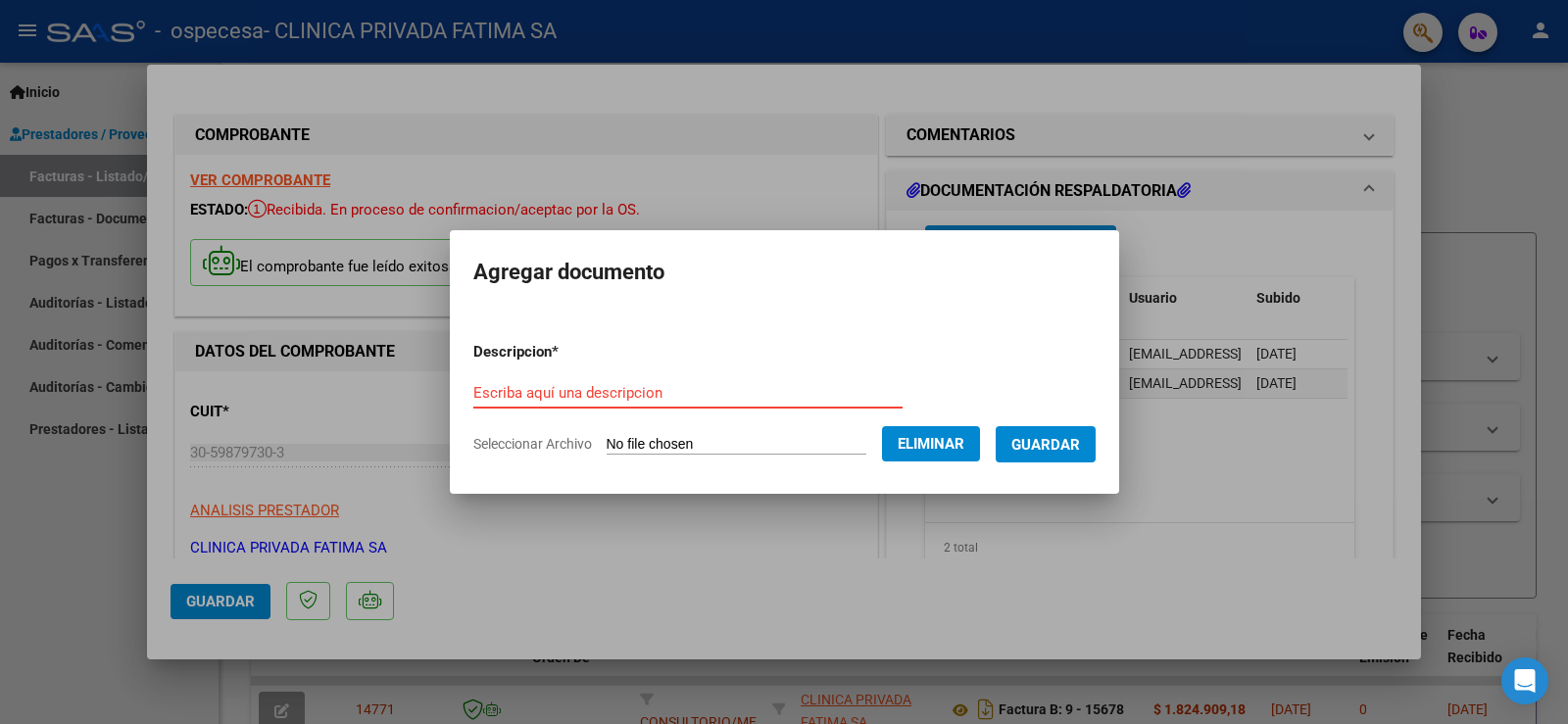
click at [486, 391] on input "Escriba aquí una descripcion" at bounding box center [687, 393] width 430 height 18
type input "DOCUMENTACION RESPALDATORIA FC [PHONE_NUMBER]"
click at [1047, 445] on span "Guardar" at bounding box center [1045, 445] width 68 height 18
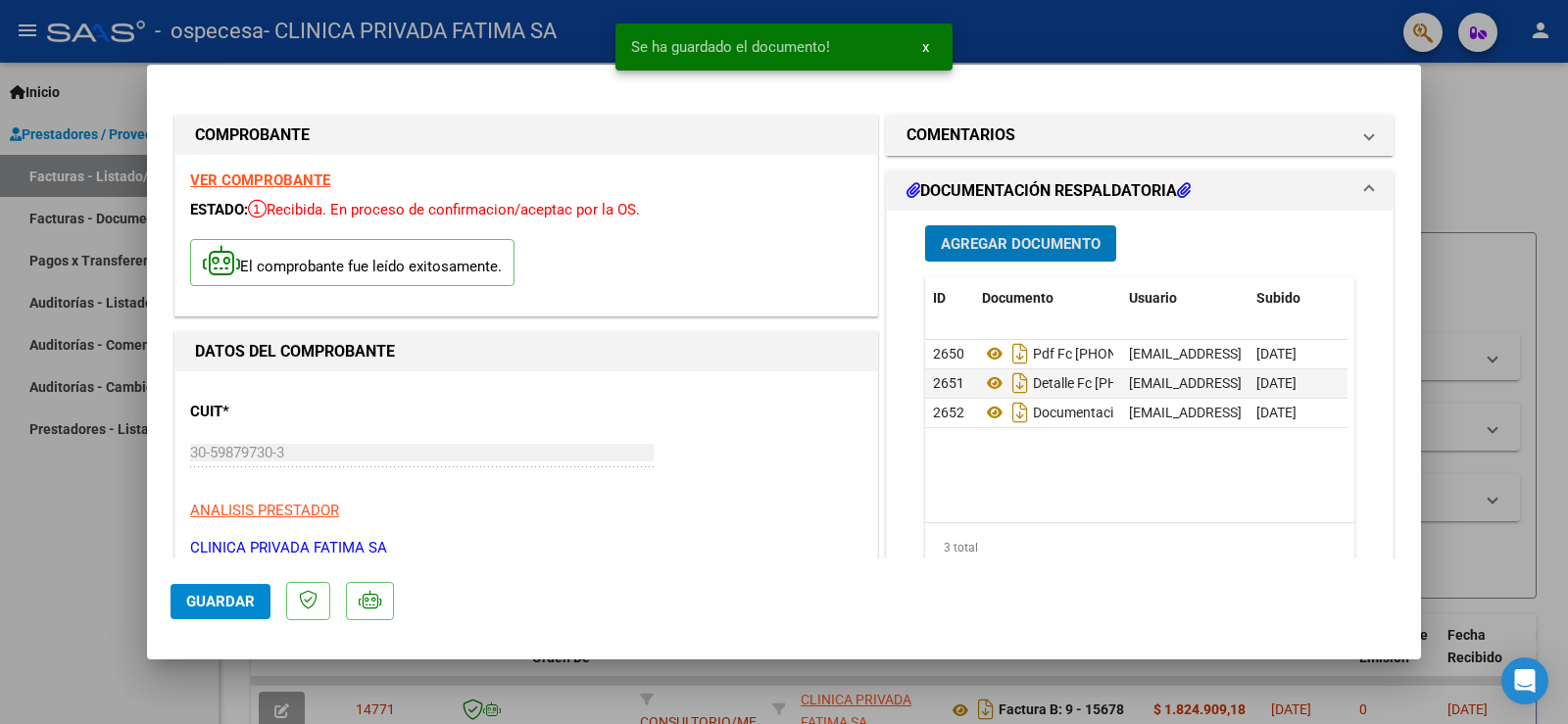
click at [1052, 241] on span "Agregar Documento" at bounding box center [1021, 244] width 160 height 18
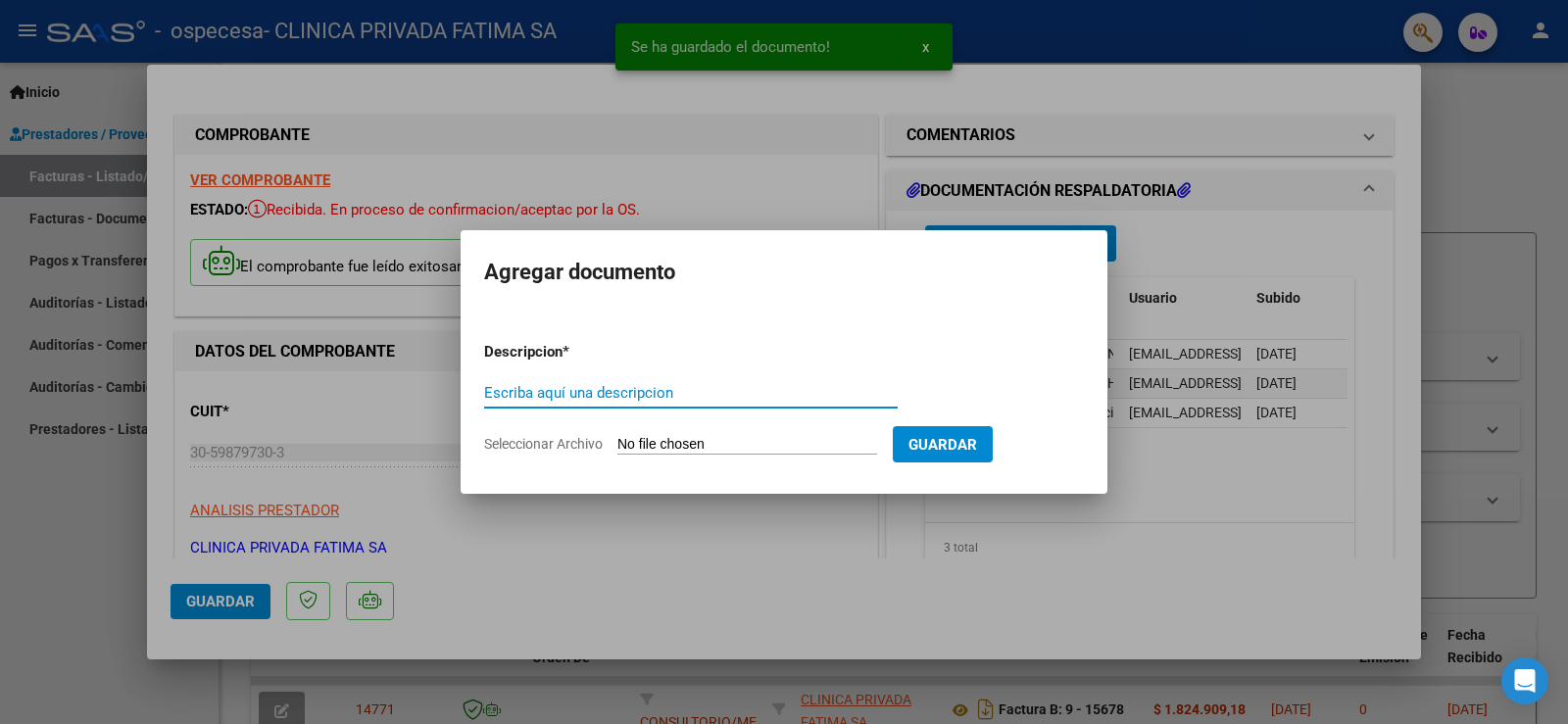
click at [657, 447] on input "Seleccionar Archivo" at bounding box center [746, 445] width 260 height 19
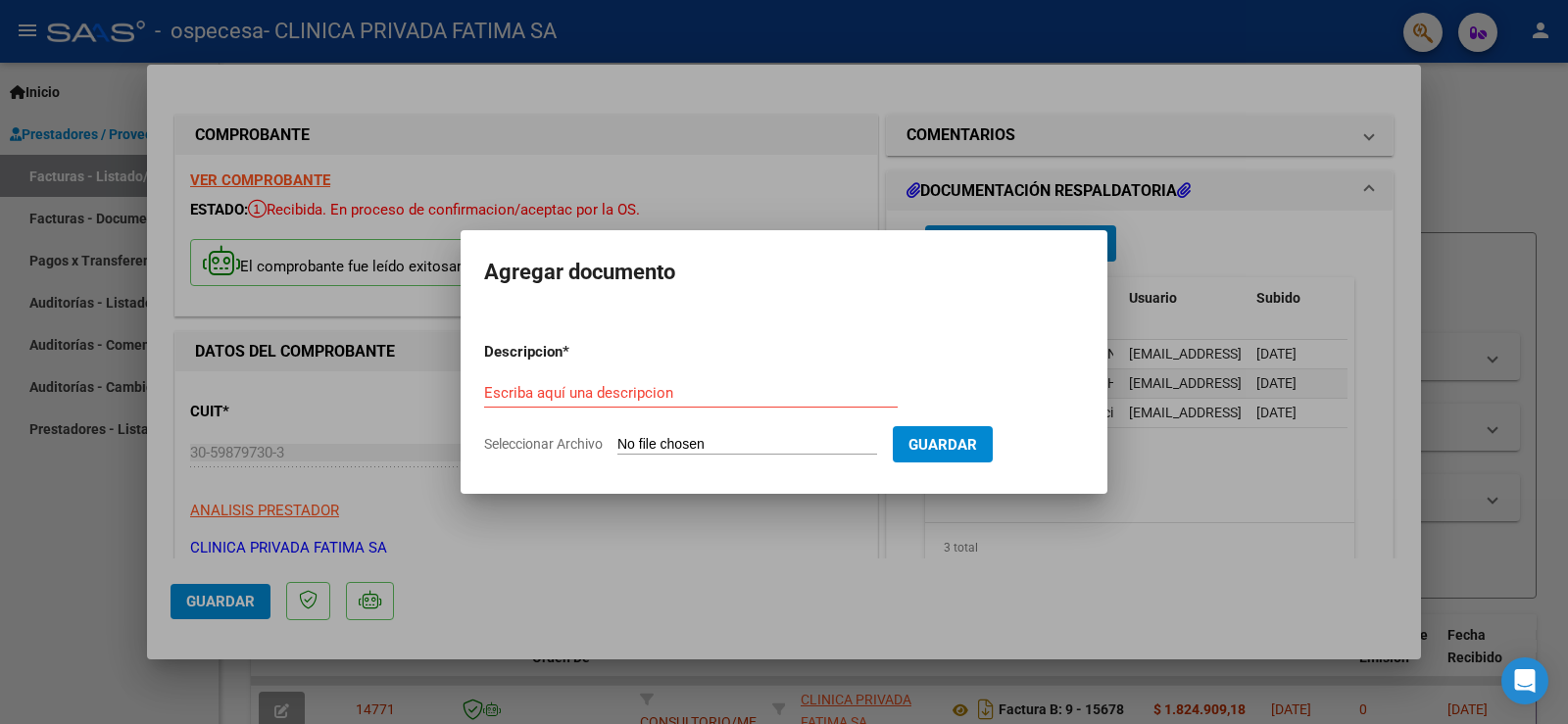
type input "C:\fakepath\188512 [PERSON_NAME] [PERSON_NAME] 38939782 ceramica001.pdf"
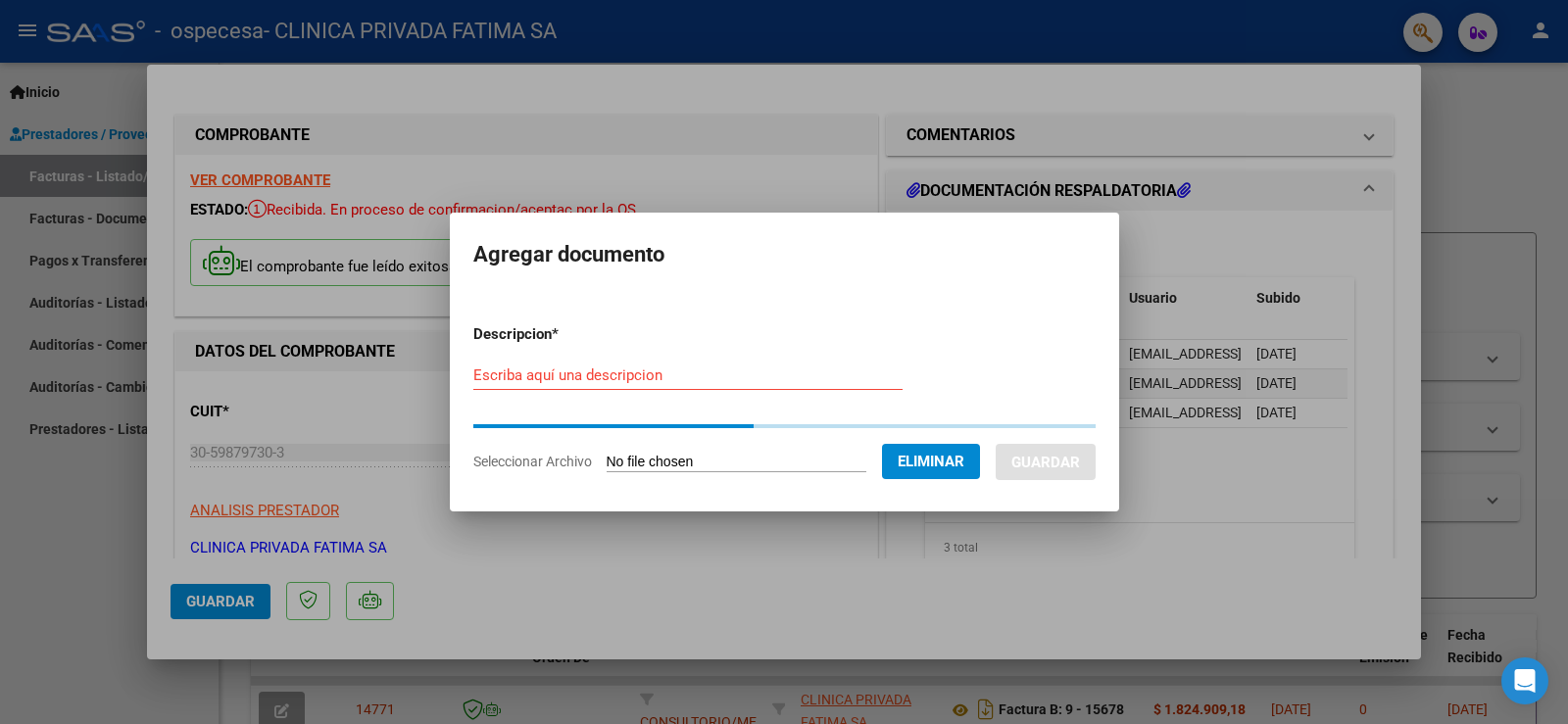
click at [580, 376] on input "Escriba aquí una descripcion" at bounding box center [687, 375] width 430 height 18
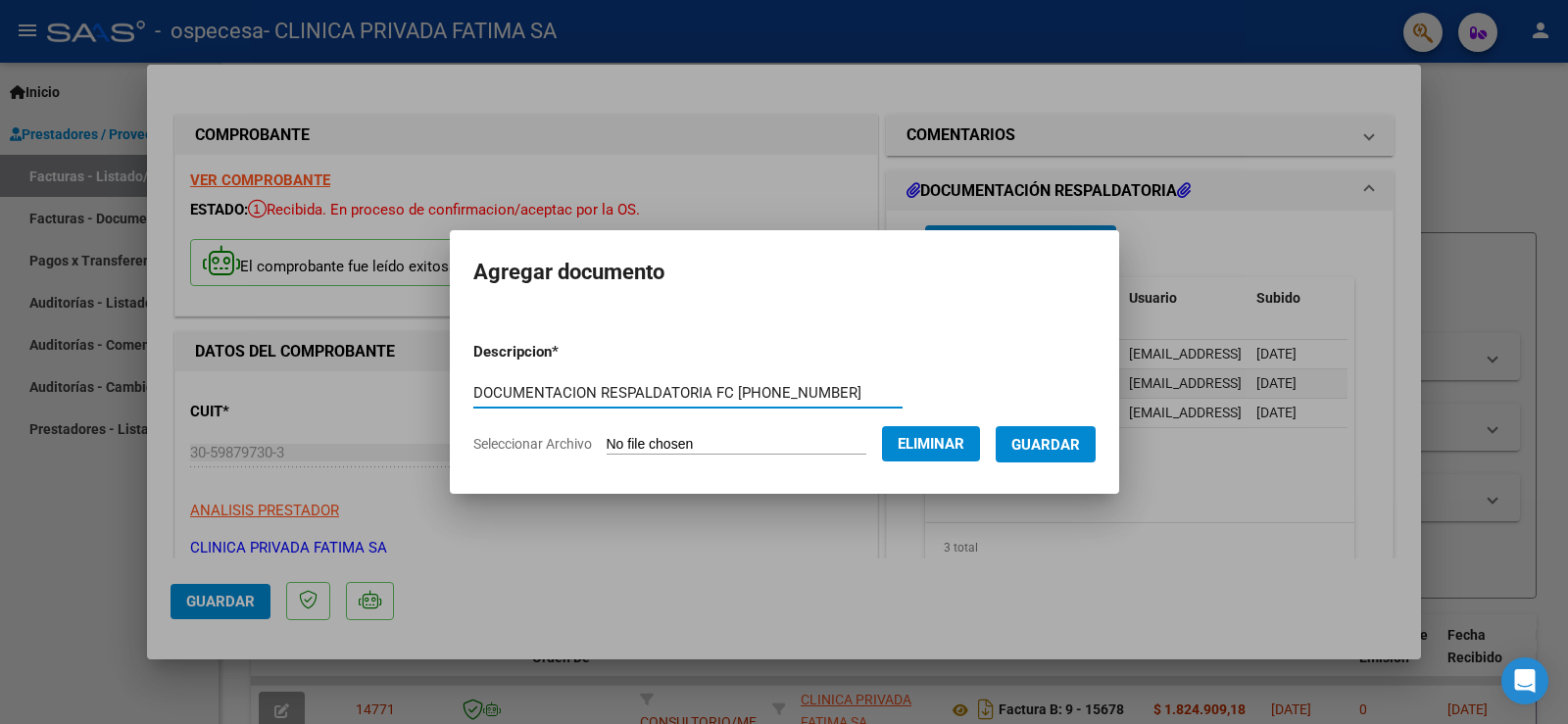
type input "DOCUMENTACION RESPALDATORIA FC [PHONE_NUMBER]"
click at [1044, 450] on span "Guardar" at bounding box center [1045, 445] width 68 height 18
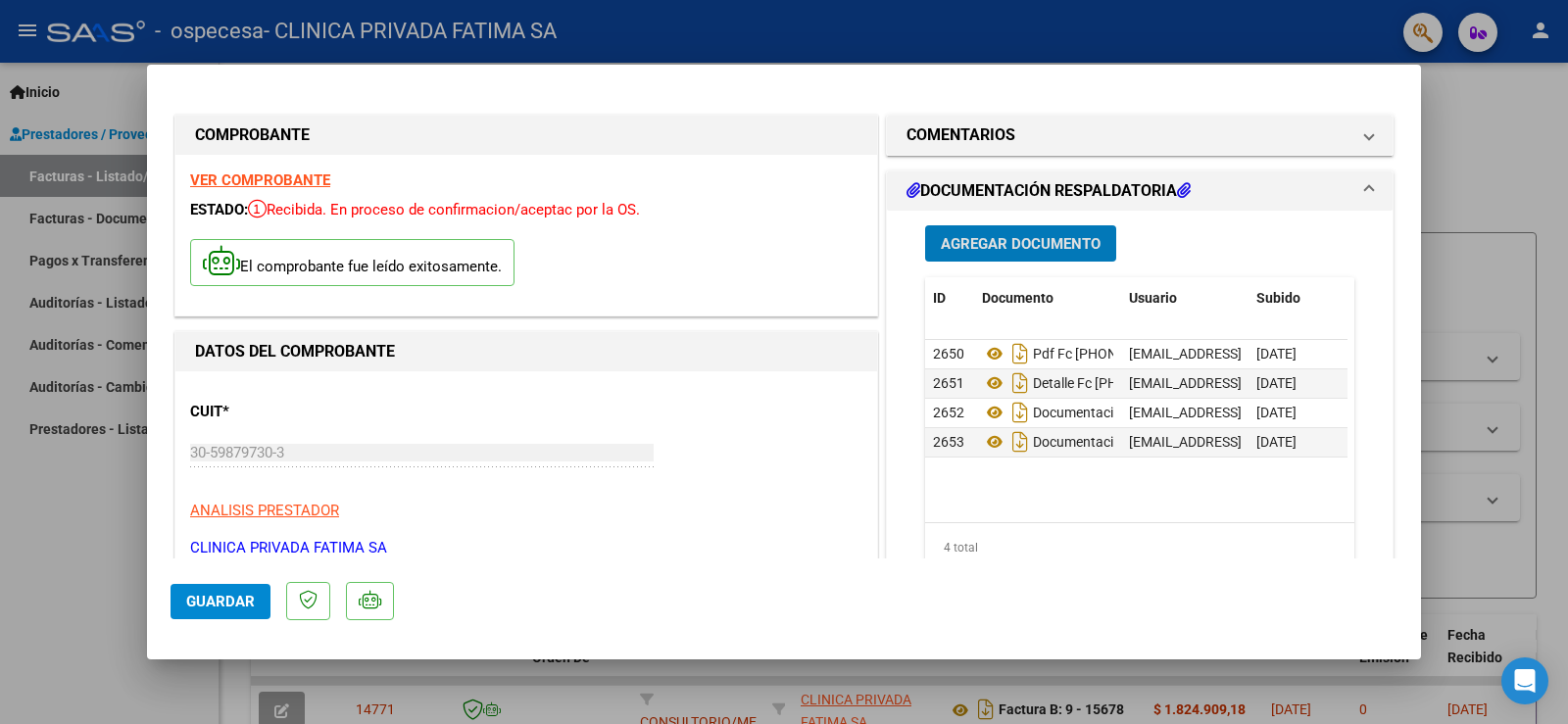
click at [1028, 249] on span "Agregar Documento" at bounding box center [1021, 244] width 160 height 18
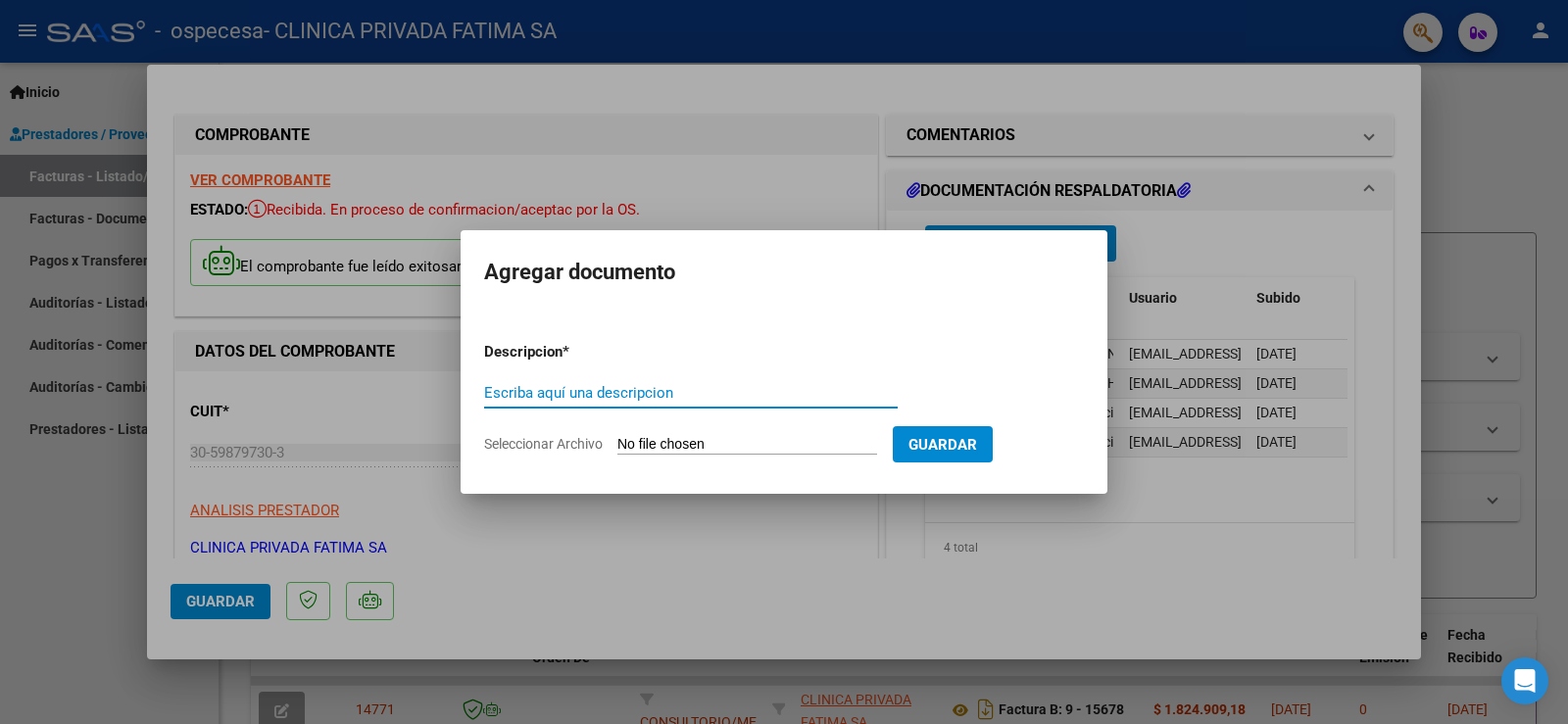
click at [664, 447] on input "Seleccionar Archivo" at bounding box center [746, 445] width 260 height 19
type input "C:\fakepath\188569 [PERSON_NAME] 23591165 ceramica001.pdf"
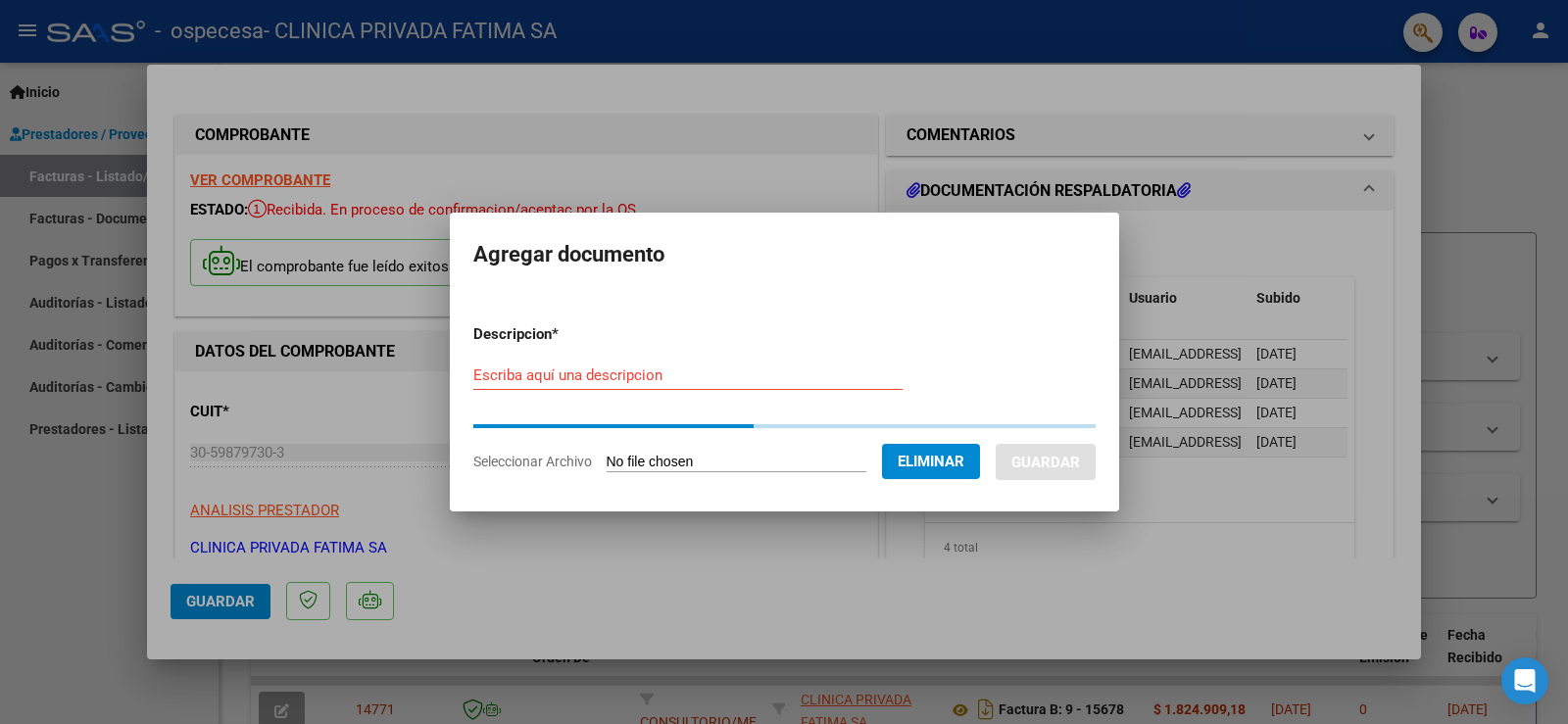
click at [649, 376] on input "Escriba aquí una descripcion" at bounding box center [687, 375] width 430 height 18
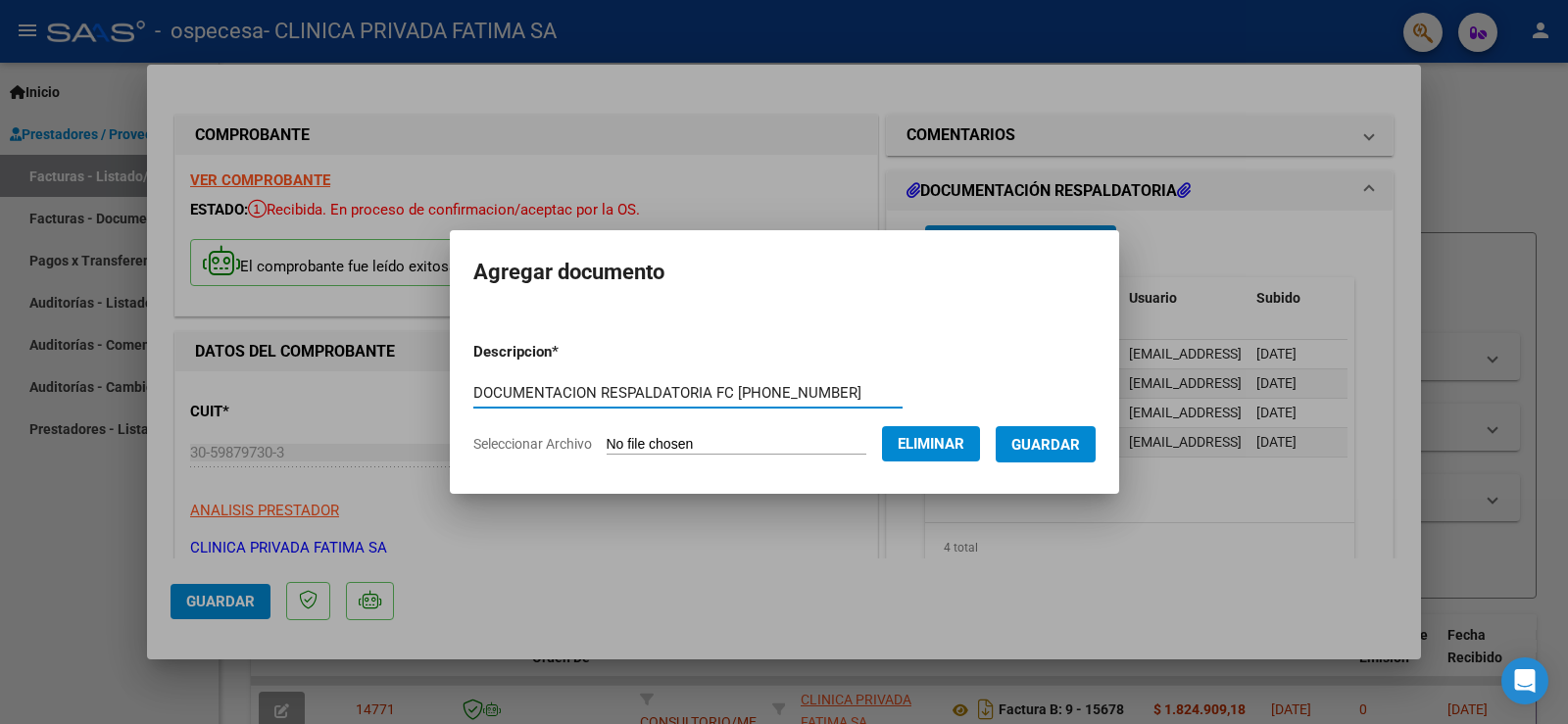
type input "DOCUMENTACION RESPALDATORIA FC [PHONE_NUMBER]"
click at [1049, 440] on span "Guardar" at bounding box center [1045, 445] width 68 height 18
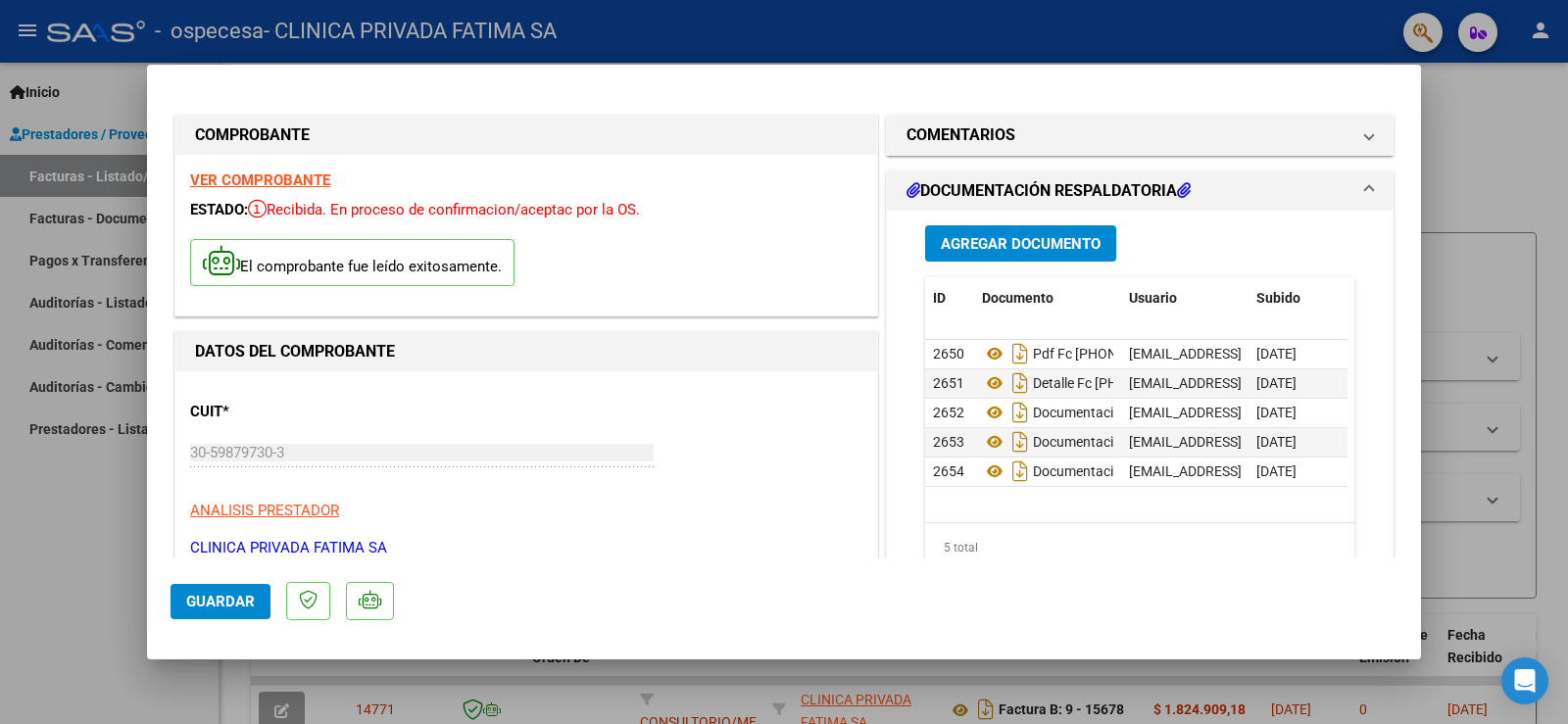
click at [1054, 577] on mat-dialog-actions "Guardar" at bounding box center [784, 598] width 1227 height 77
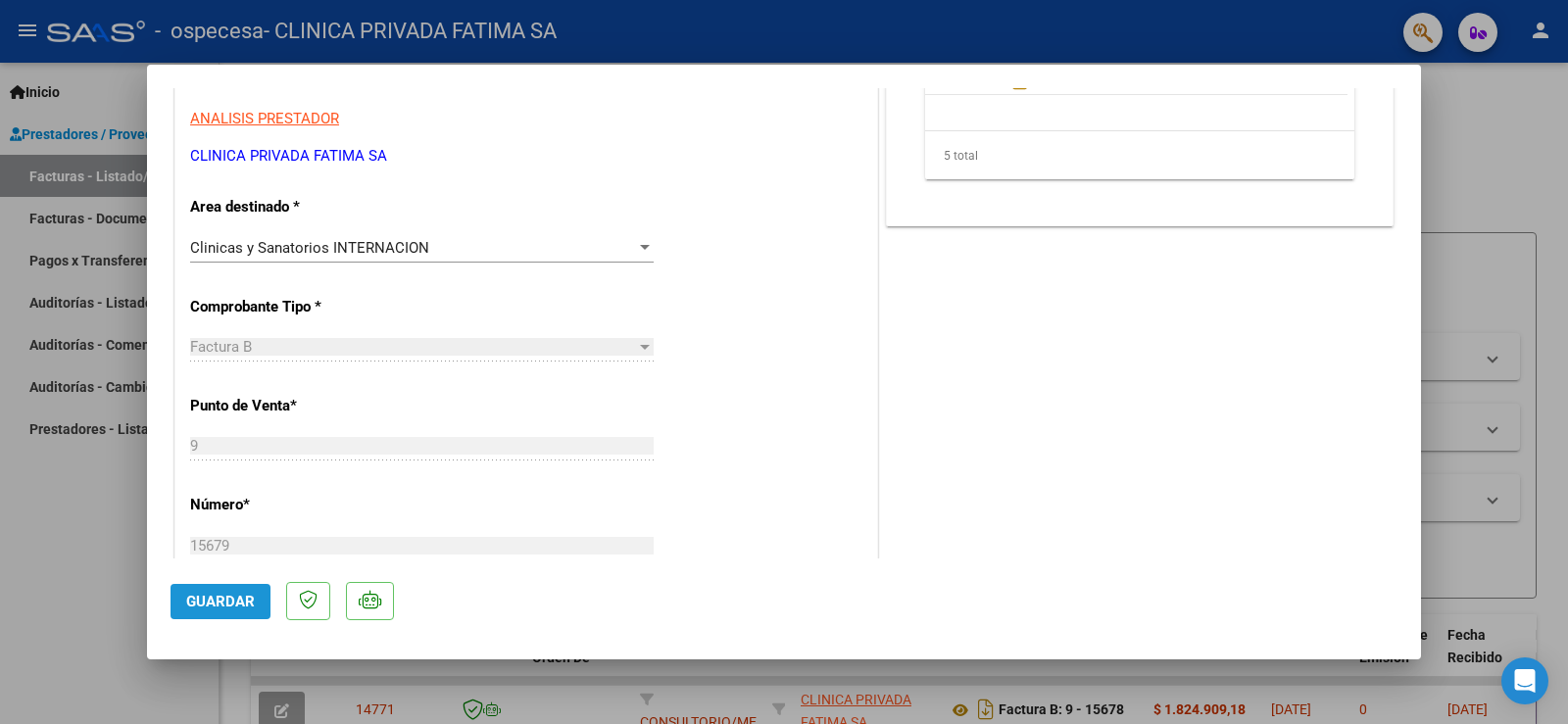
click at [256, 604] on button "Guardar" at bounding box center [220, 603] width 100 height 36
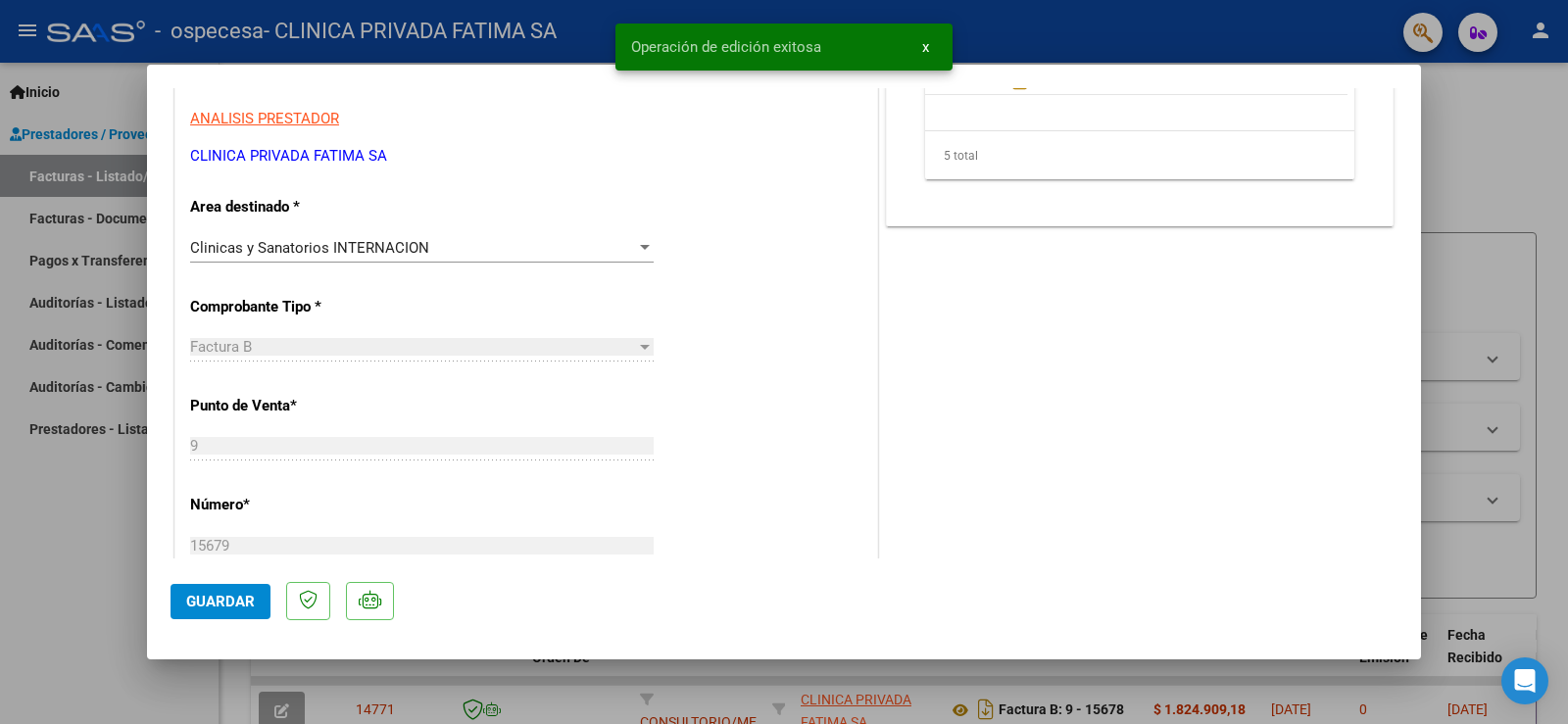
scroll to position [0, 0]
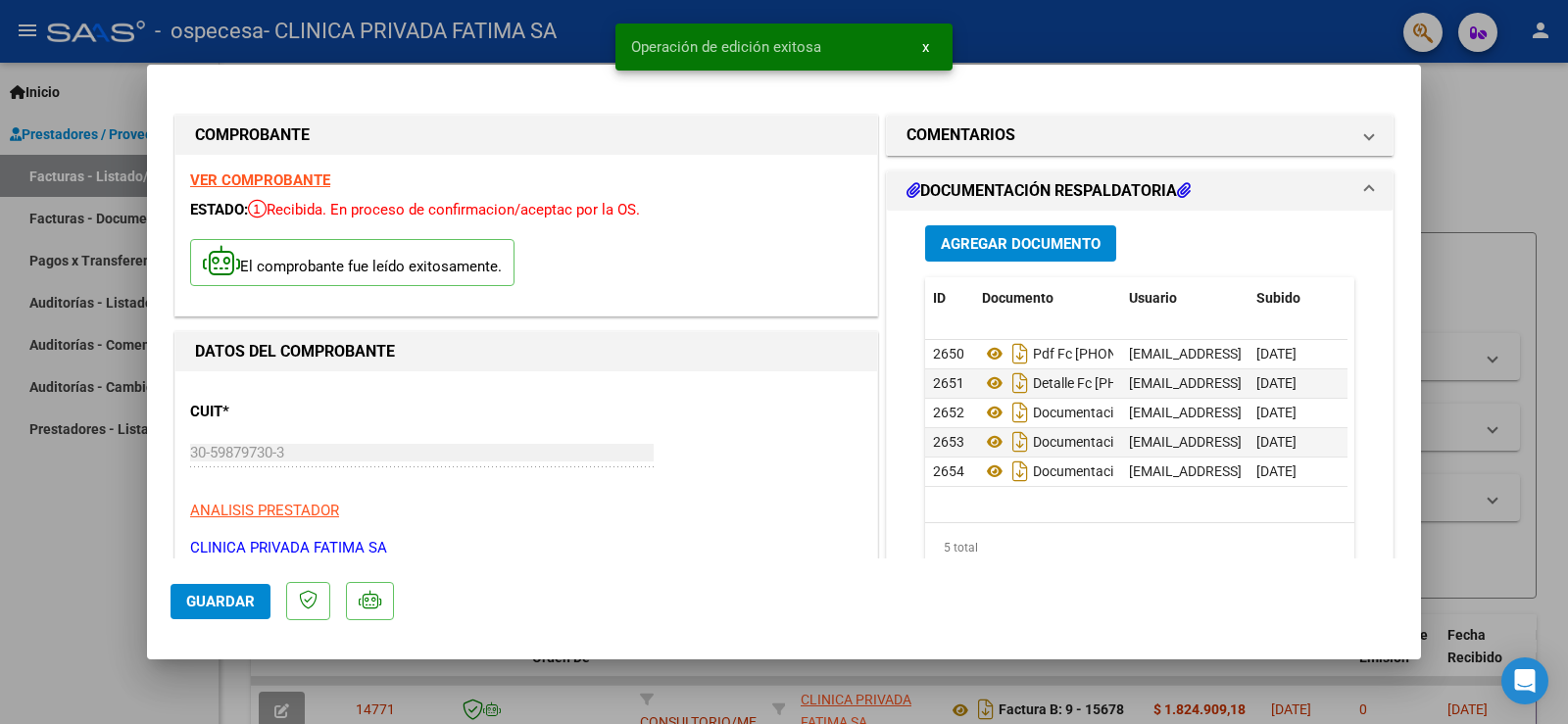
click at [1517, 101] on div at bounding box center [784, 362] width 1568 height 724
type input "$ 0,00"
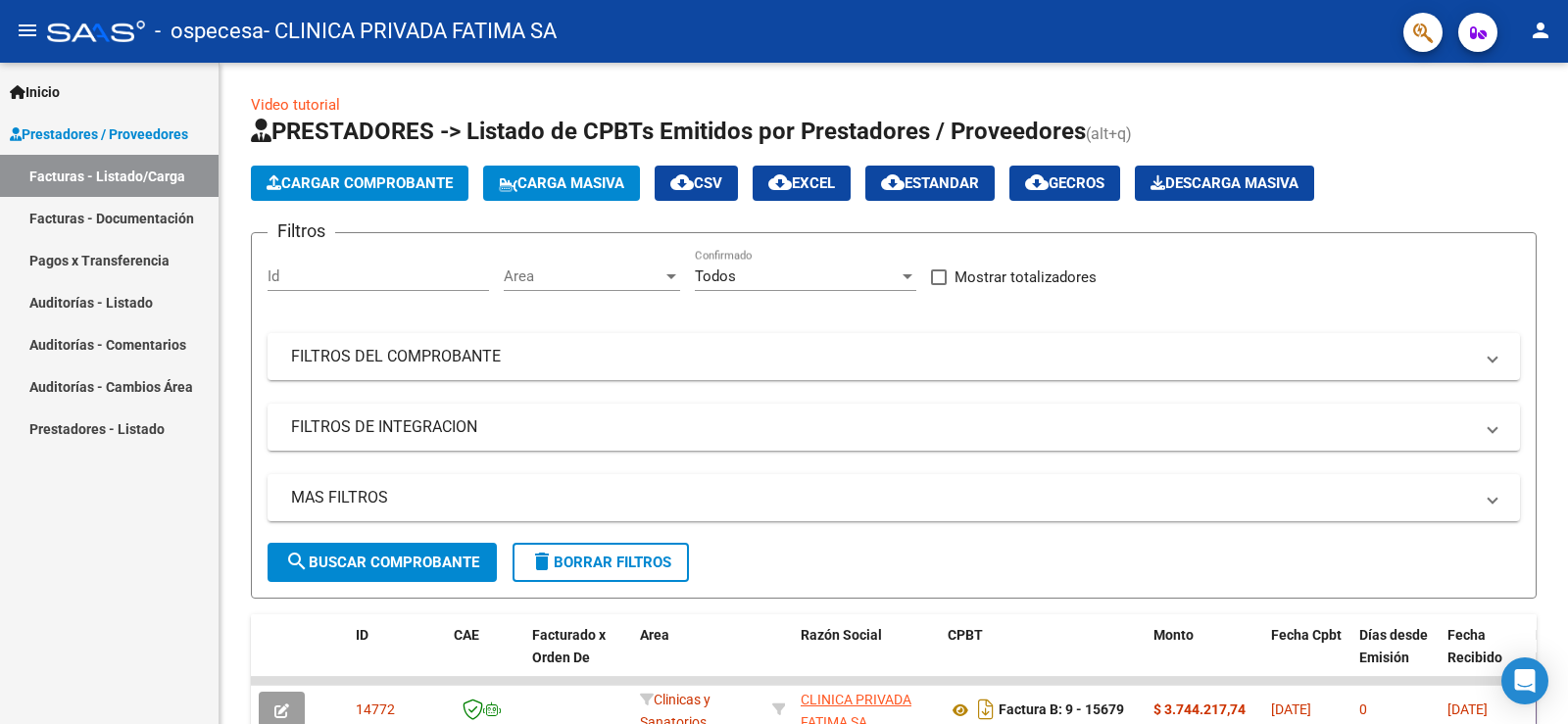
click at [119, 223] on link "Facturas - Documentación" at bounding box center [109, 217] width 218 height 42
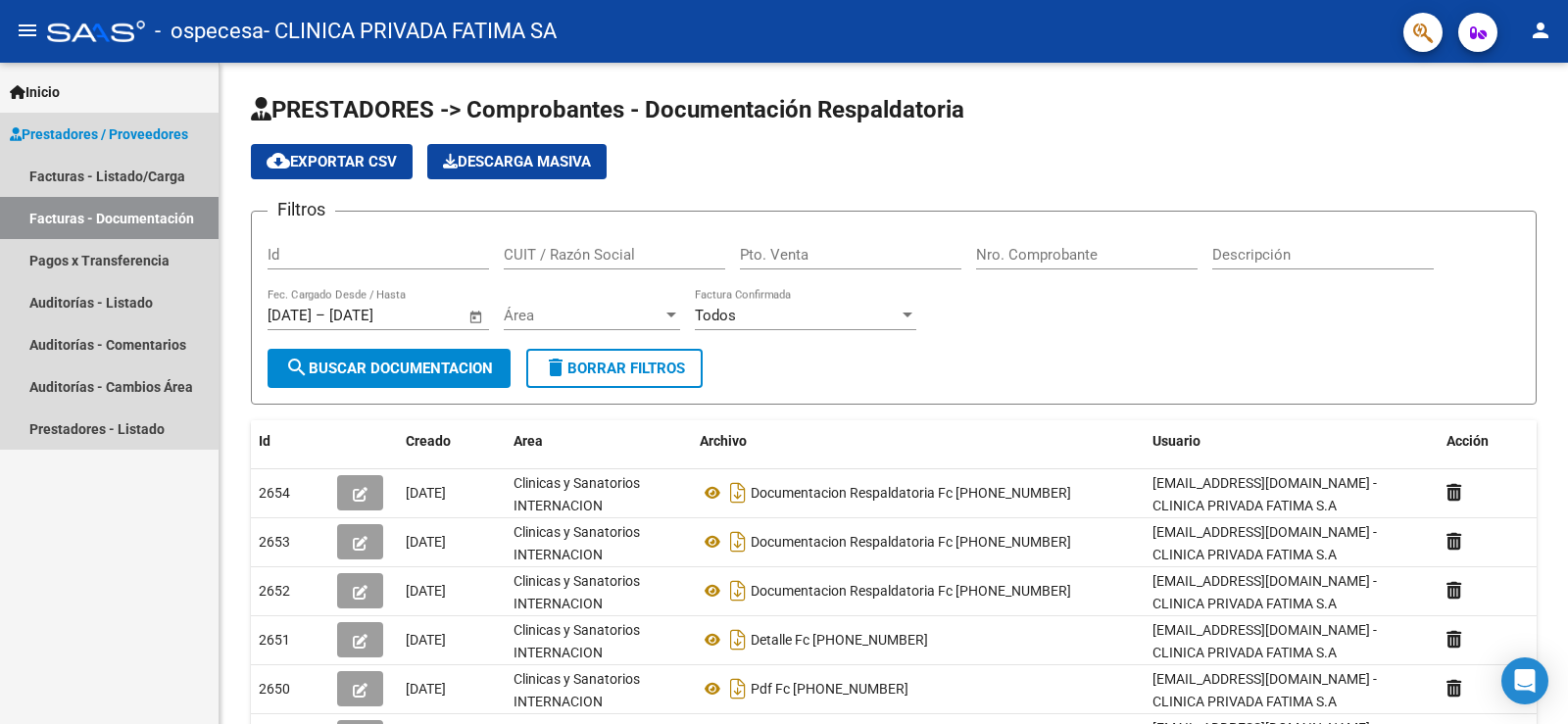
click at [102, 216] on link "Facturas - Documentación" at bounding box center [109, 217] width 218 height 42
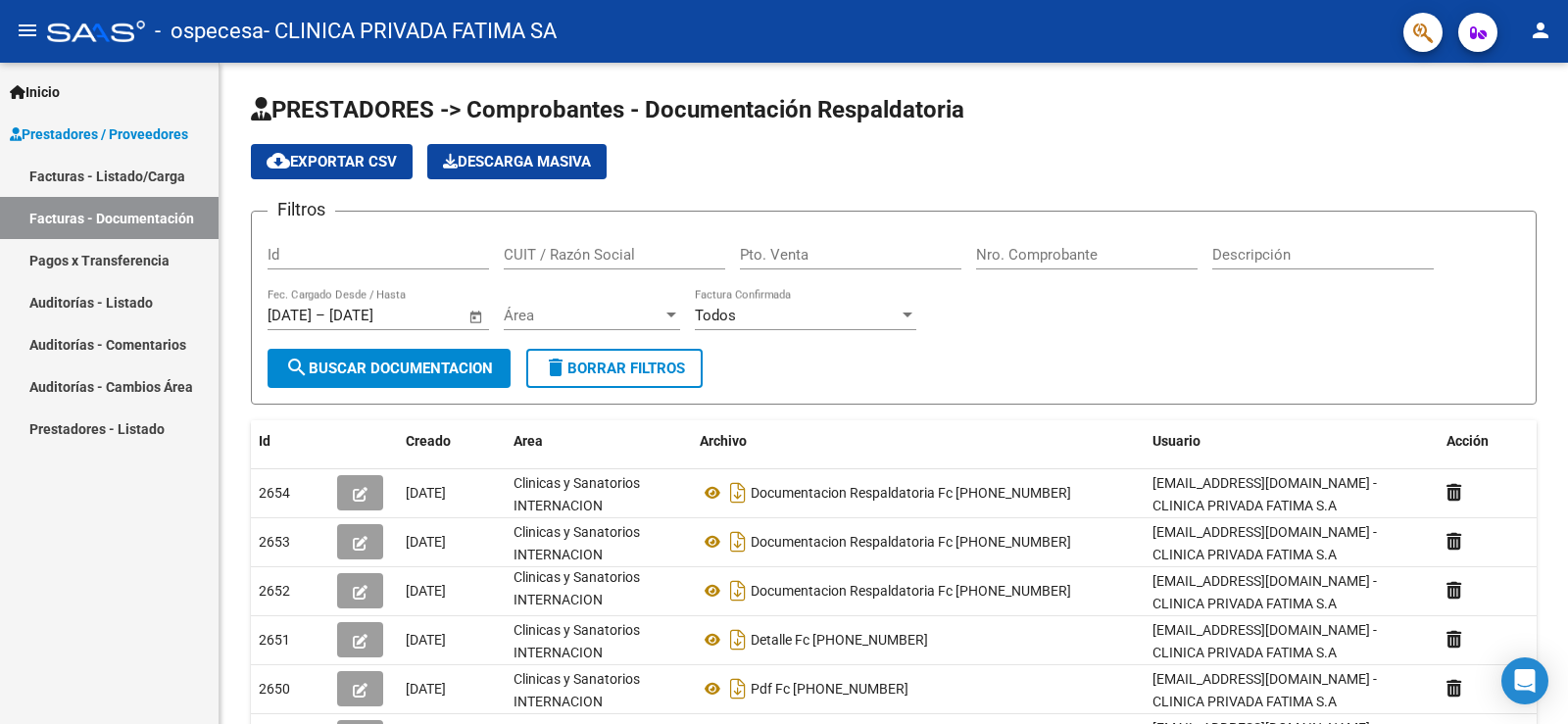
click at [110, 194] on link "Facturas - Listado/Carga" at bounding box center [109, 176] width 218 height 42
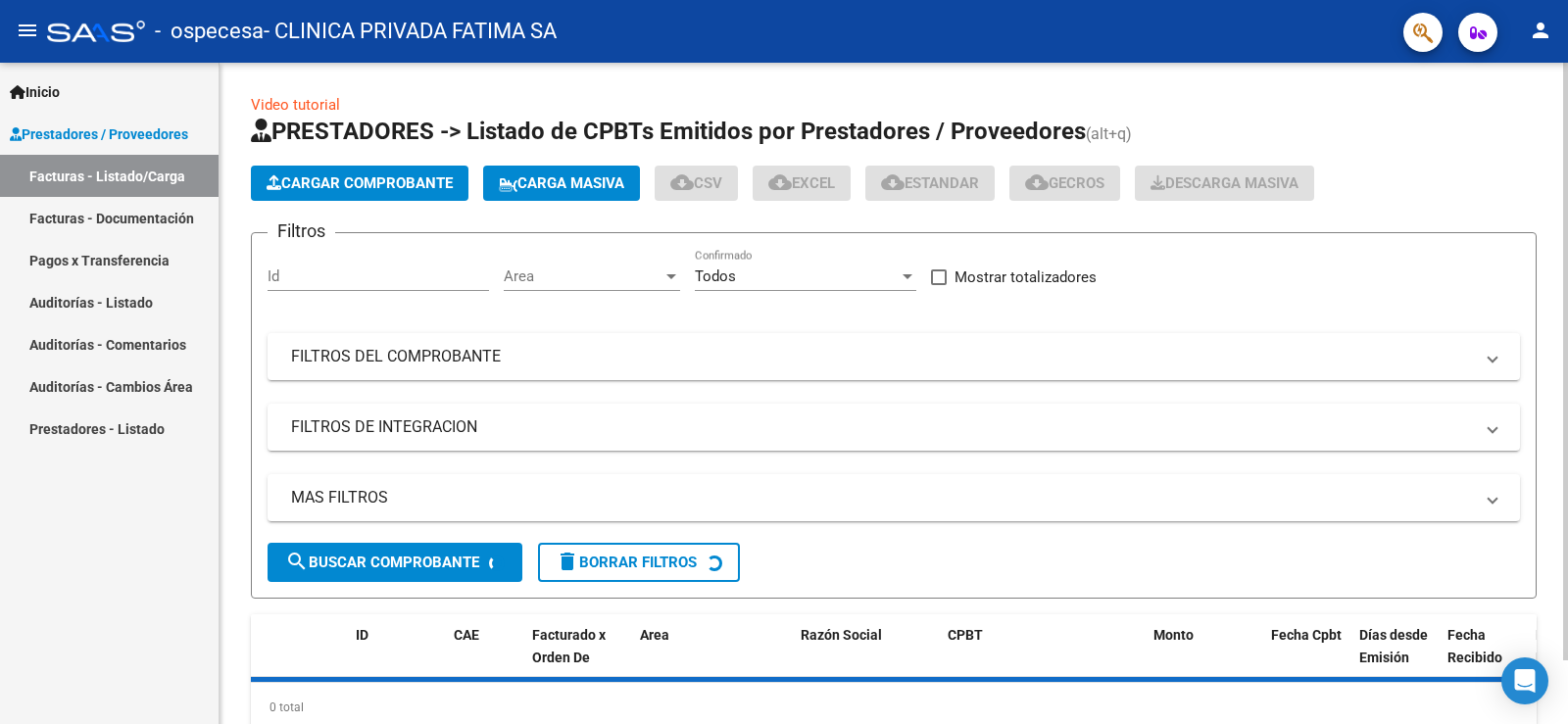
click at [388, 189] on span "Cargar Comprobante" at bounding box center [359, 184] width 187 height 18
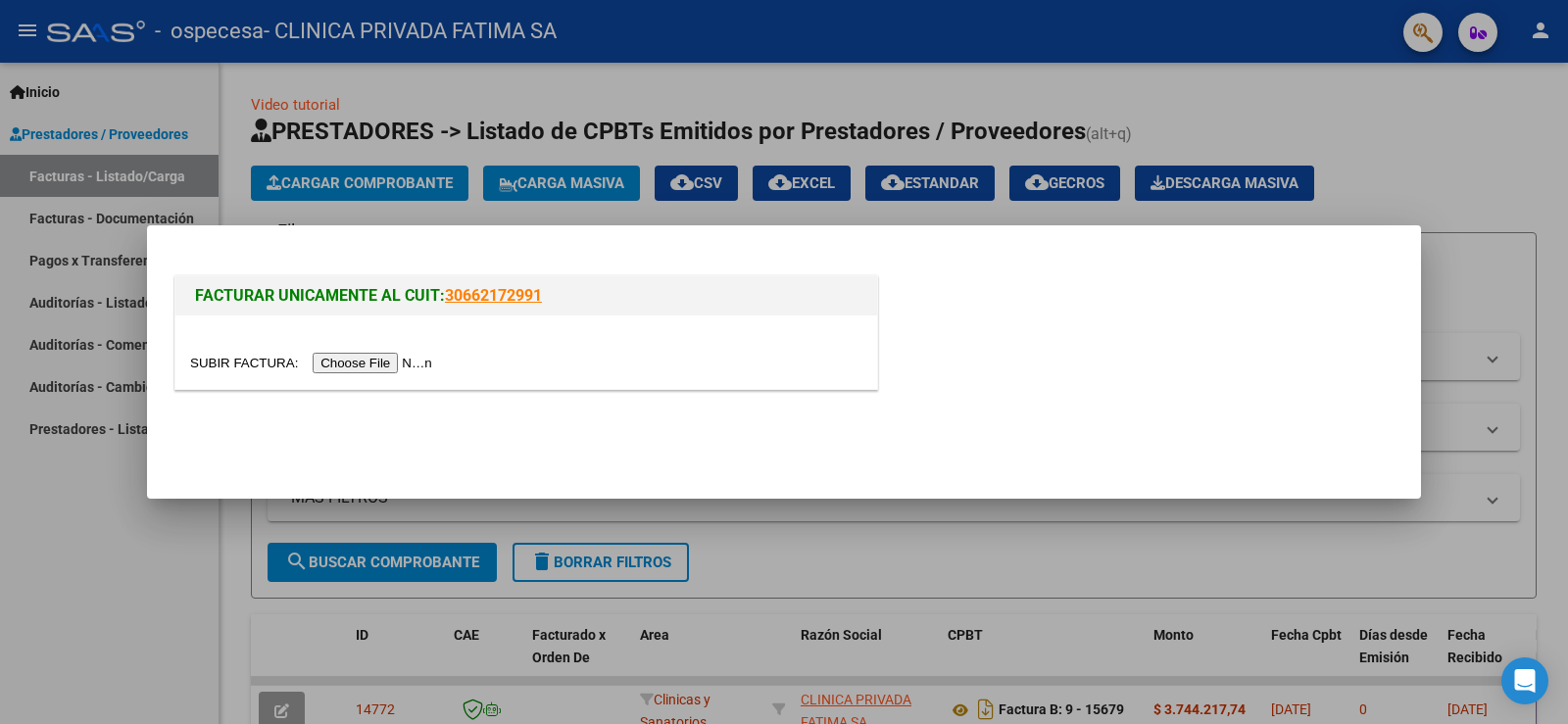
click at [358, 367] on input "file" at bounding box center [314, 362] width 248 height 21
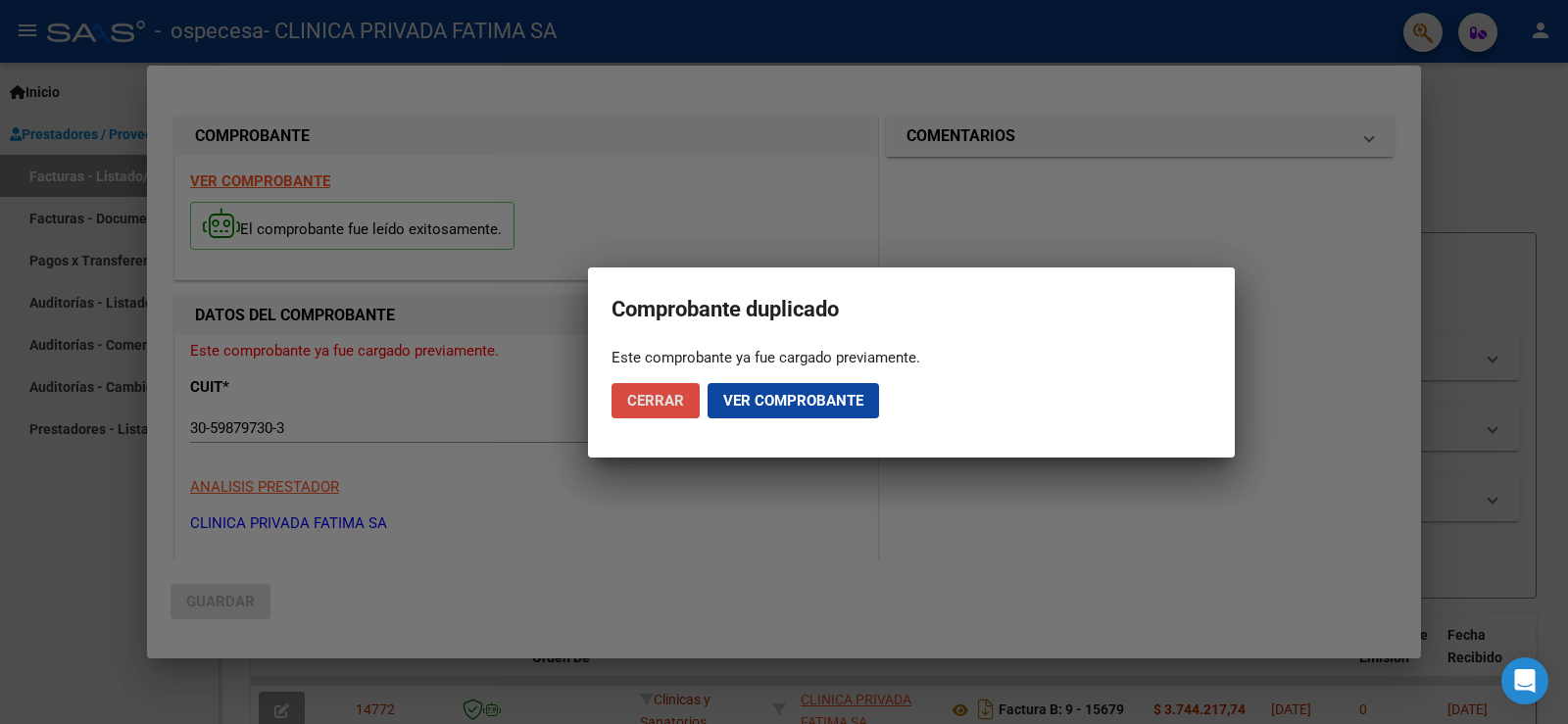
click at [667, 400] on span "Cerrar" at bounding box center [656, 401] width 57 height 18
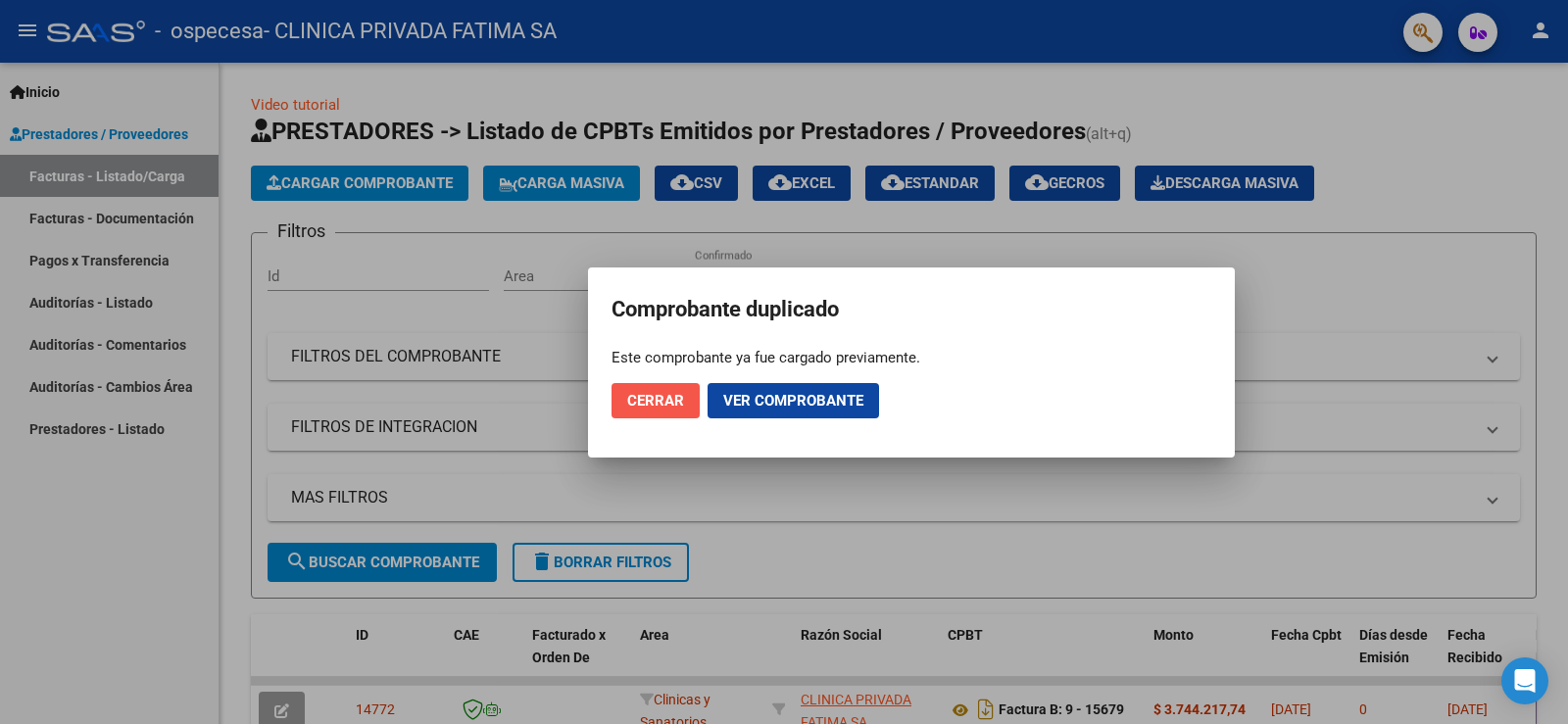
click at [654, 400] on span "Cerrar" at bounding box center [656, 401] width 57 height 18
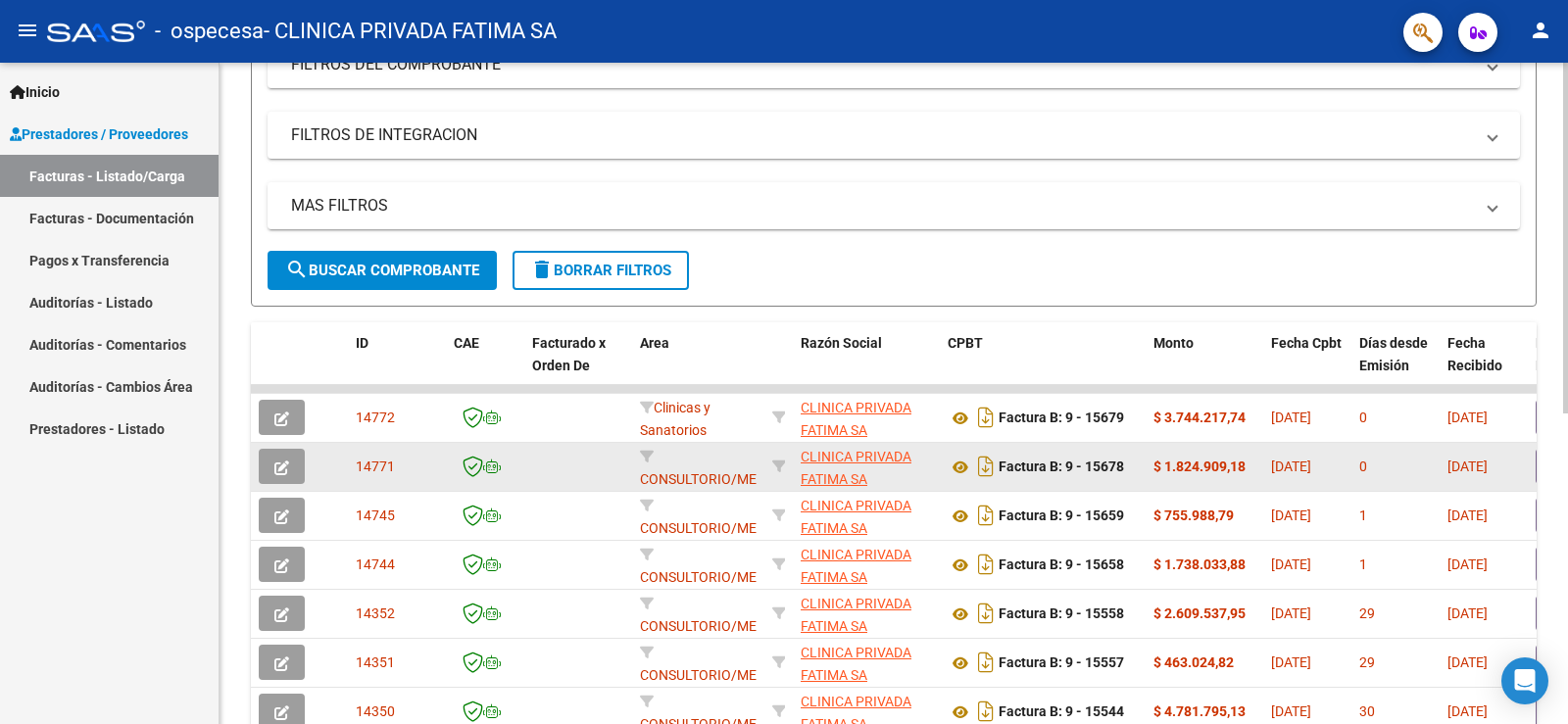
scroll to position [294, 0]
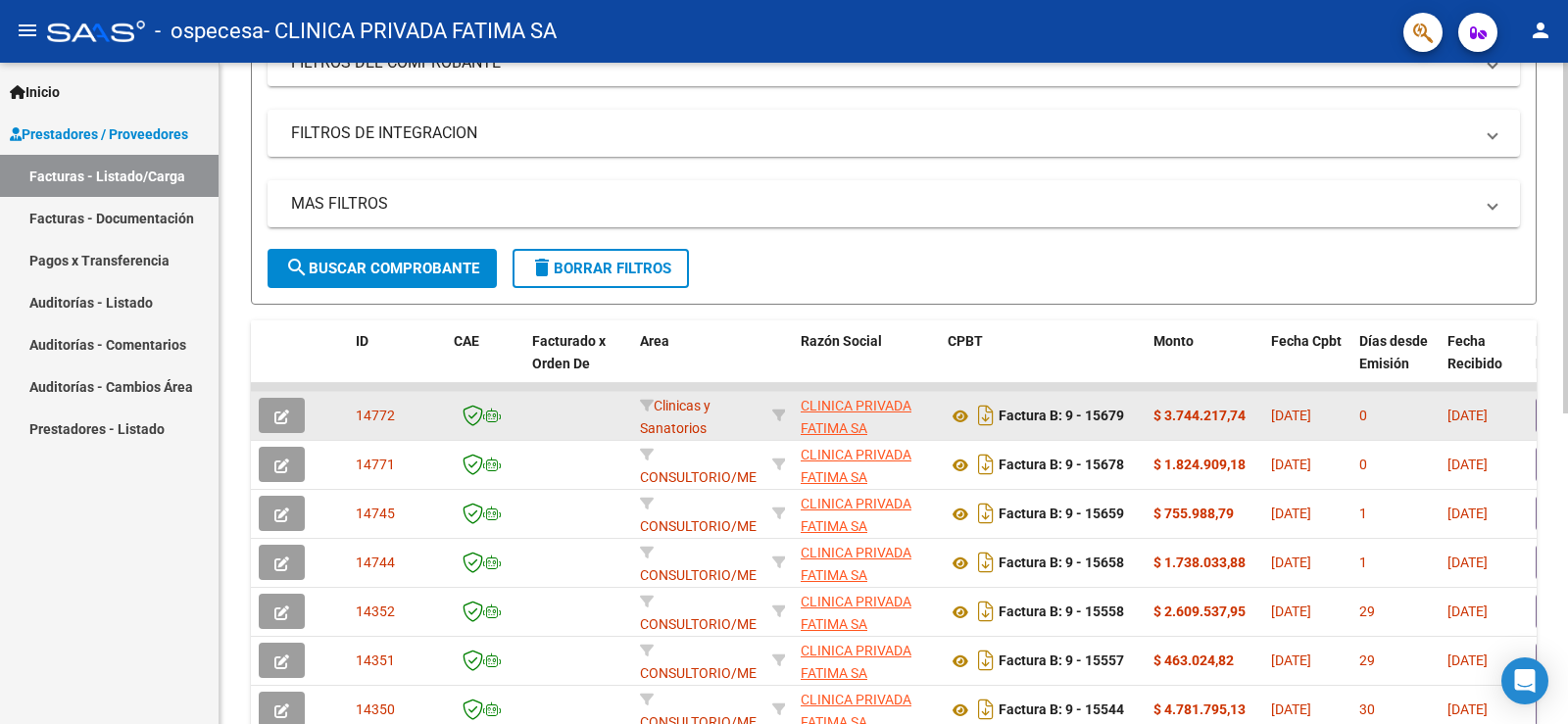
click at [279, 414] on icon "button" at bounding box center [281, 417] width 15 height 15
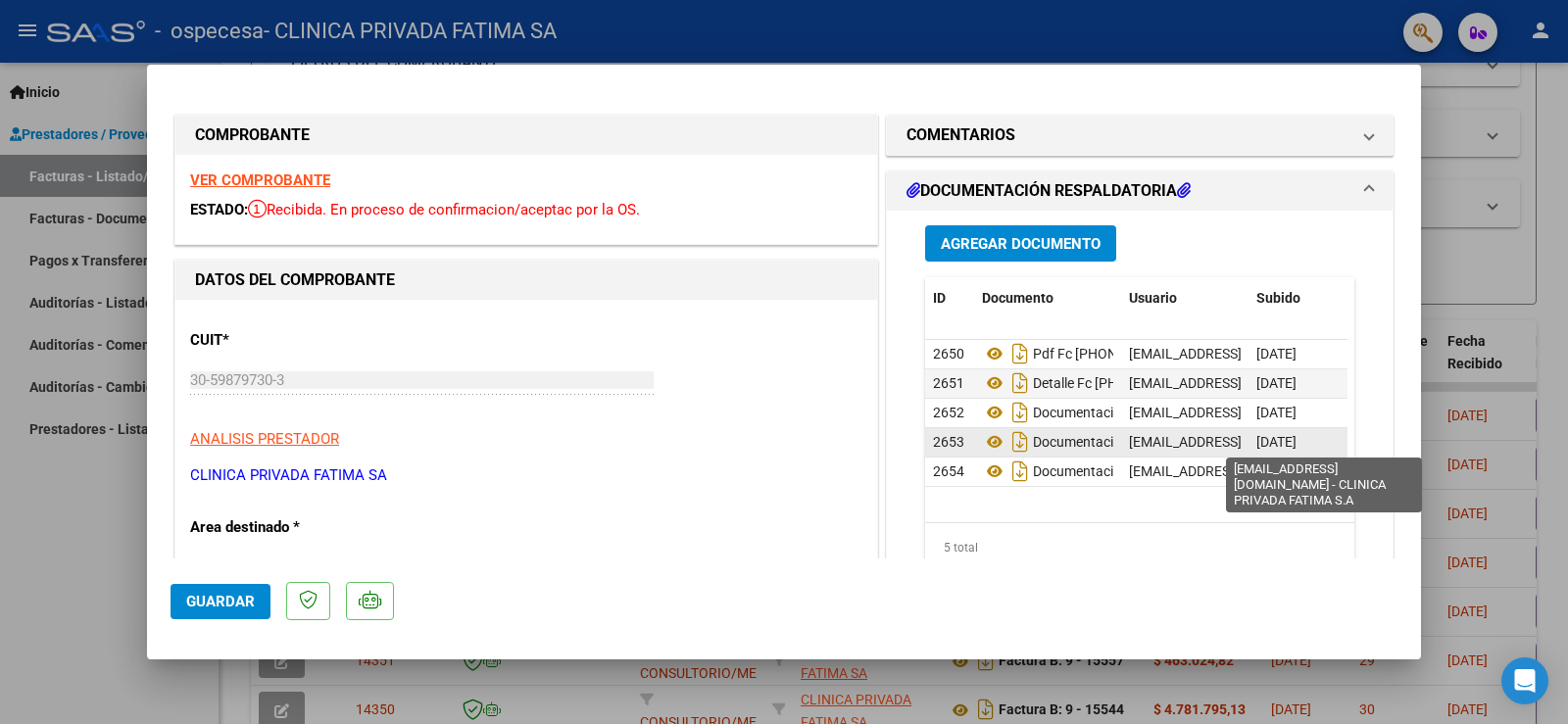
scroll to position [98, 0]
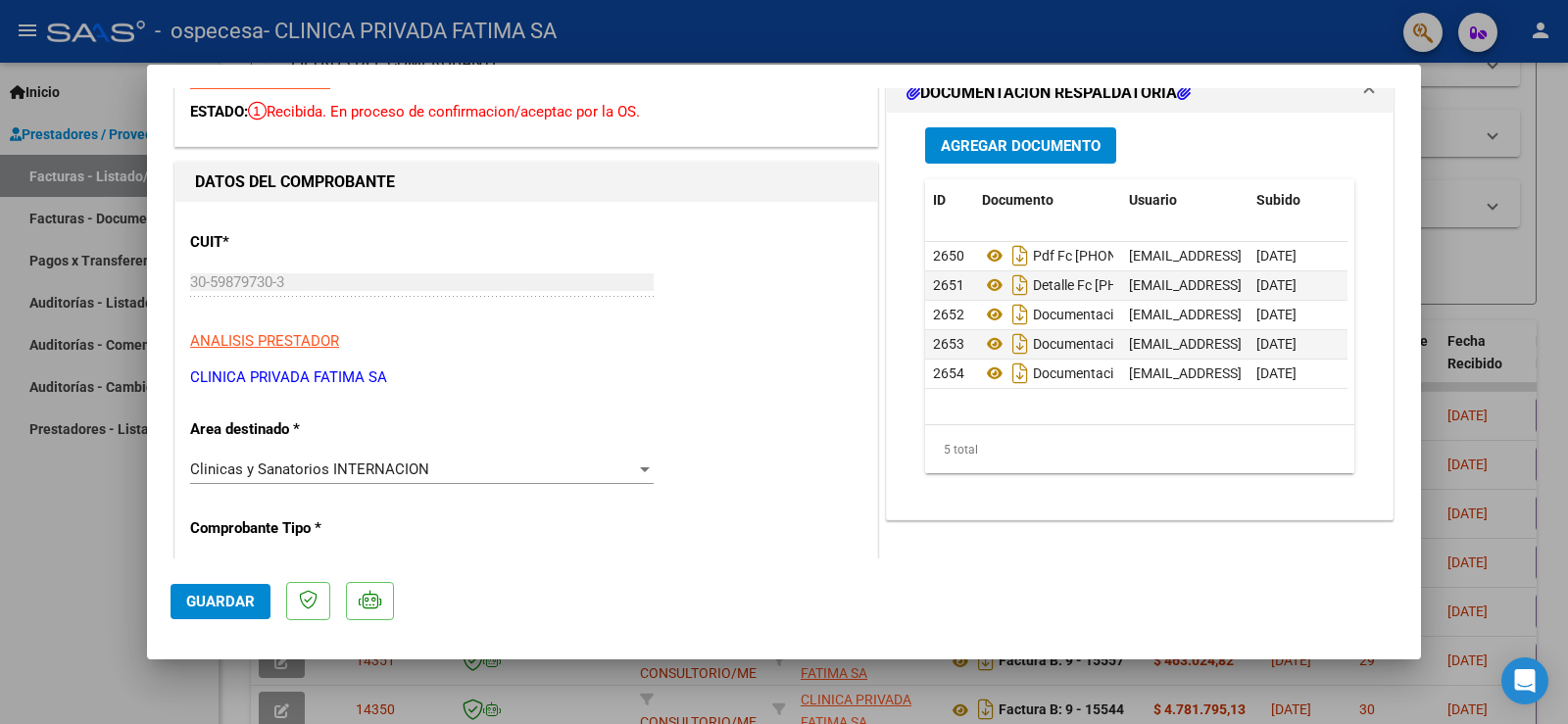
click at [44, 537] on div at bounding box center [784, 362] width 1568 height 724
type input "$ 0,00"
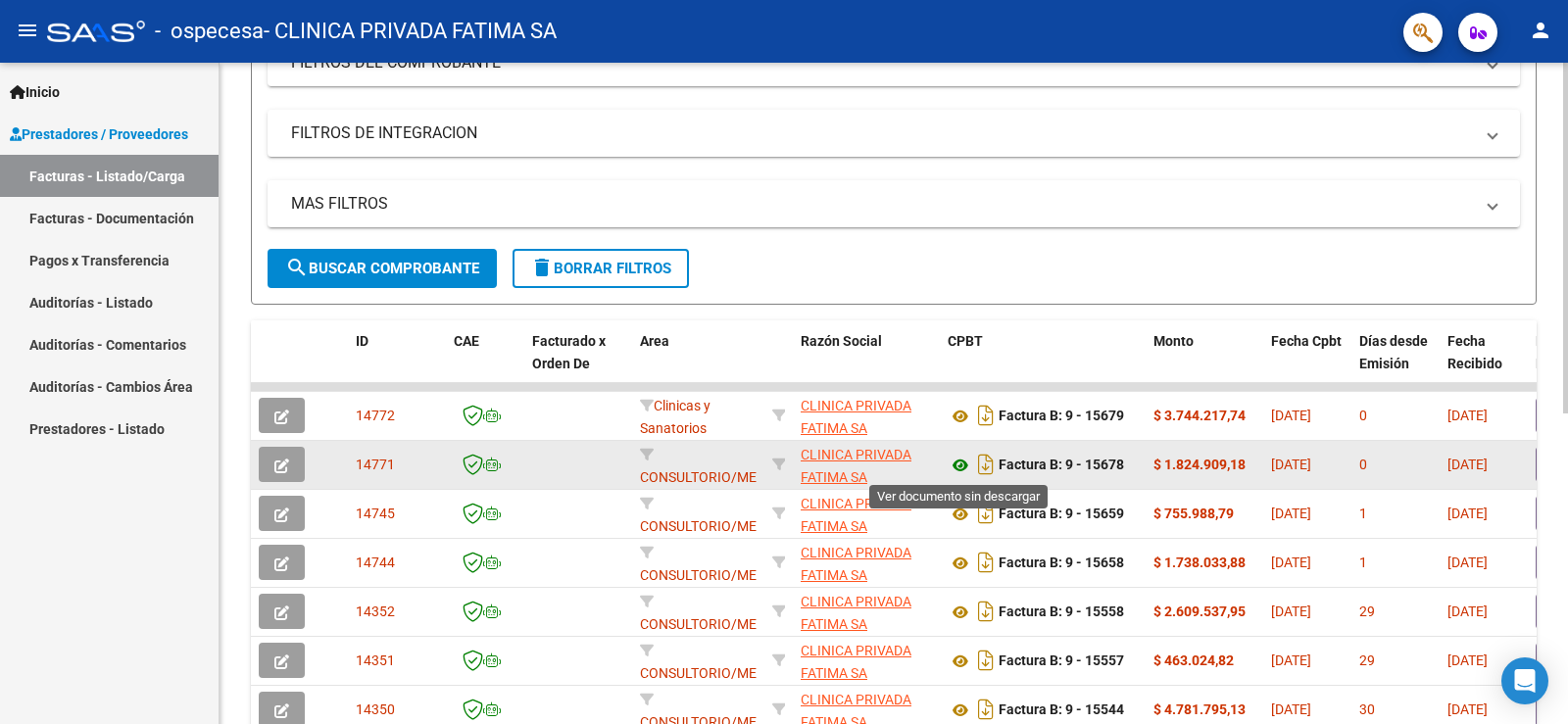
click at [960, 472] on icon at bounding box center [961, 466] width 26 height 24
click at [288, 467] on icon "button" at bounding box center [281, 465] width 15 height 15
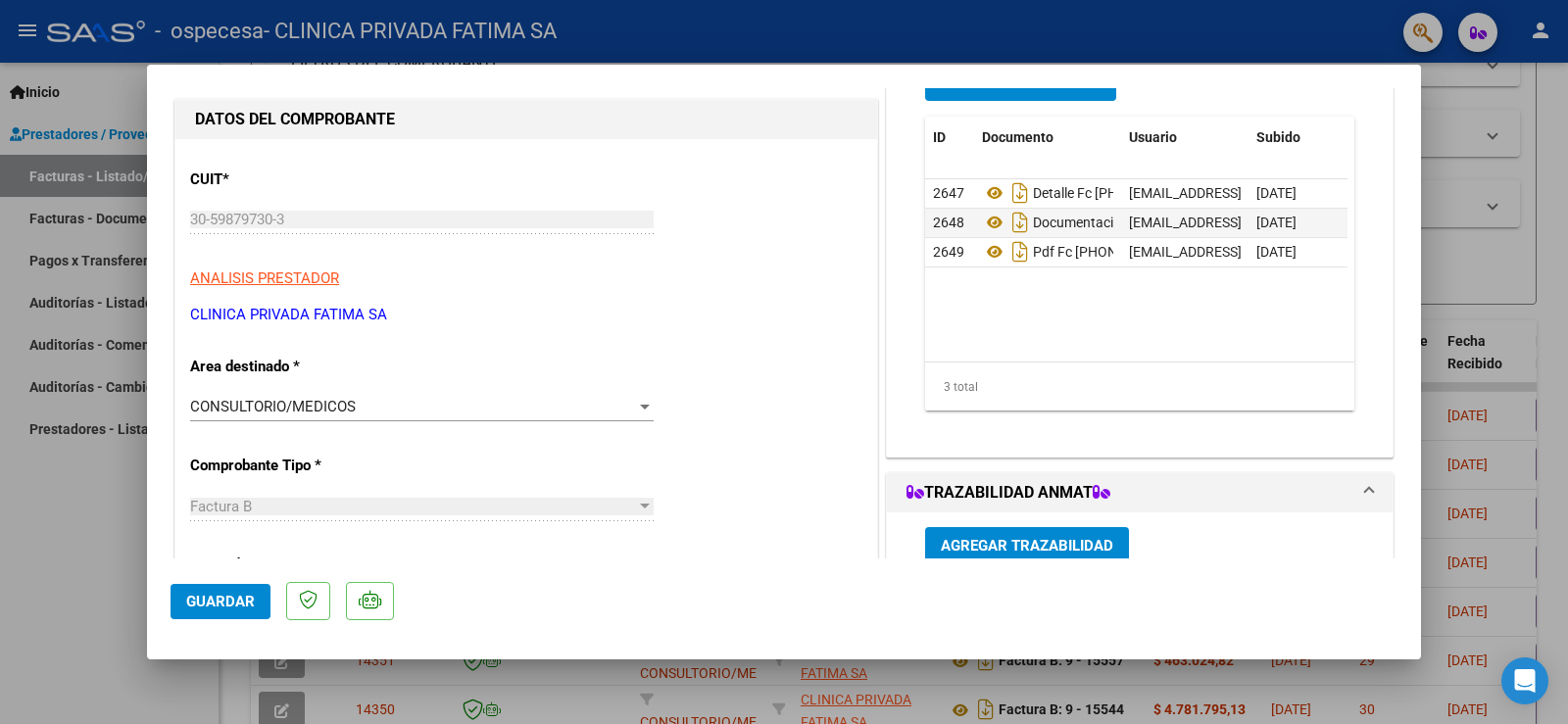
scroll to position [196, 0]
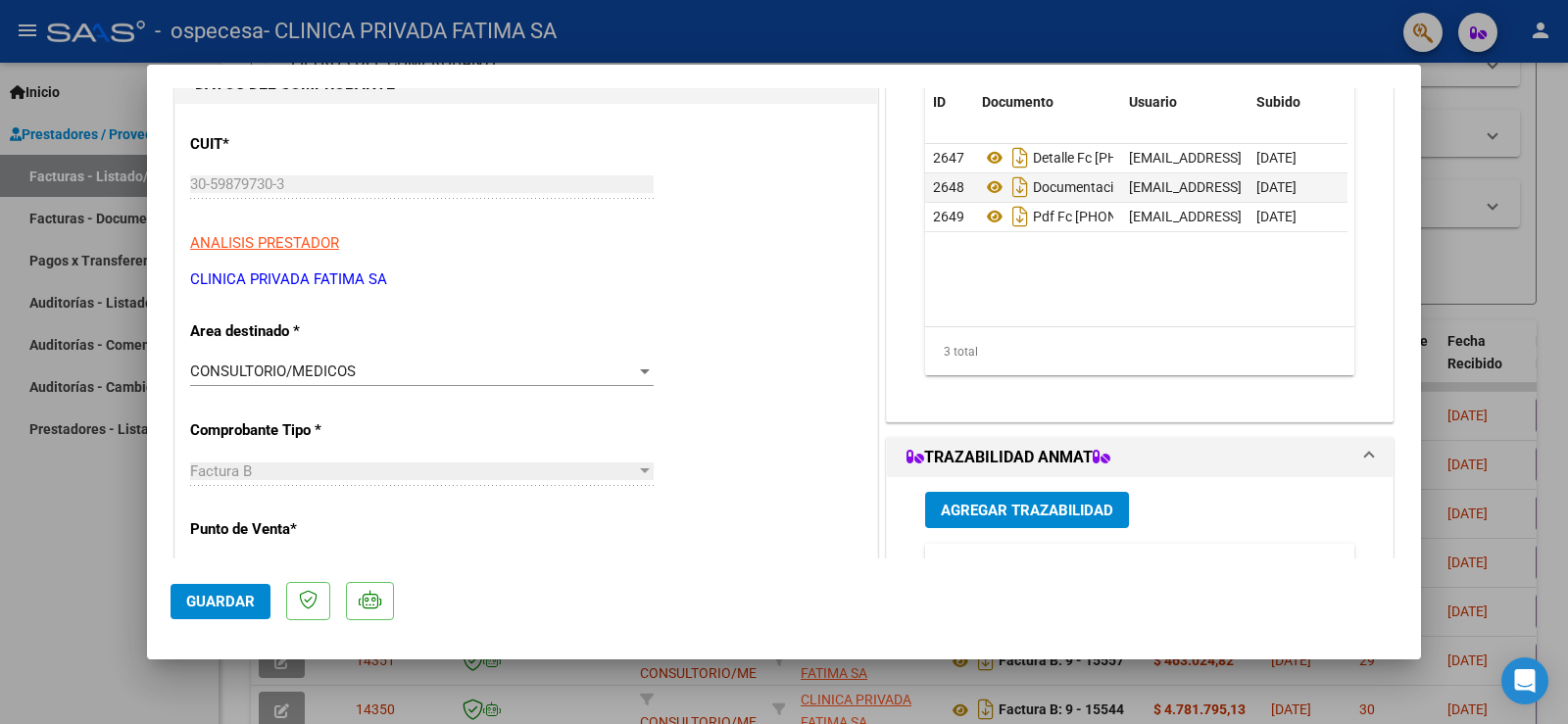
click at [322, 377] on span "CONSULTORIO/MEDICOS" at bounding box center [274, 371] width 166 height 18
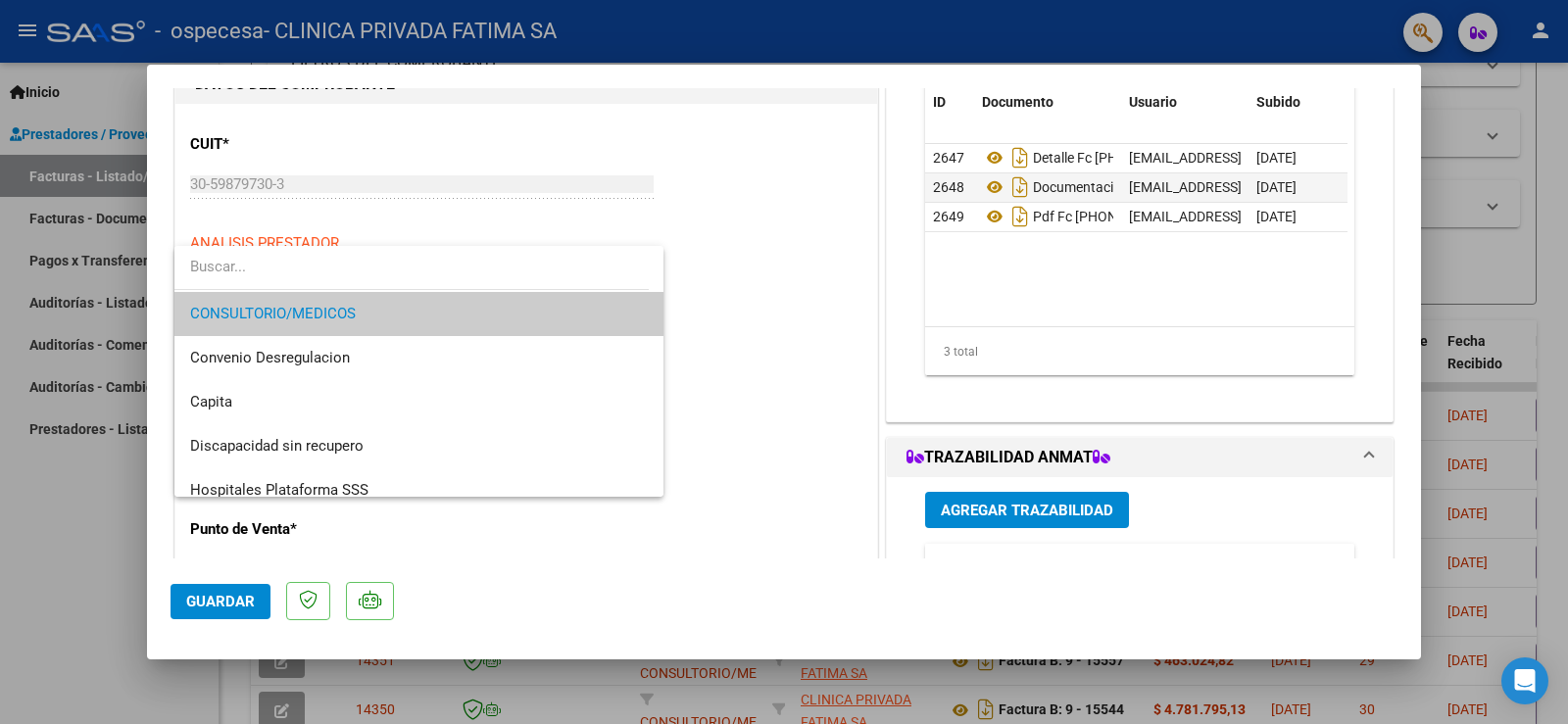
scroll to position [0, 0]
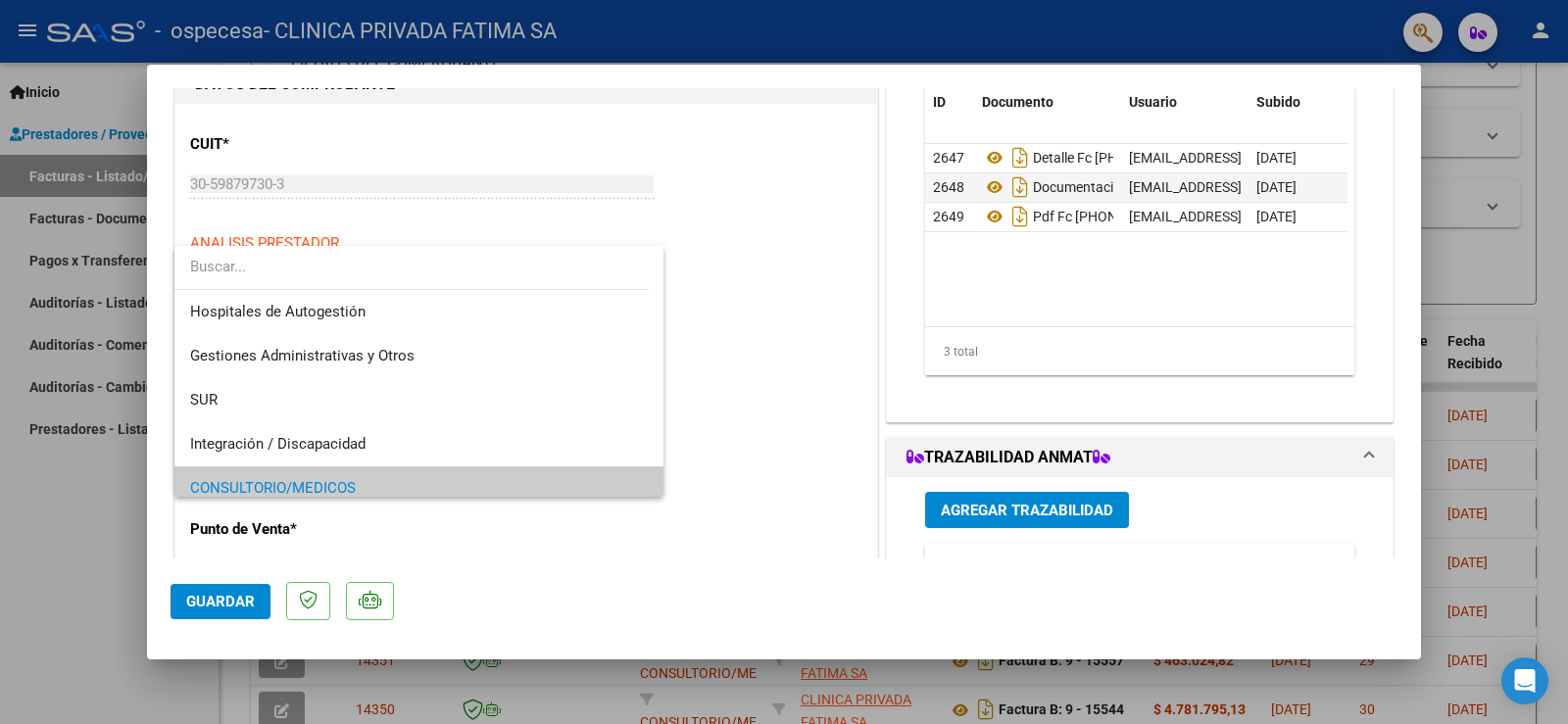
click at [823, 366] on div at bounding box center [784, 362] width 1568 height 724
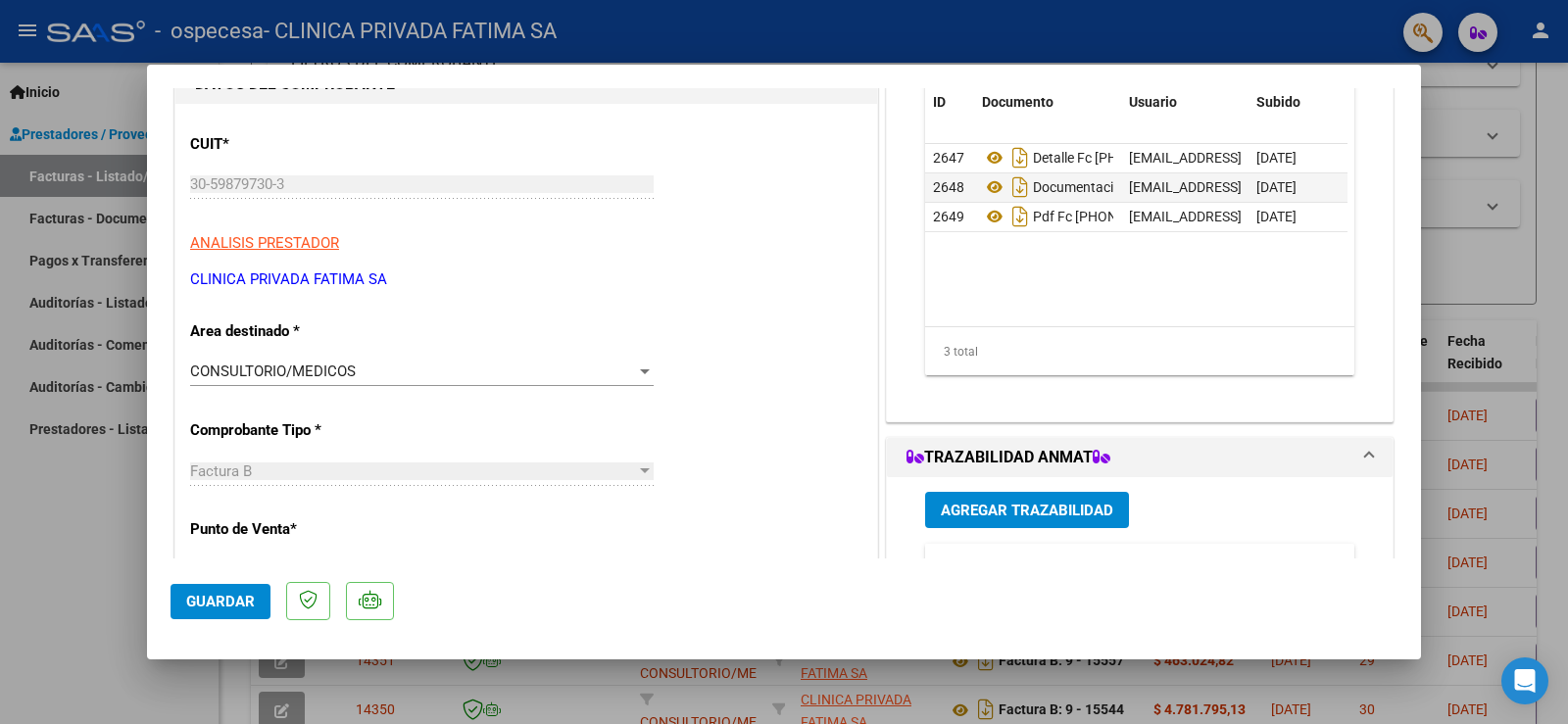
click at [589, 373] on div "CONSULTORIO/MEDICOS" at bounding box center [414, 371] width 446 height 18
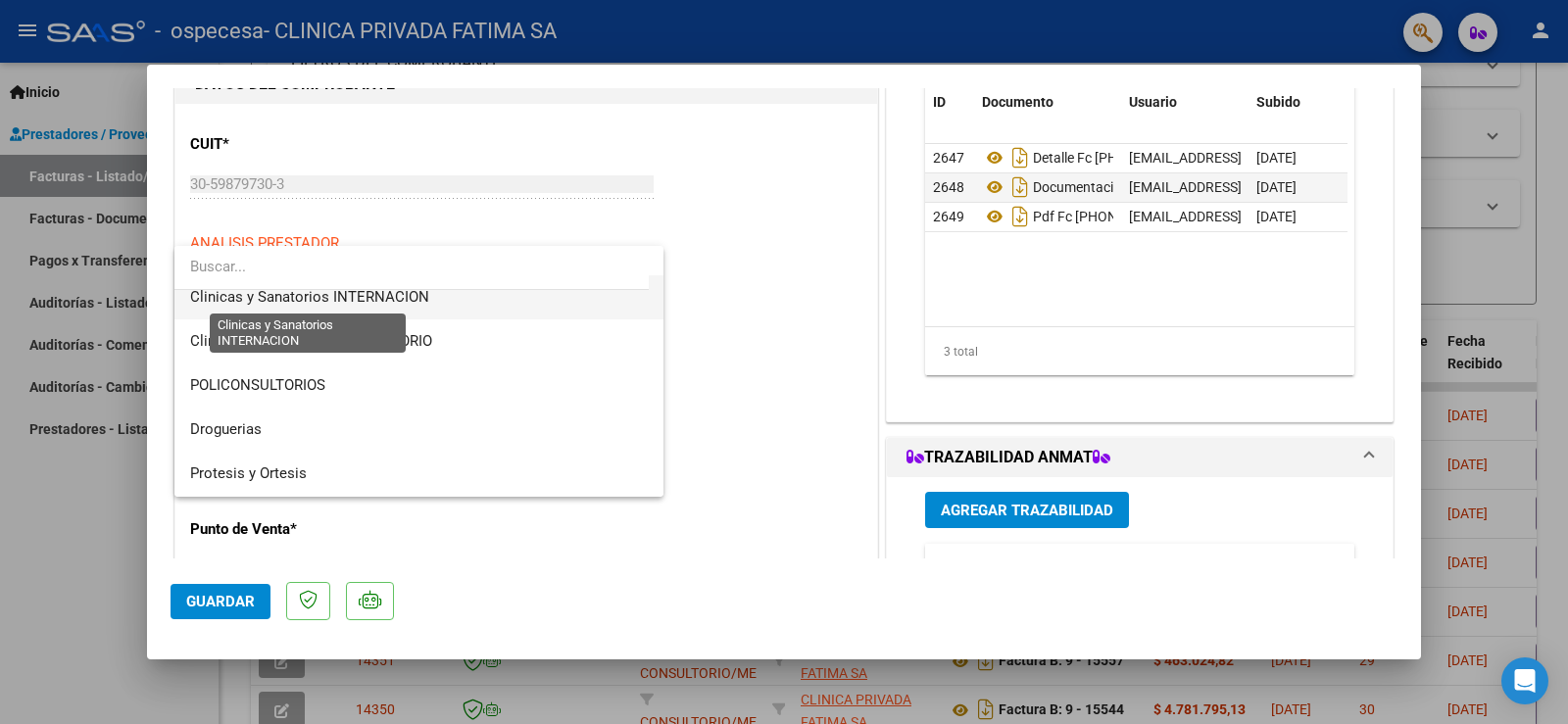
click at [344, 297] on span "Clinicas y Sanatorios INTERNACION" at bounding box center [310, 297] width 239 height 18
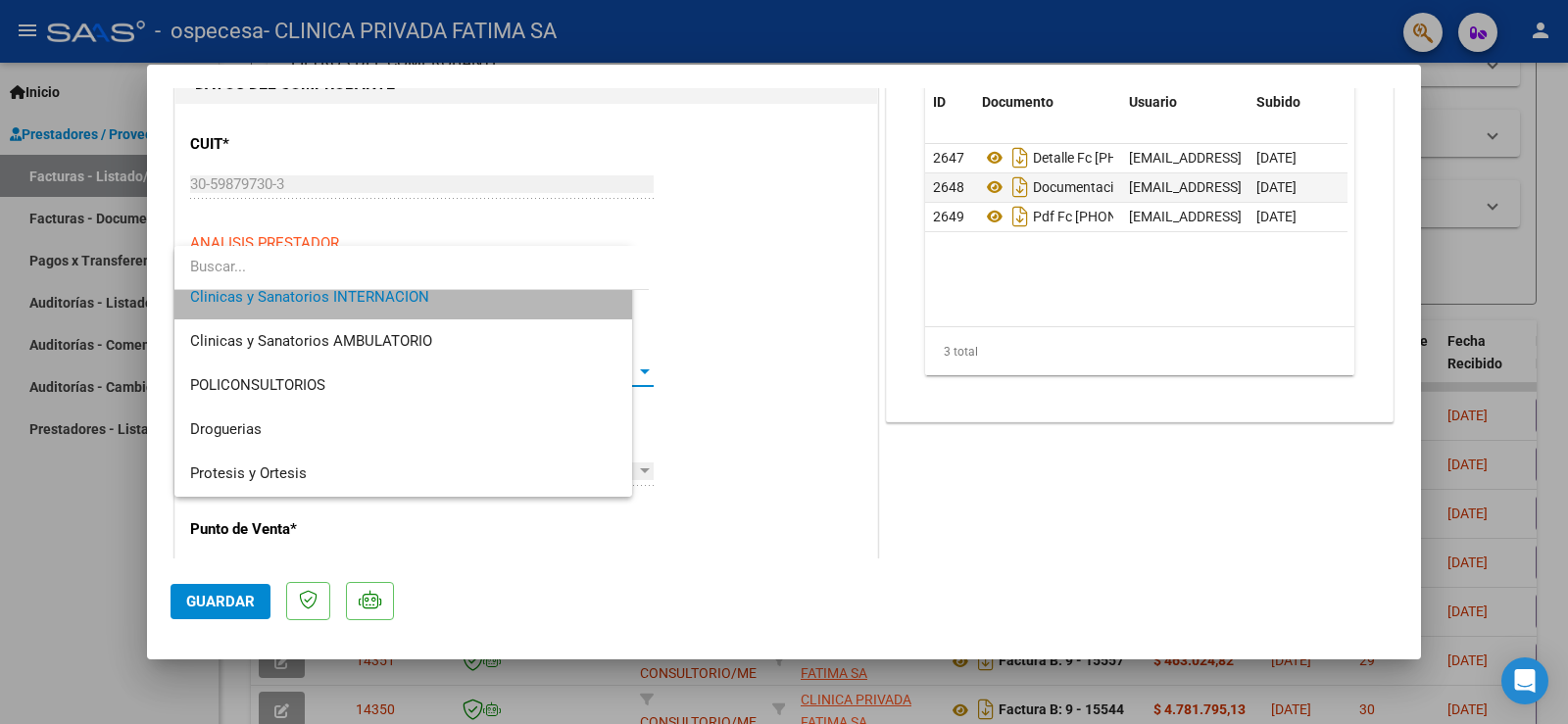
scroll to position [397, 0]
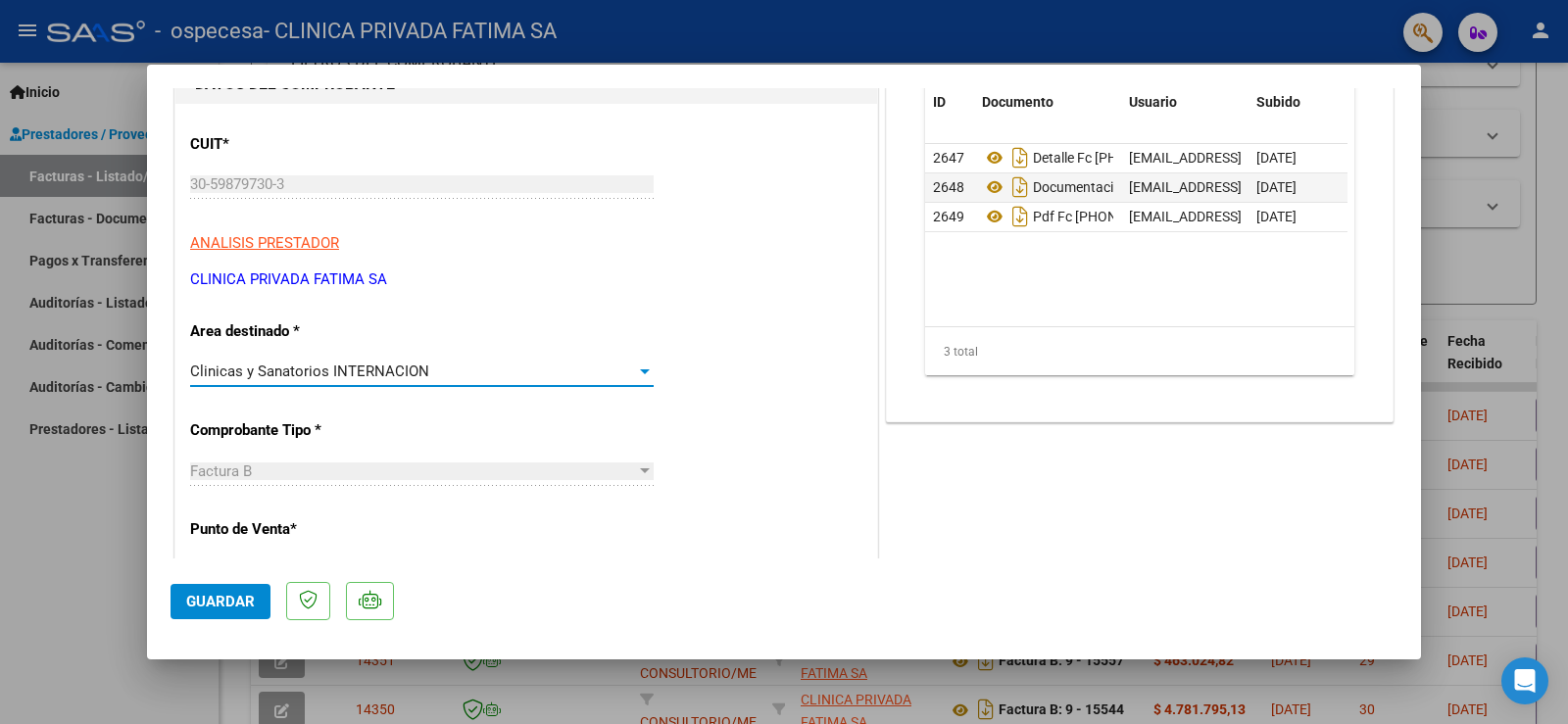
click at [222, 593] on span "Guardar" at bounding box center [220, 602] width 68 height 18
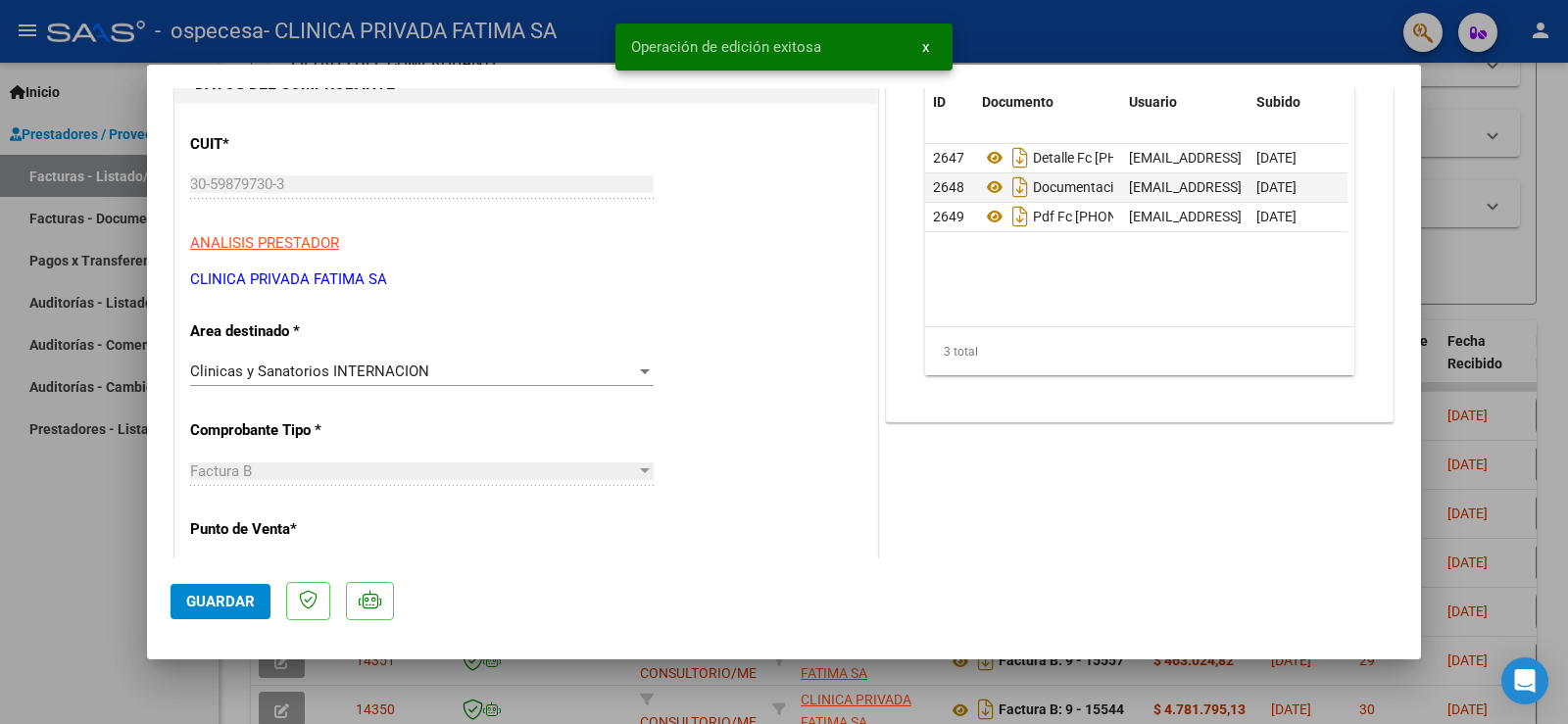
click at [1492, 256] on div at bounding box center [784, 362] width 1568 height 724
type input "$ 0,00"
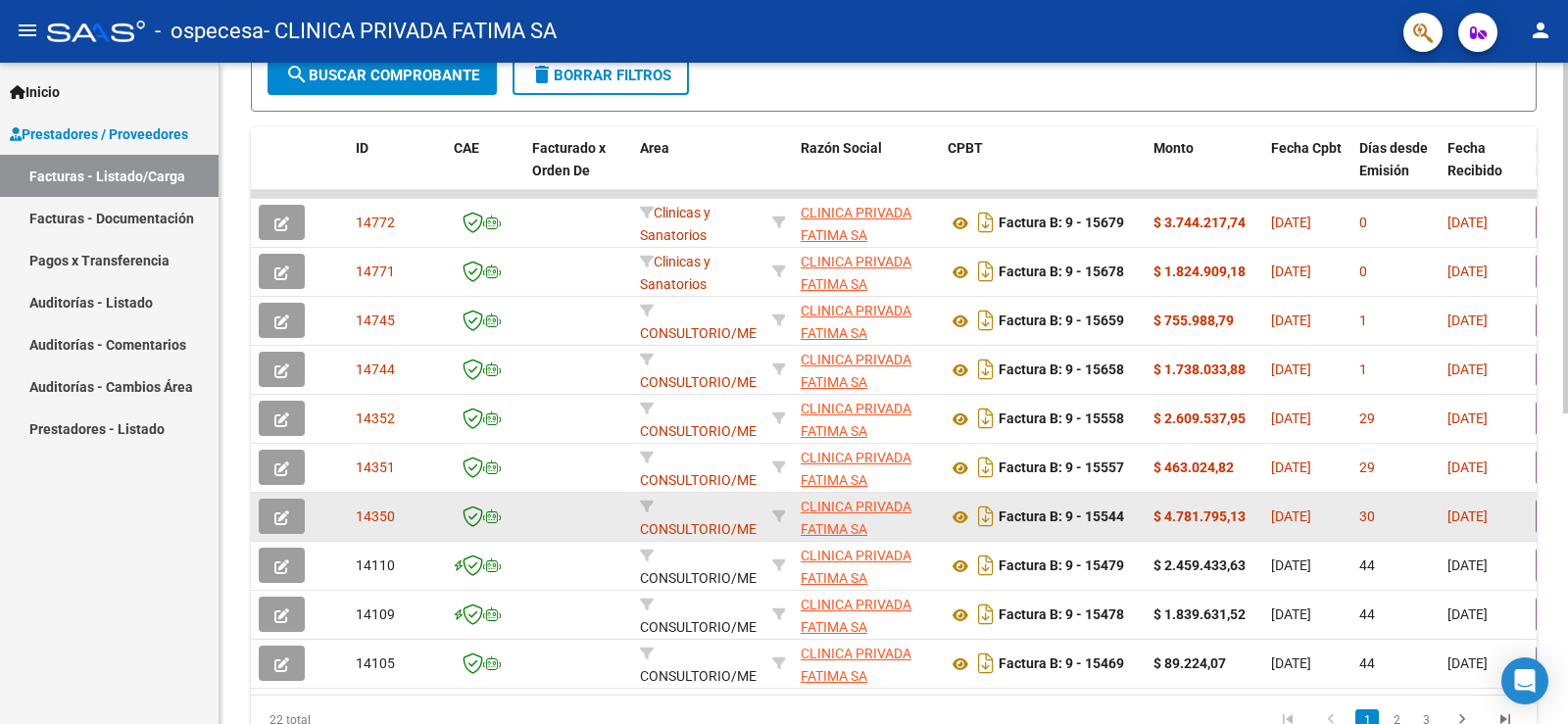
scroll to position [389, 0]
